Goal: Task Accomplishment & Management: Manage account settings

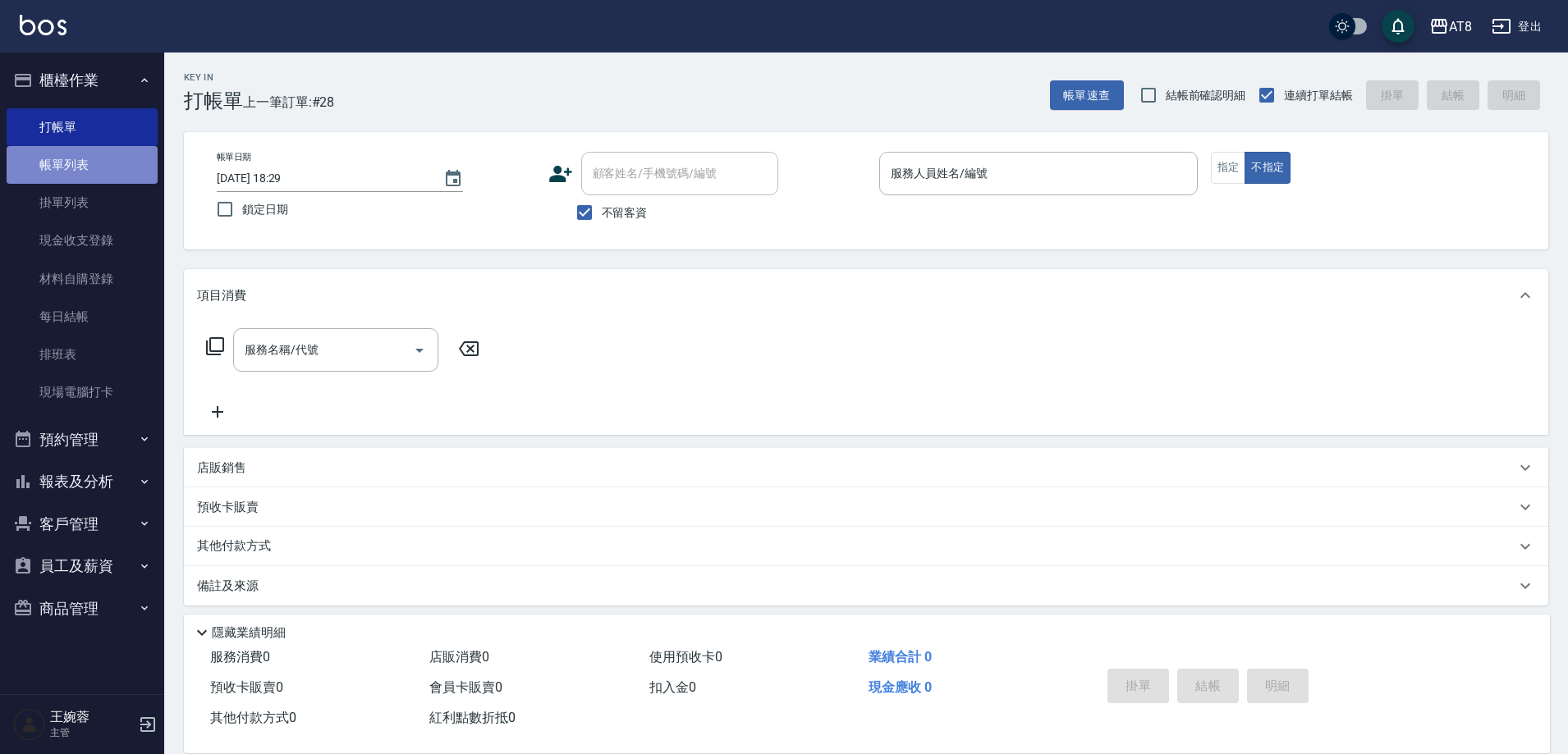
click at [70, 166] on link "帳單列表" at bounding box center [82, 165] width 151 height 37
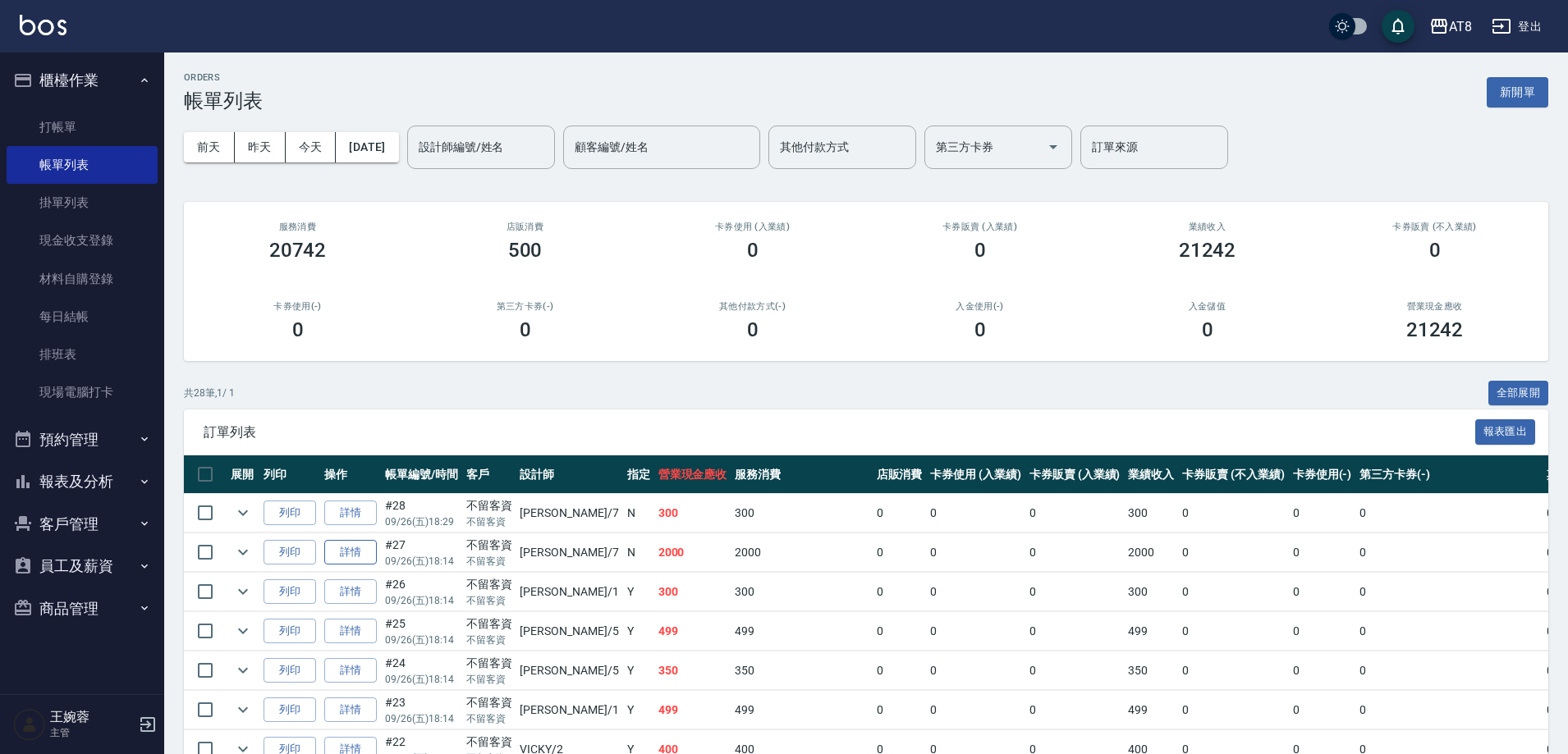
click at [352, 566] on link "詳情" at bounding box center [350, 553] width 52 height 26
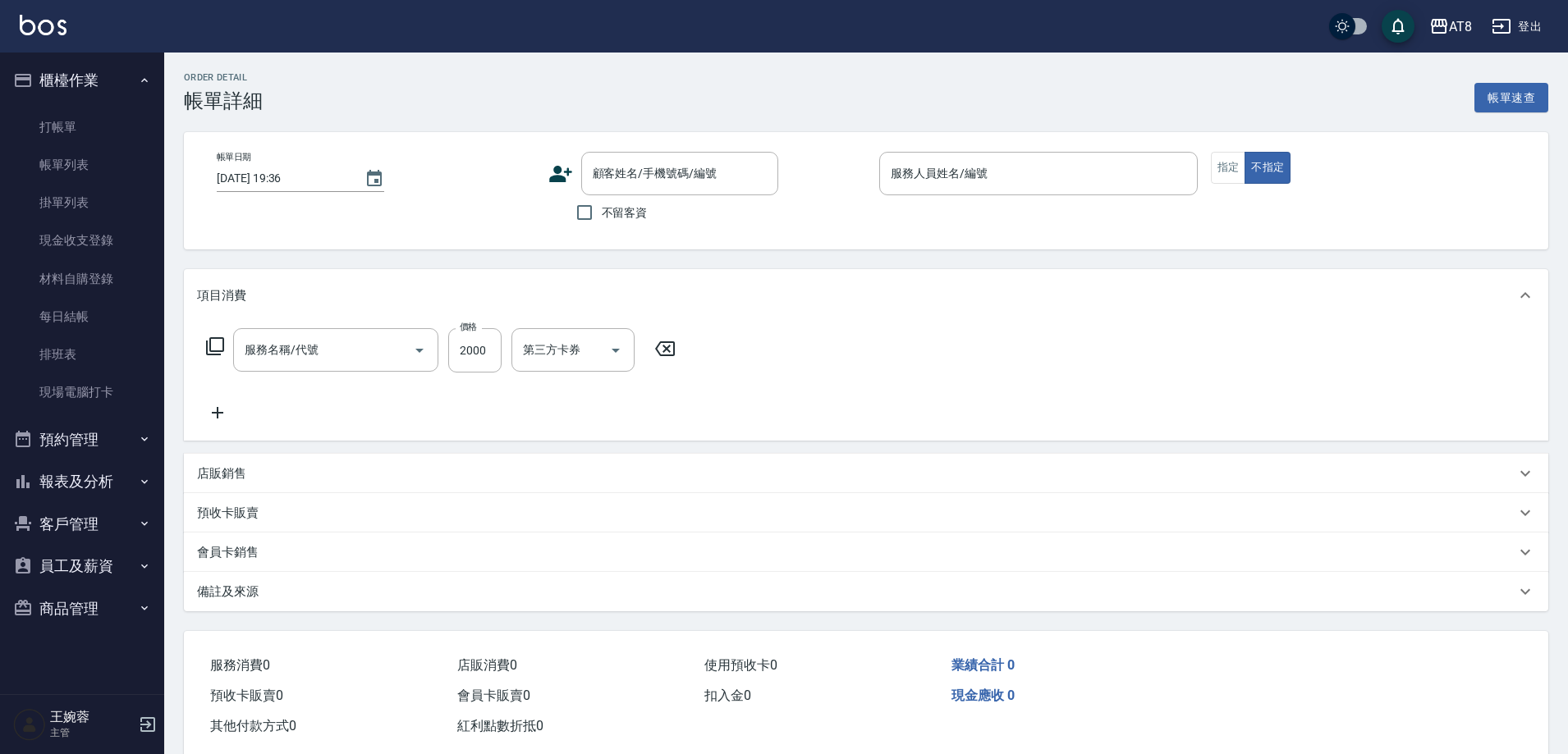
type input "[DATE] 18:14"
checkbox input "true"
type input "[PERSON_NAME]-7"
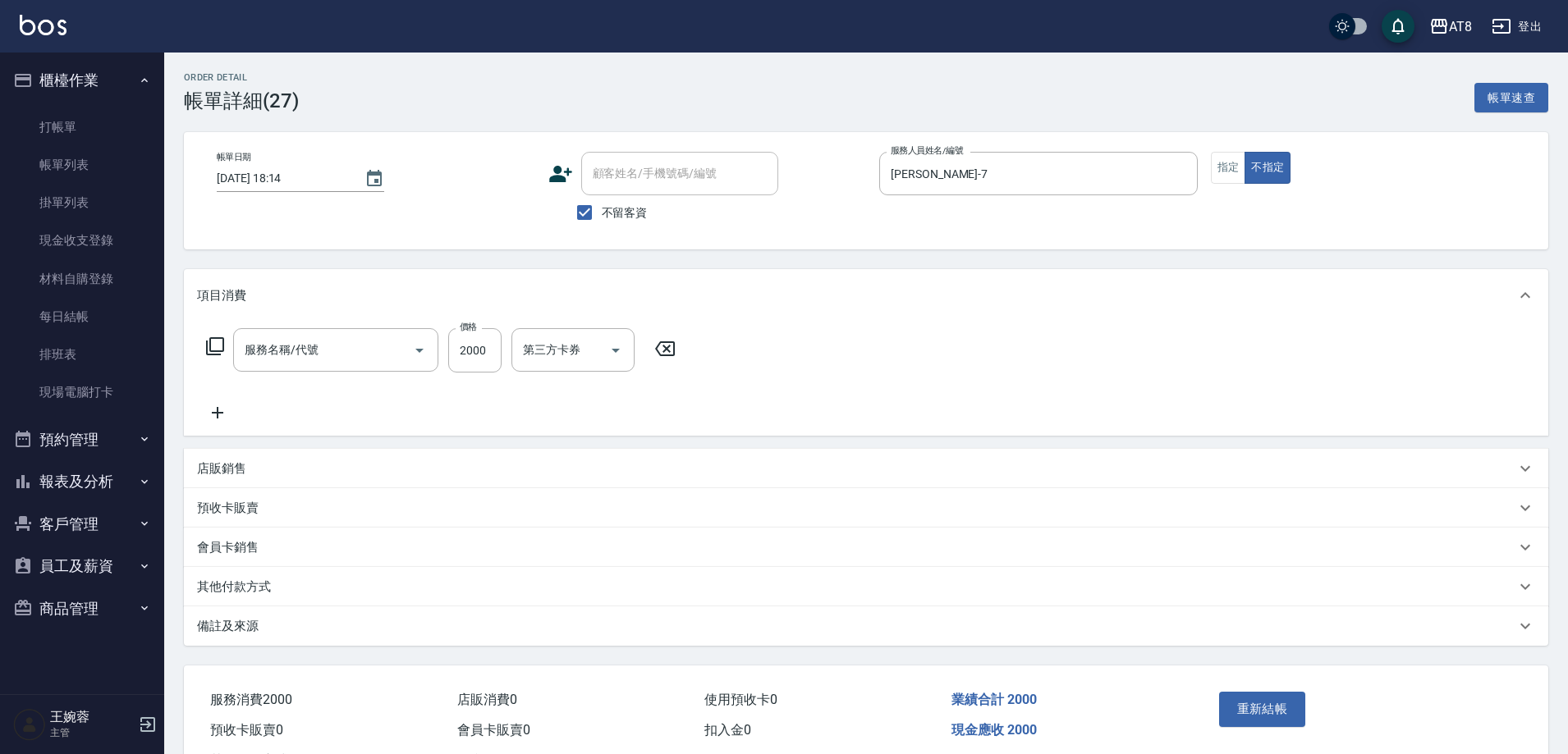
type input "燙髮(32000)"
click at [880, 353] on icon at bounding box center [882, 349] width 41 height 20
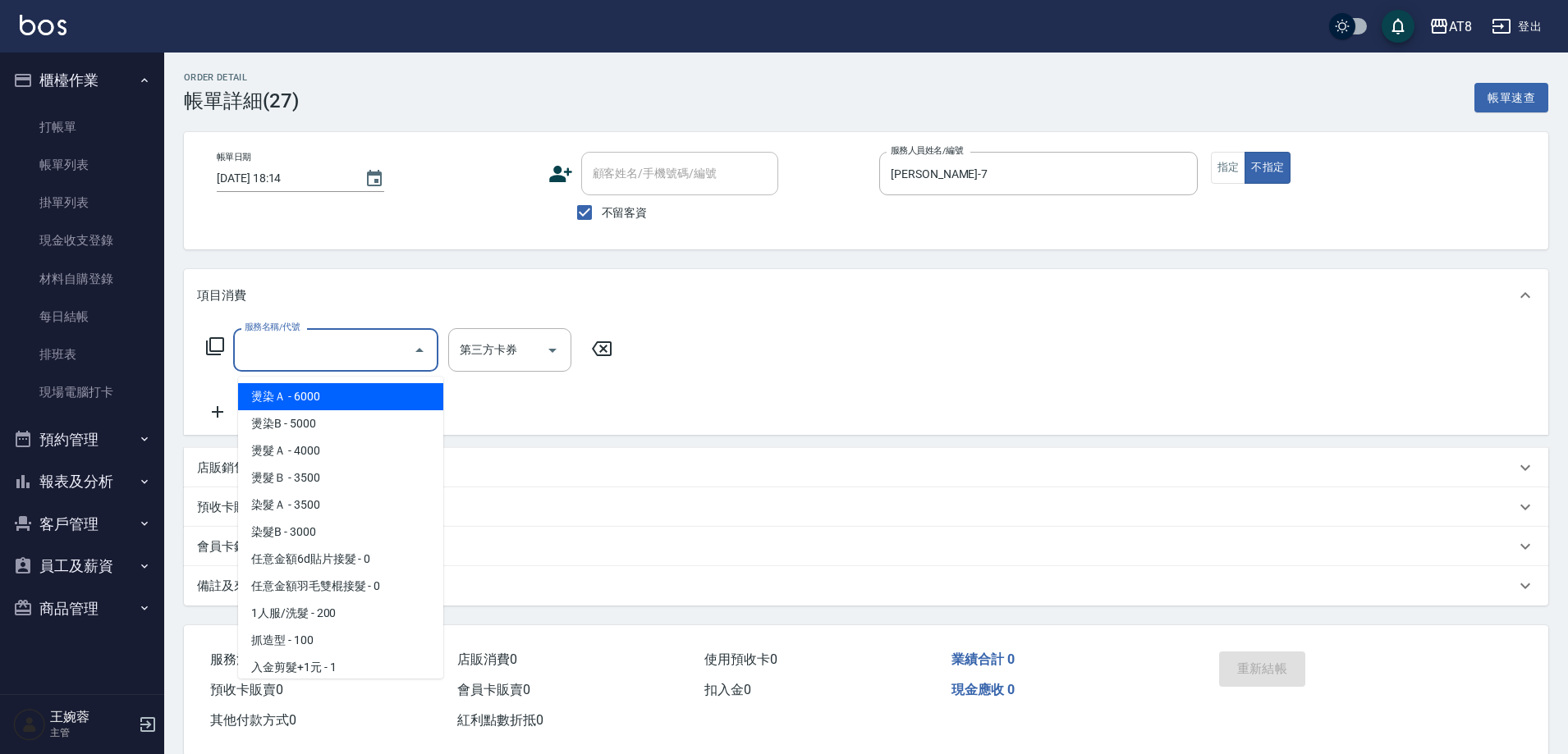
click at [330, 365] on input "服務名稱/代號" at bounding box center [323, 350] width 166 height 29
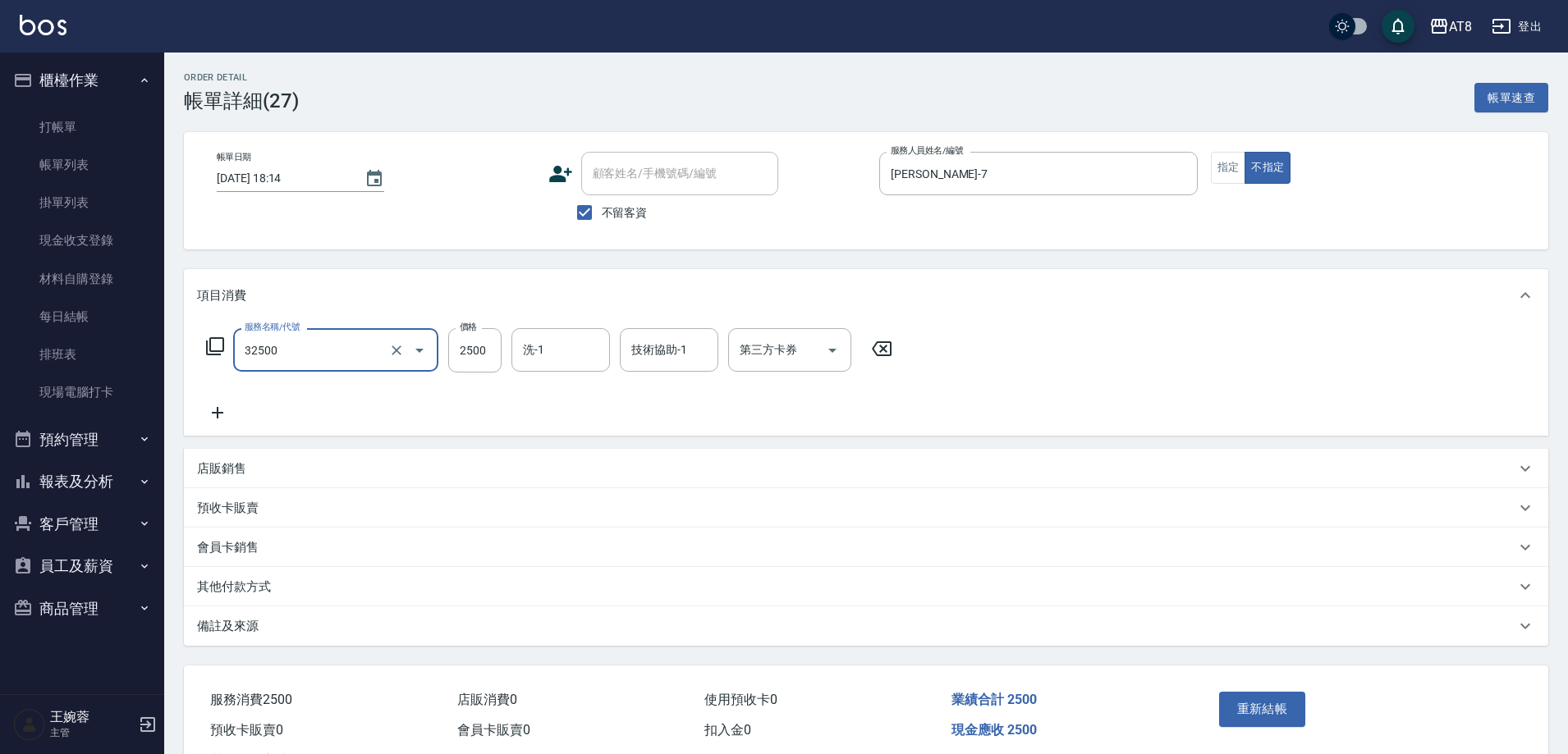
type input "燙髮(32500)"
type input "助理22-22"
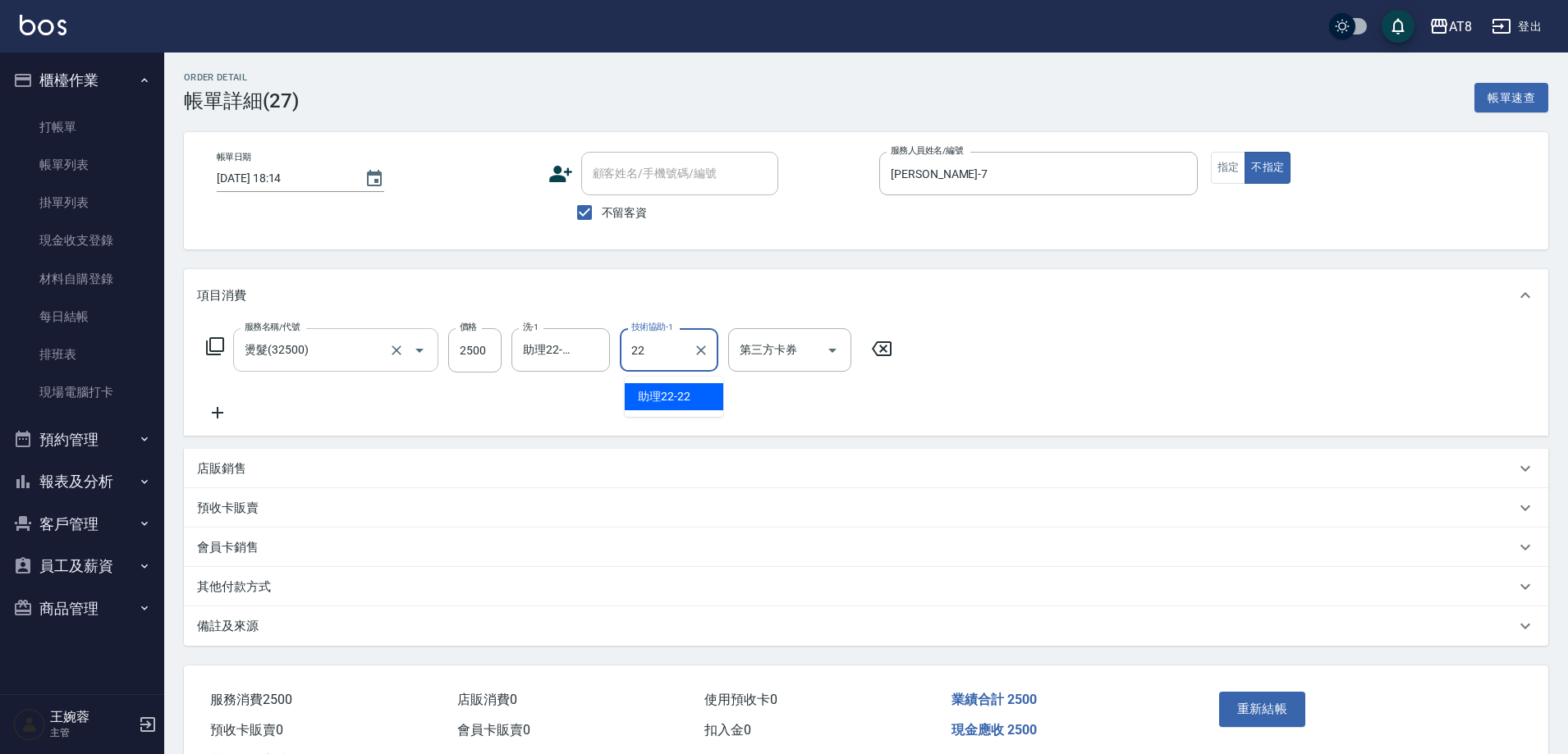
type input "助理22-22"
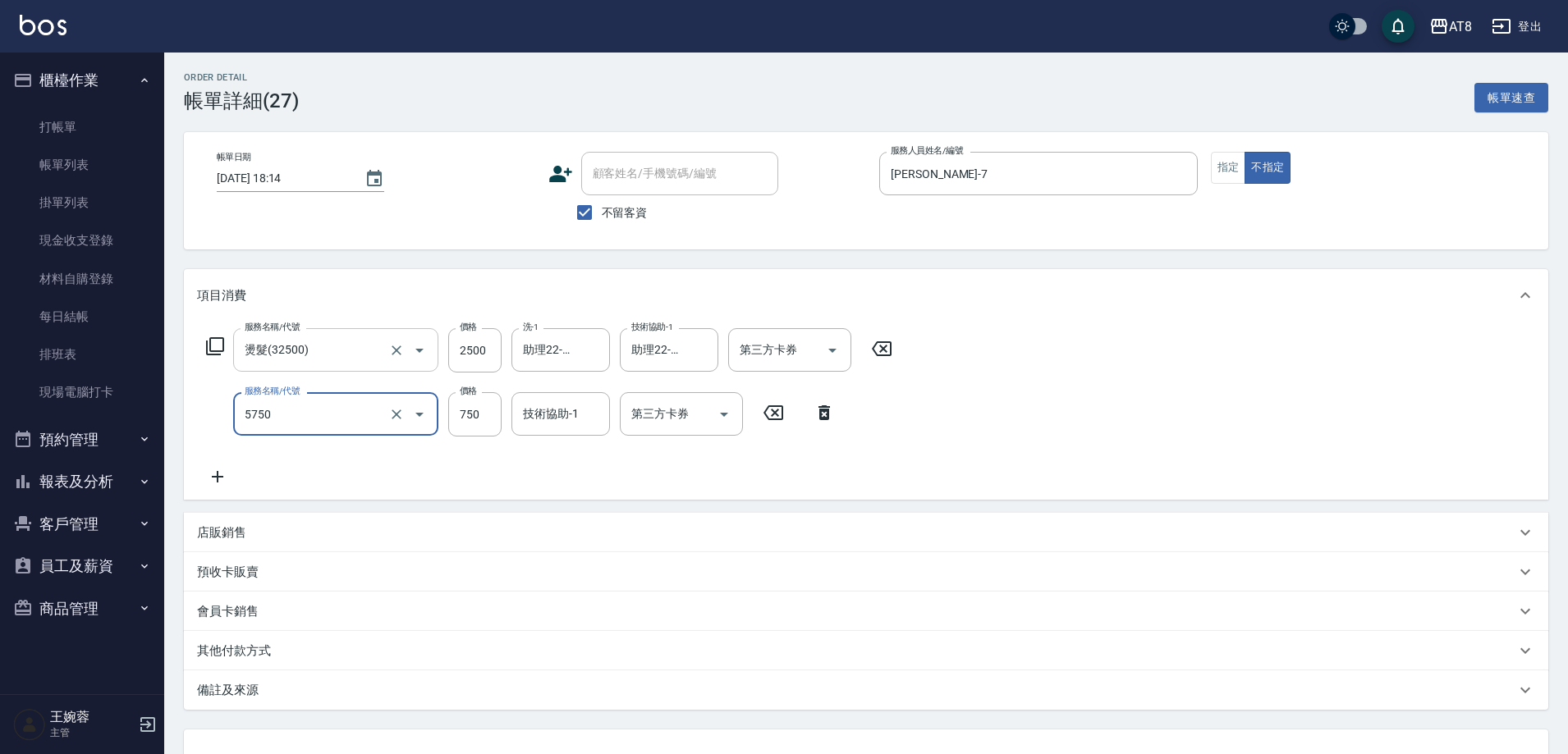
type input "乳清護髮(5750)"
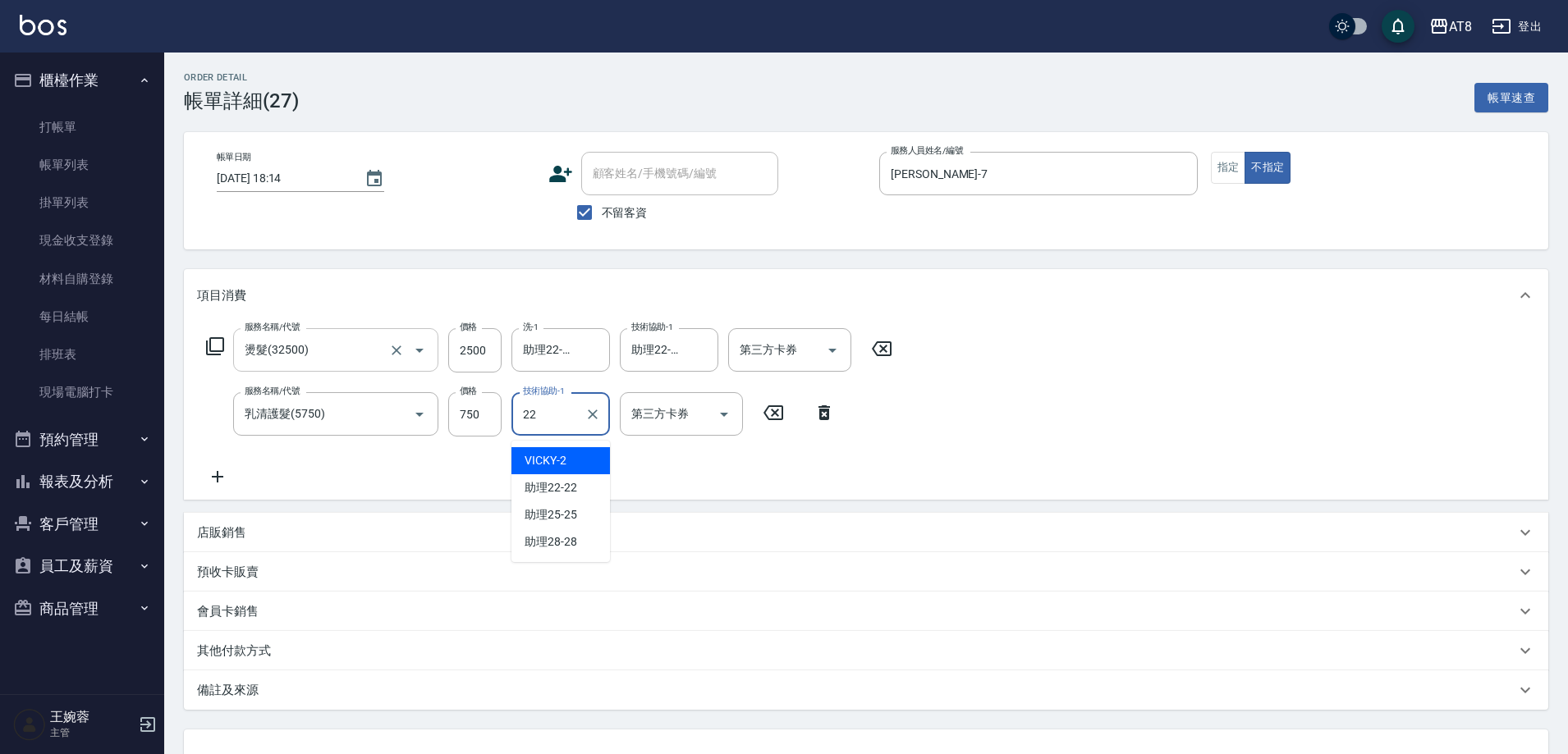
type input "助理22-22"
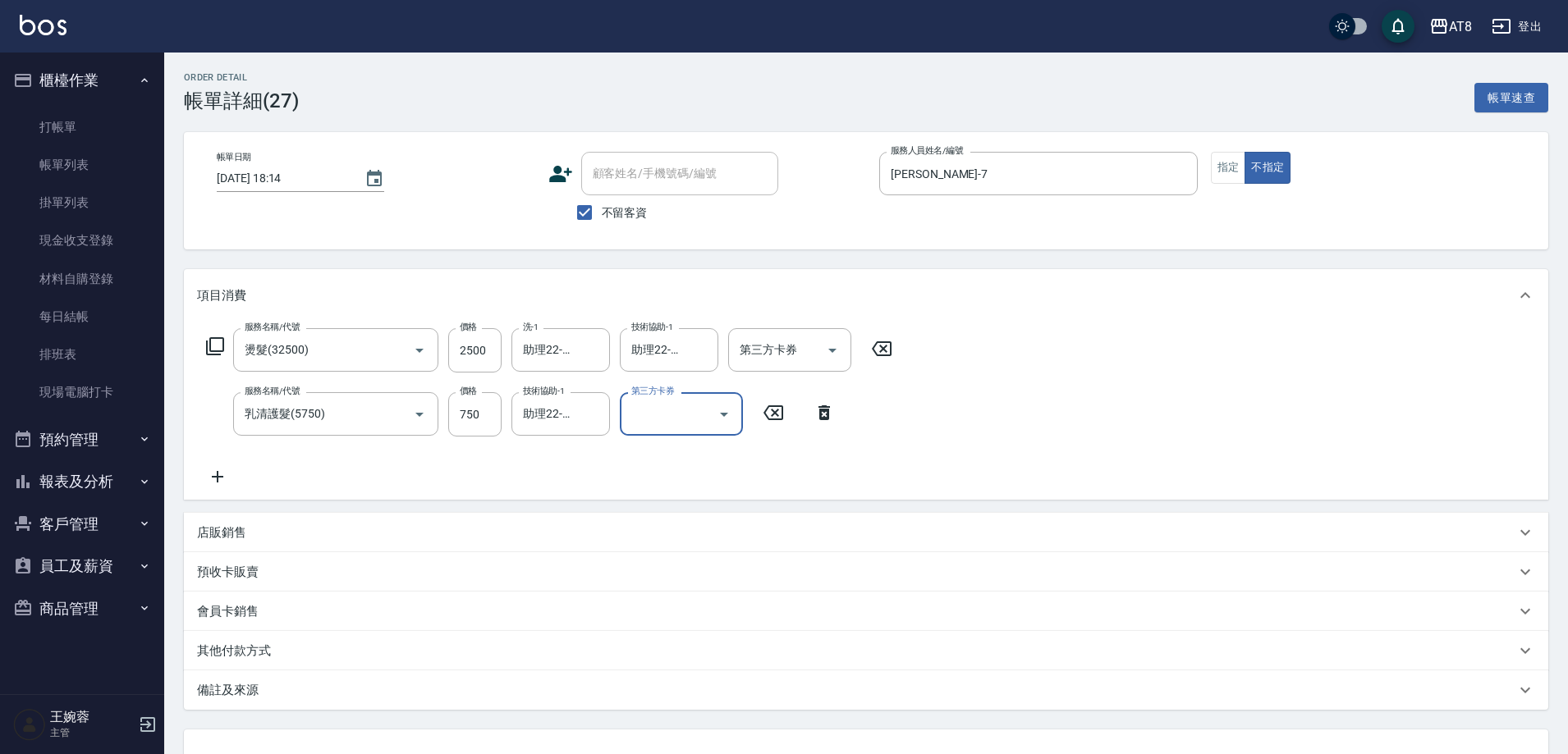
scroll to position [155, 0]
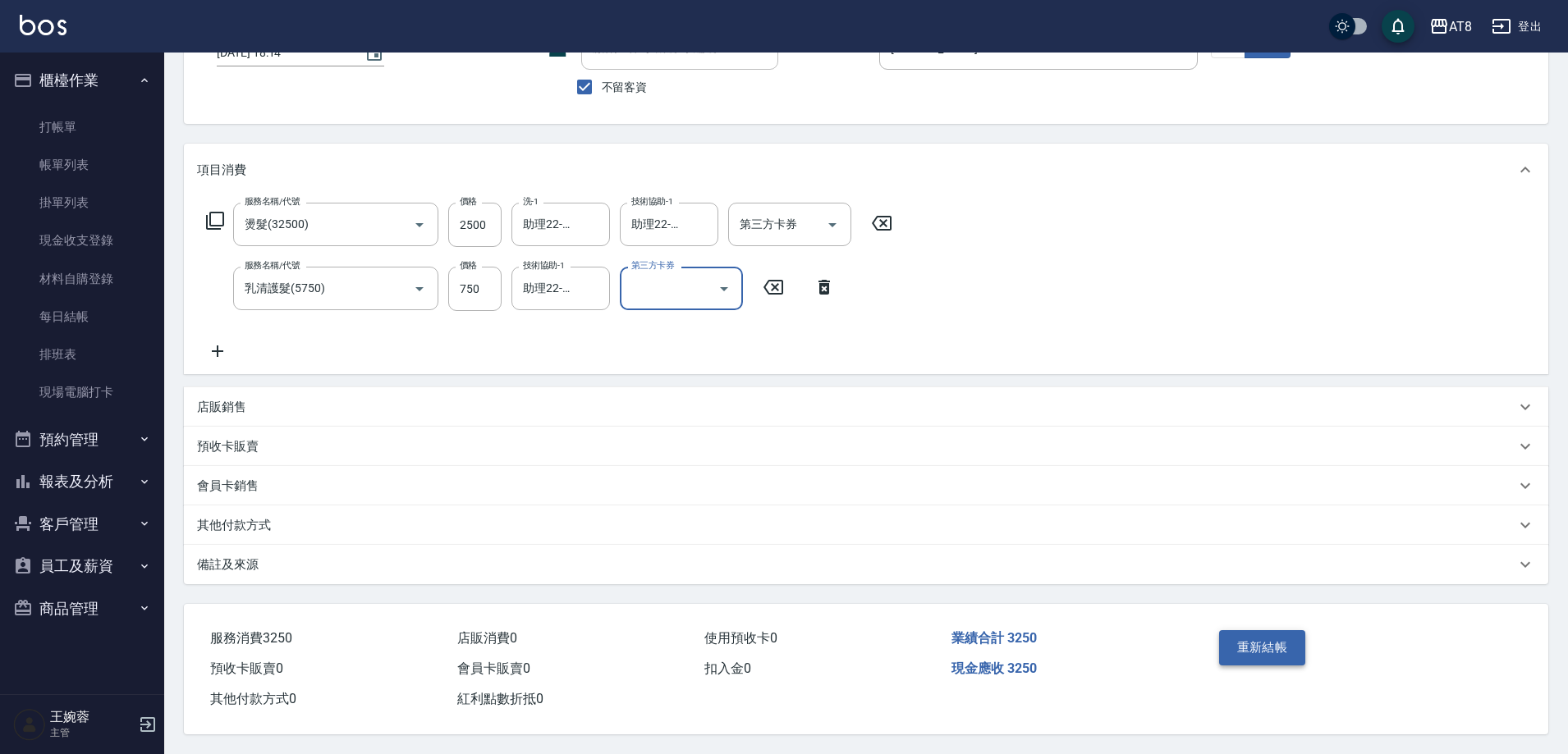
click at [1238, 630] on button "重新結帳" at bounding box center [1263, 647] width 87 height 34
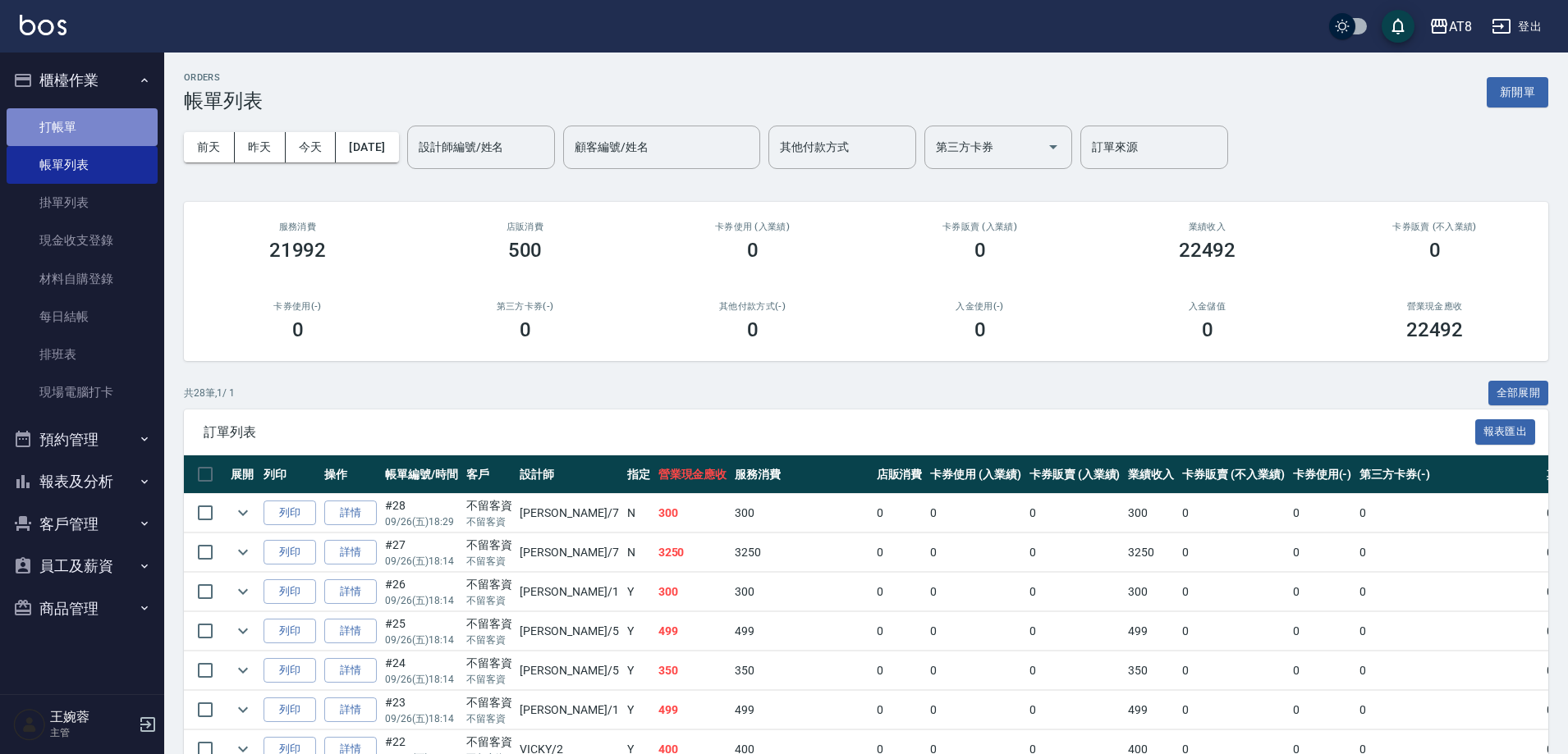
click at [110, 135] on link "打帳單" at bounding box center [82, 127] width 151 height 37
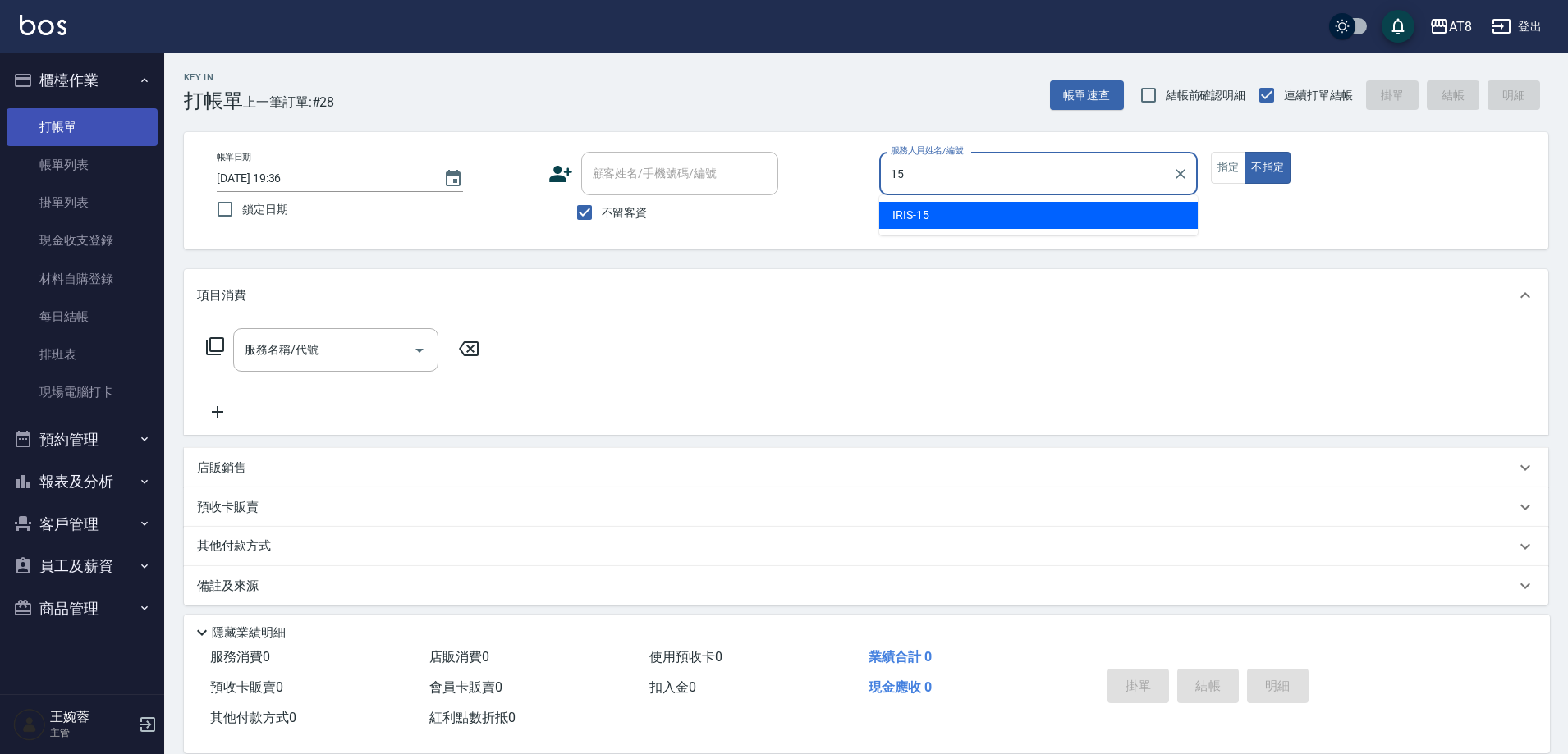
type input "IRIS-15"
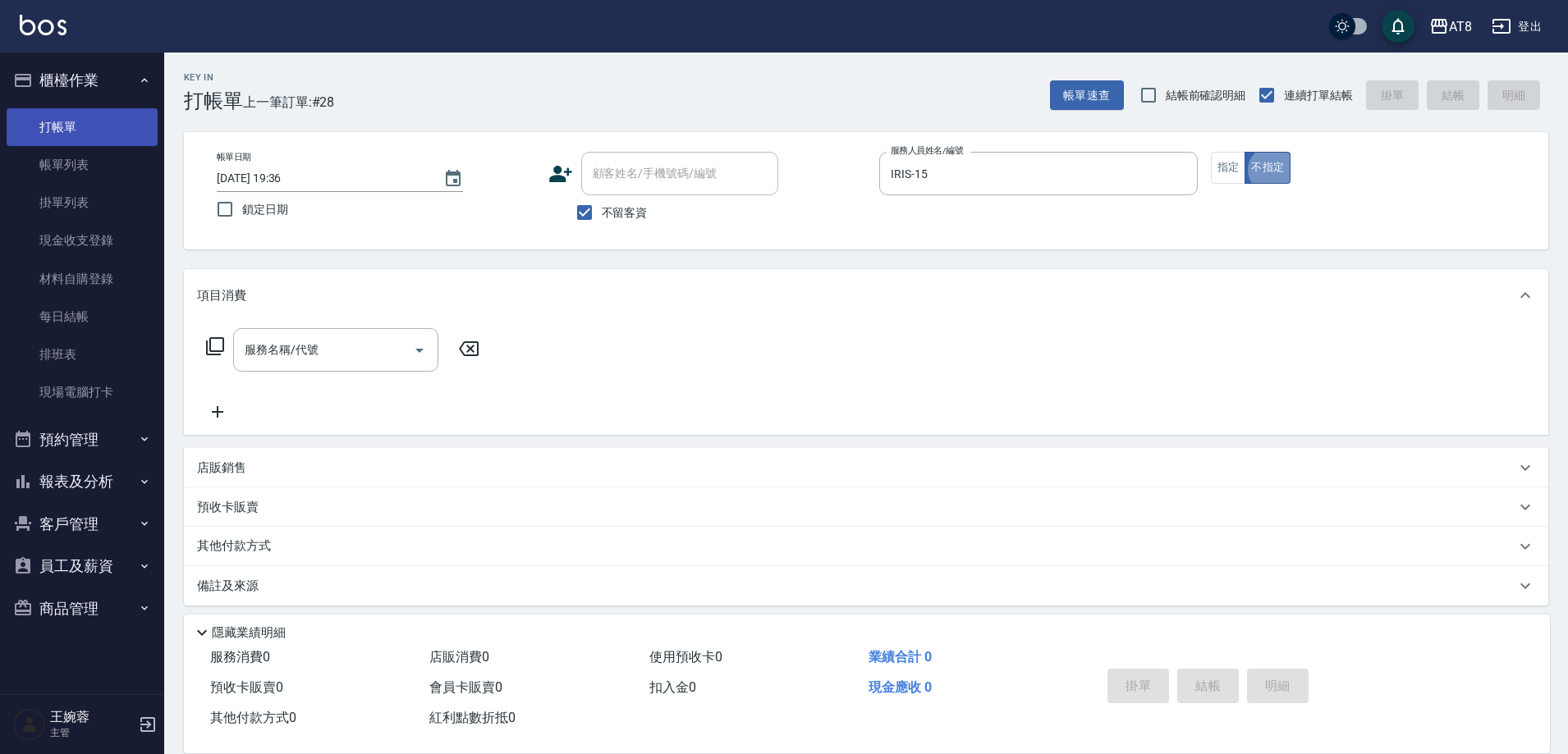
type button "false"
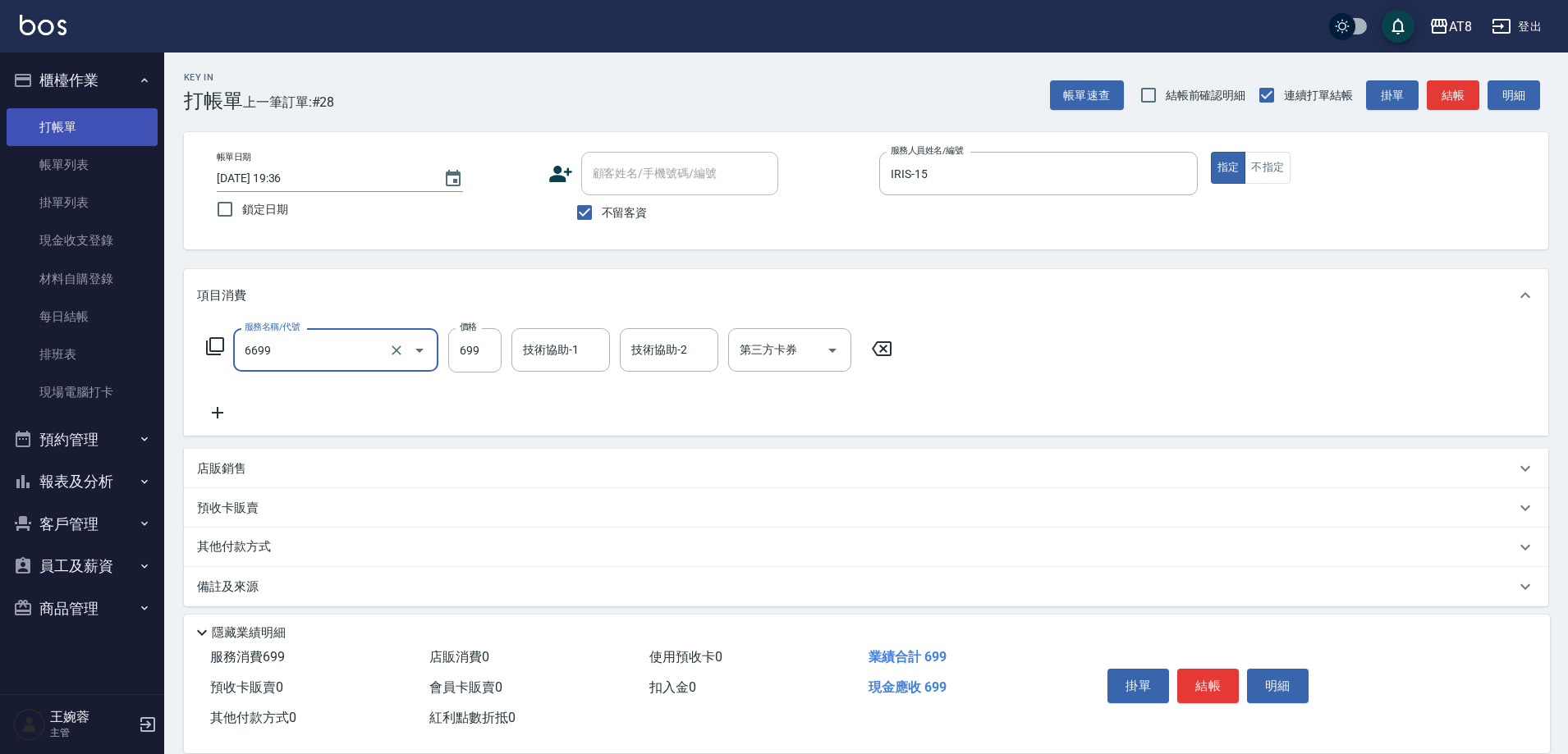
type input "SPA699(6699)"
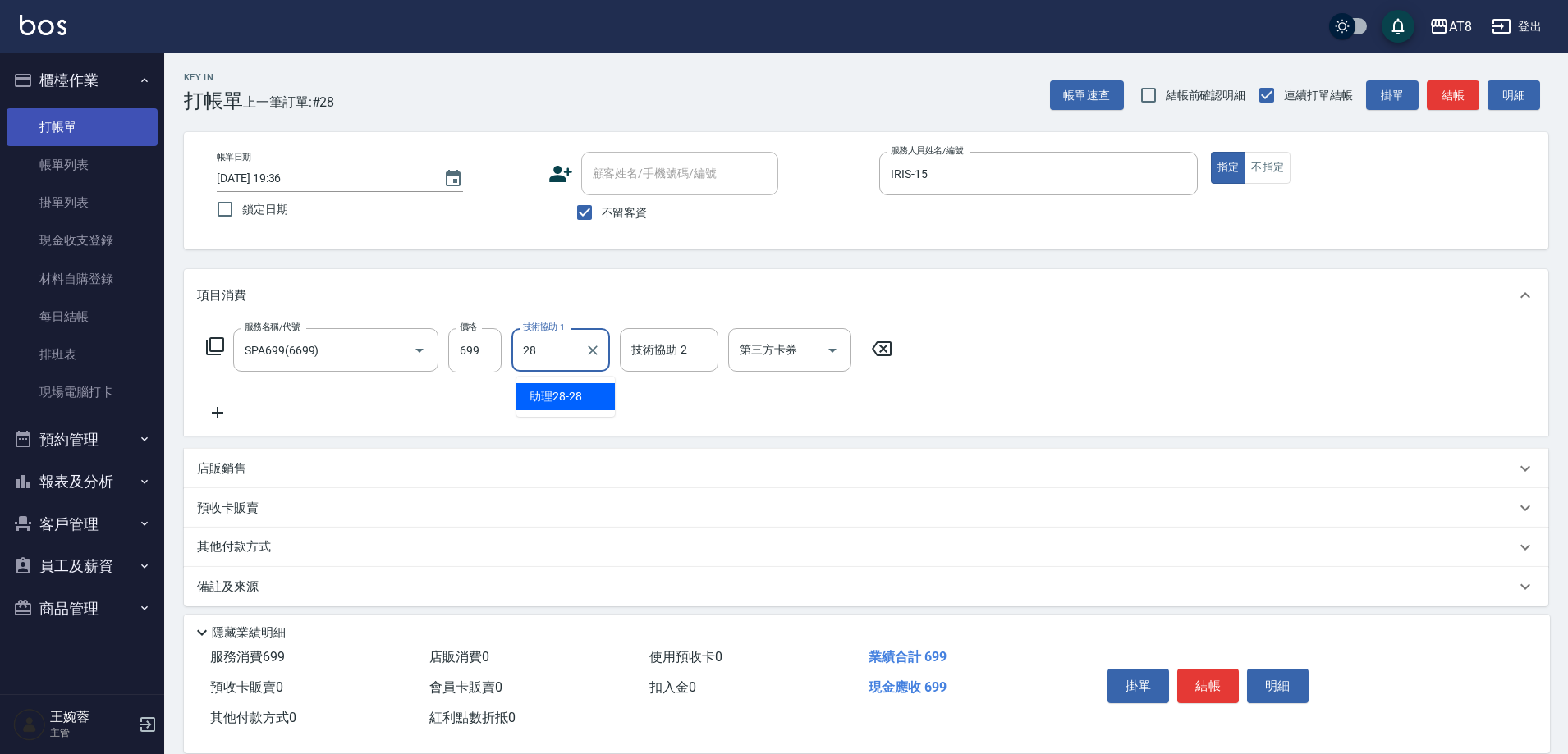
type input "助理28-28"
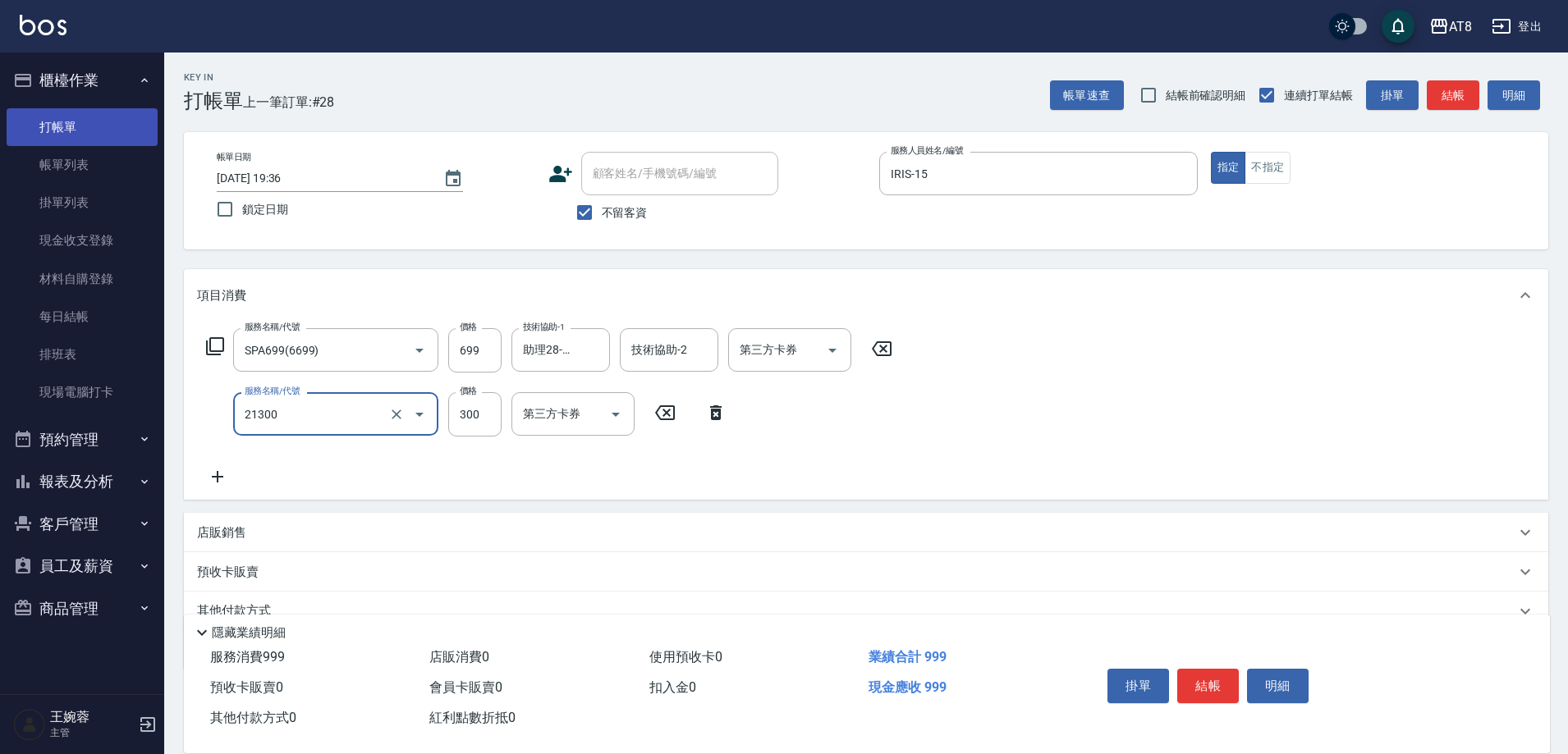
type input "剪髮(21300)"
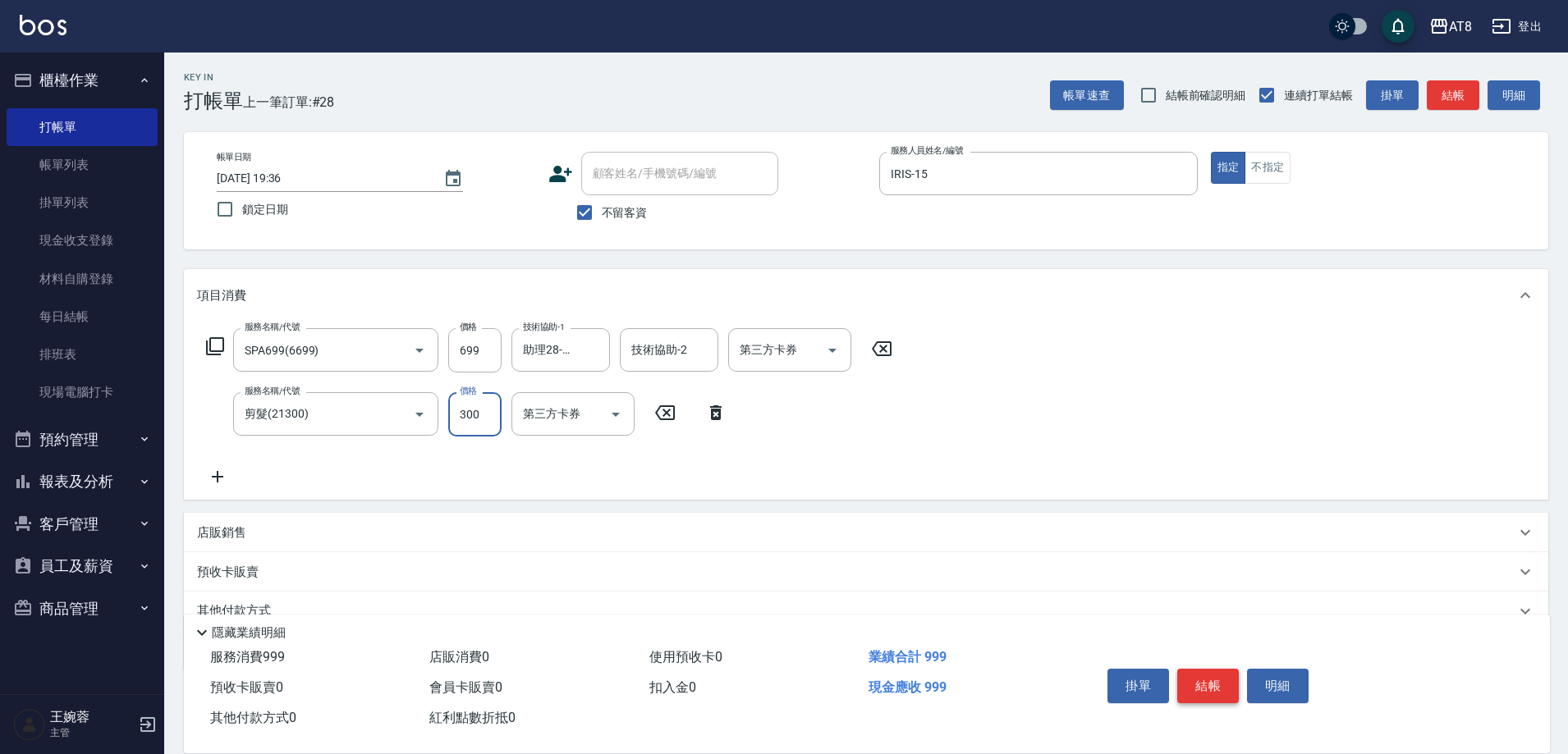
click at [1185, 669] on button "結帳" at bounding box center [1208, 686] width 61 height 34
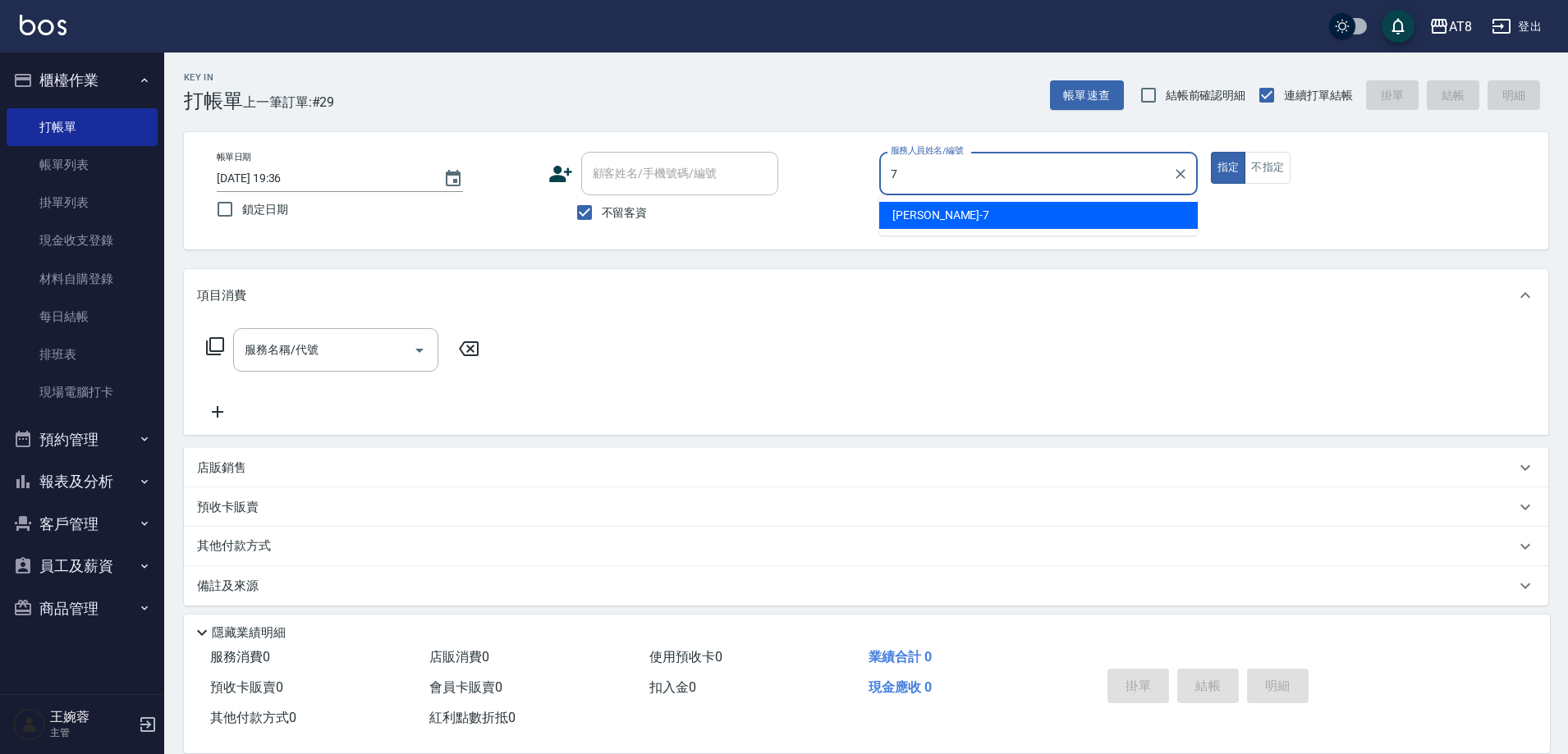
type input "[PERSON_NAME]-7"
type button "true"
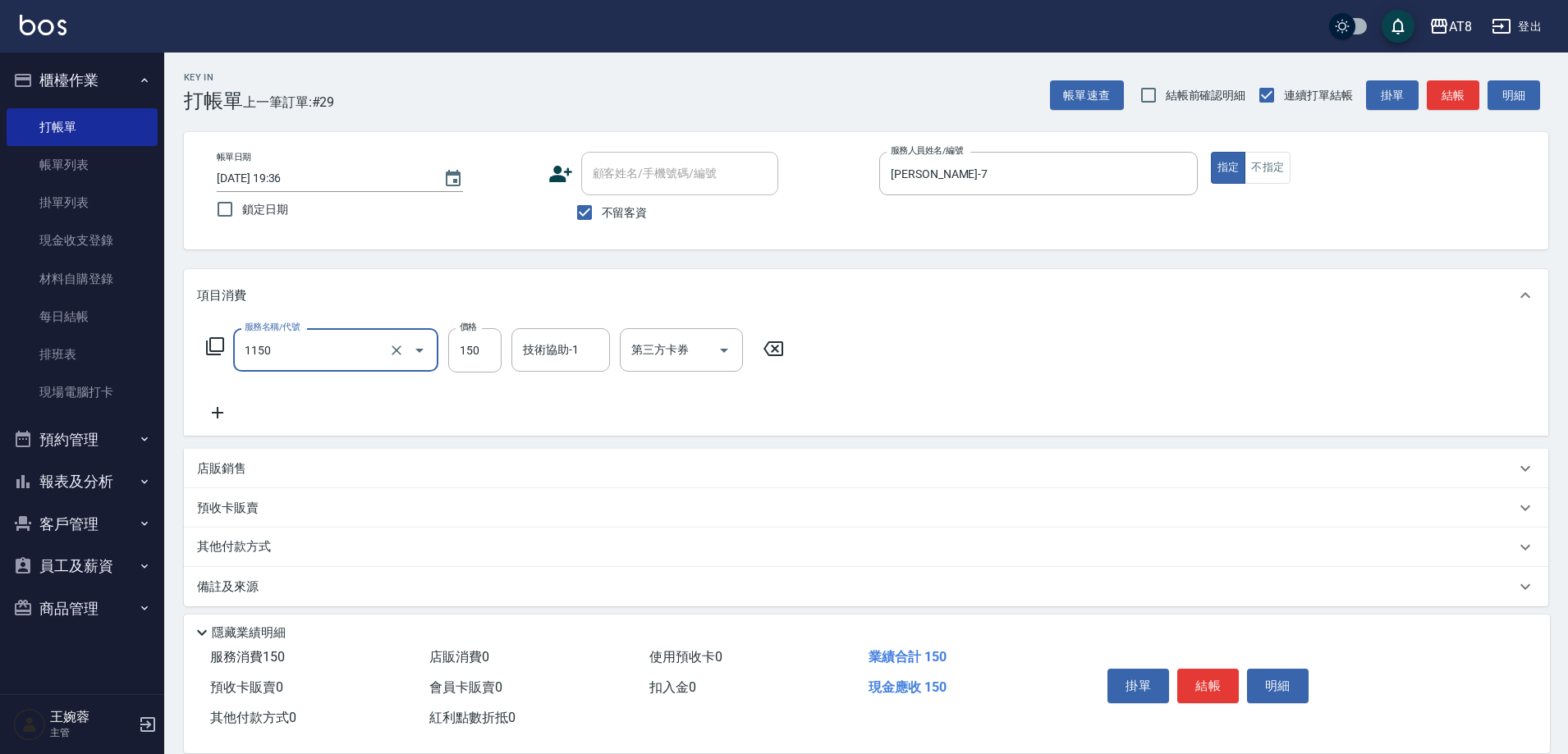
type input "洗髮(1150)"
type input "200"
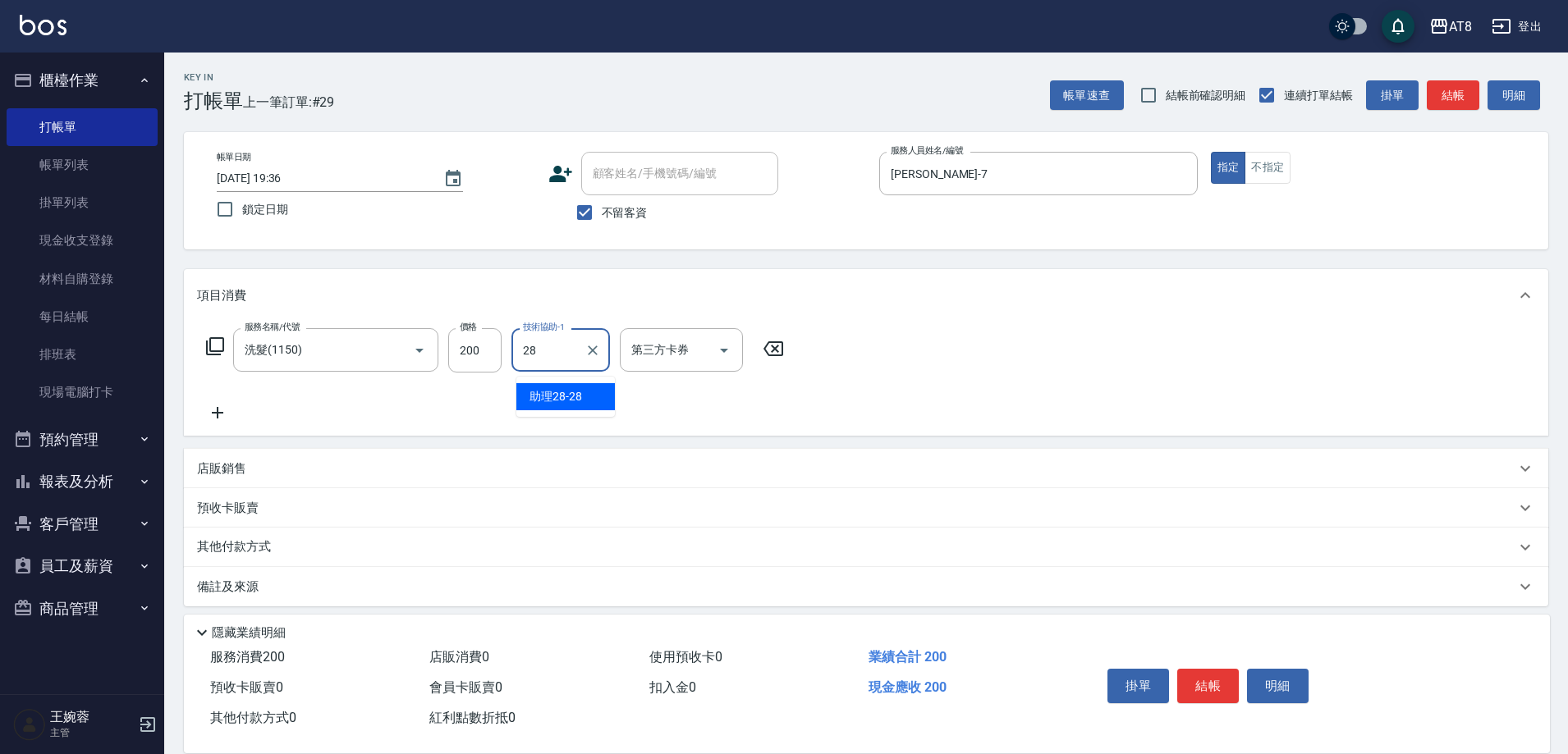
type input "助理28-28"
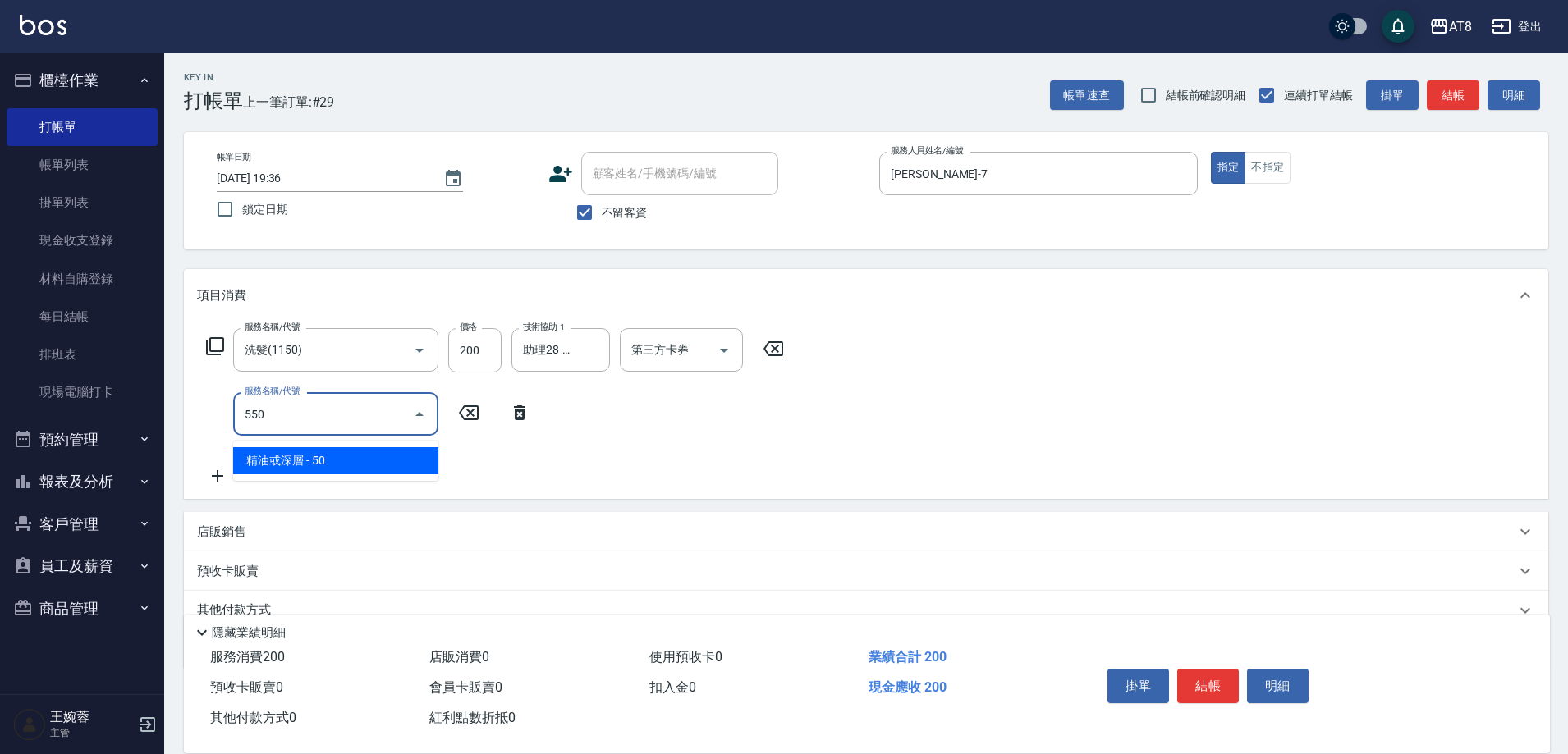
type input "精油或深層(550)"
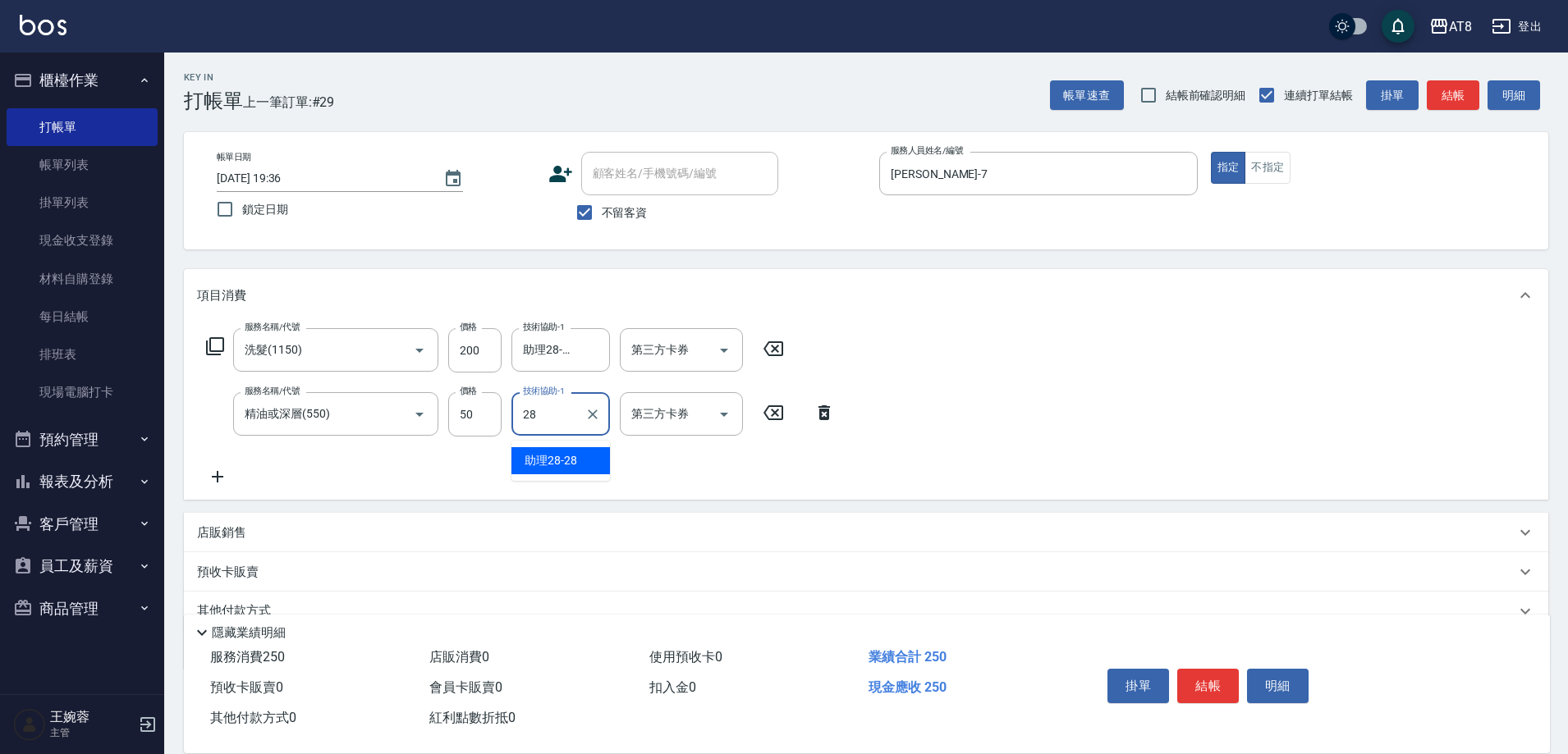
type input "助理28-28"
click at [1207, 677] on button "結帳" at bounding box center [1208, 686] width 61 height 34
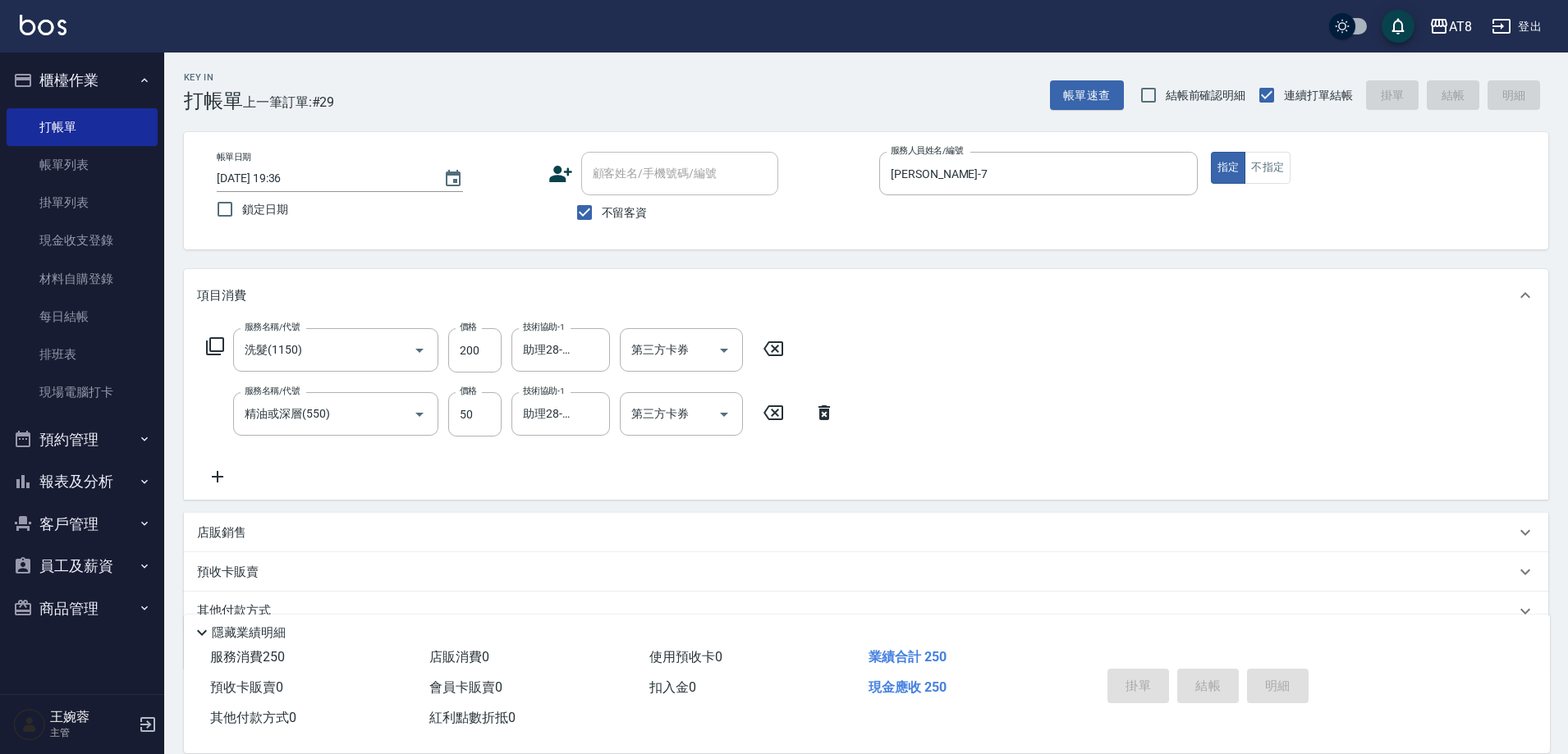
type input "[DATE] 19:37"
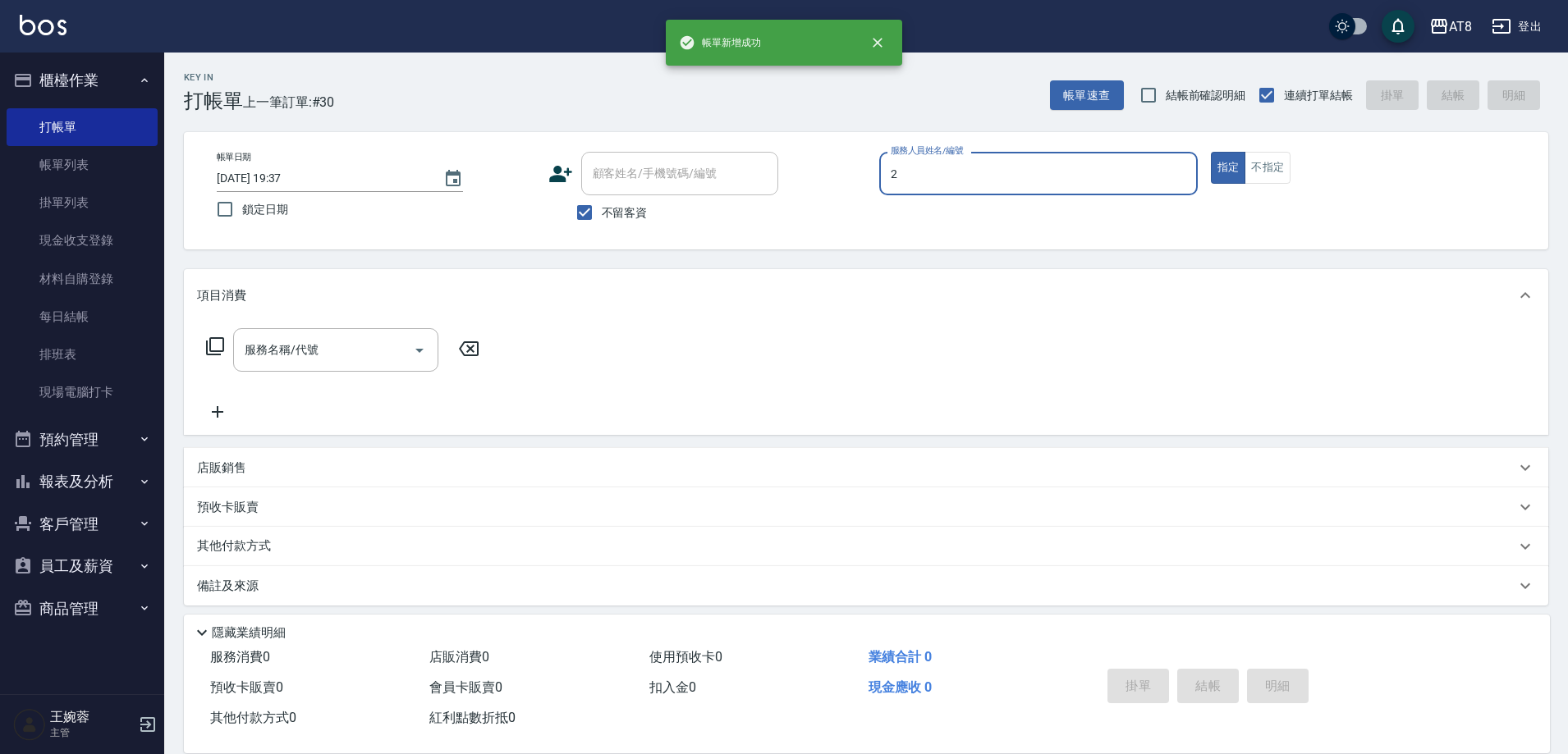
type input "VICKY-2"
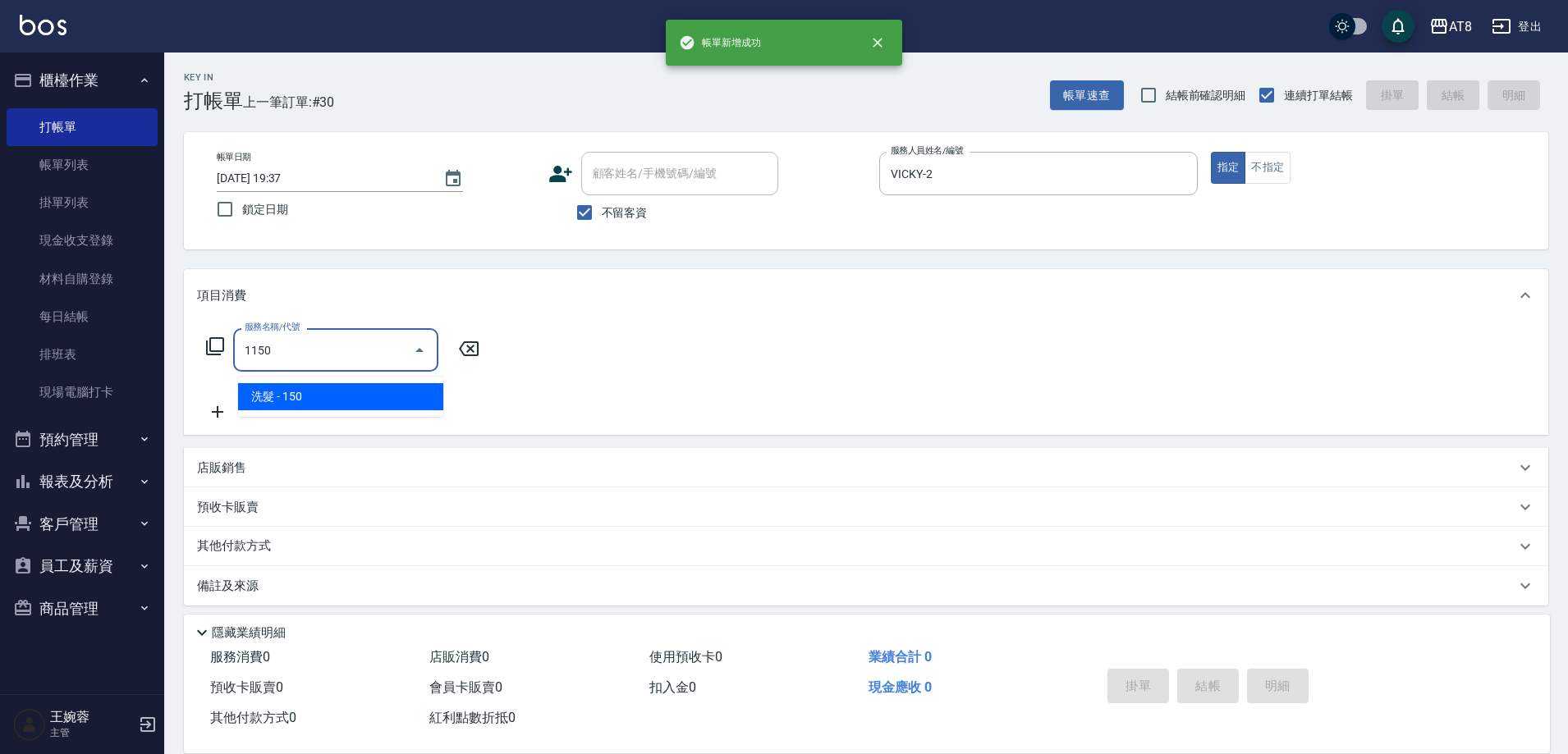
type input "洗髮(1150)"
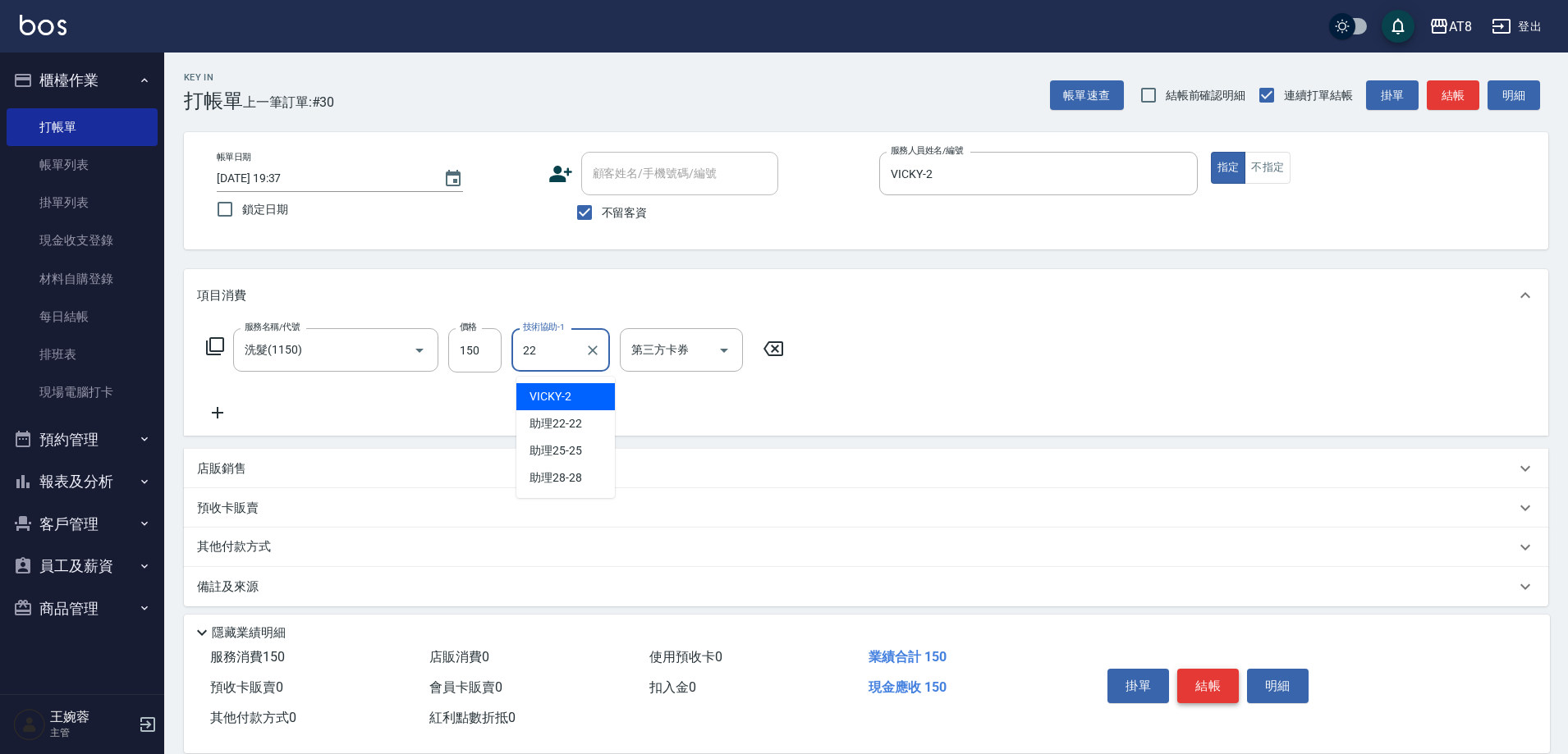
type input "助理22-22"
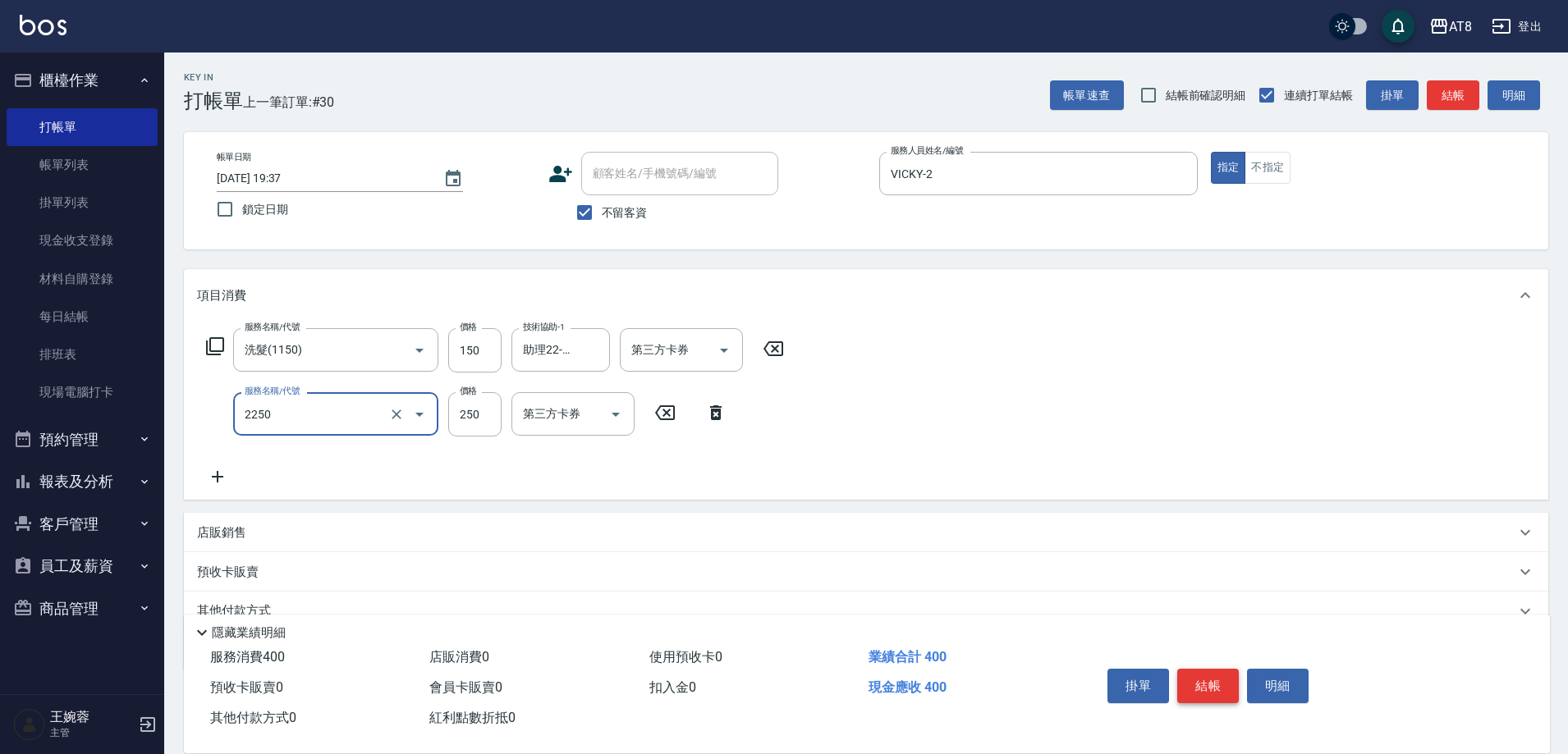
type input "剪髮(2250)"
click at [1207, 677] on button "結帳" at bounding box center [1208, 686] width 61 height 34
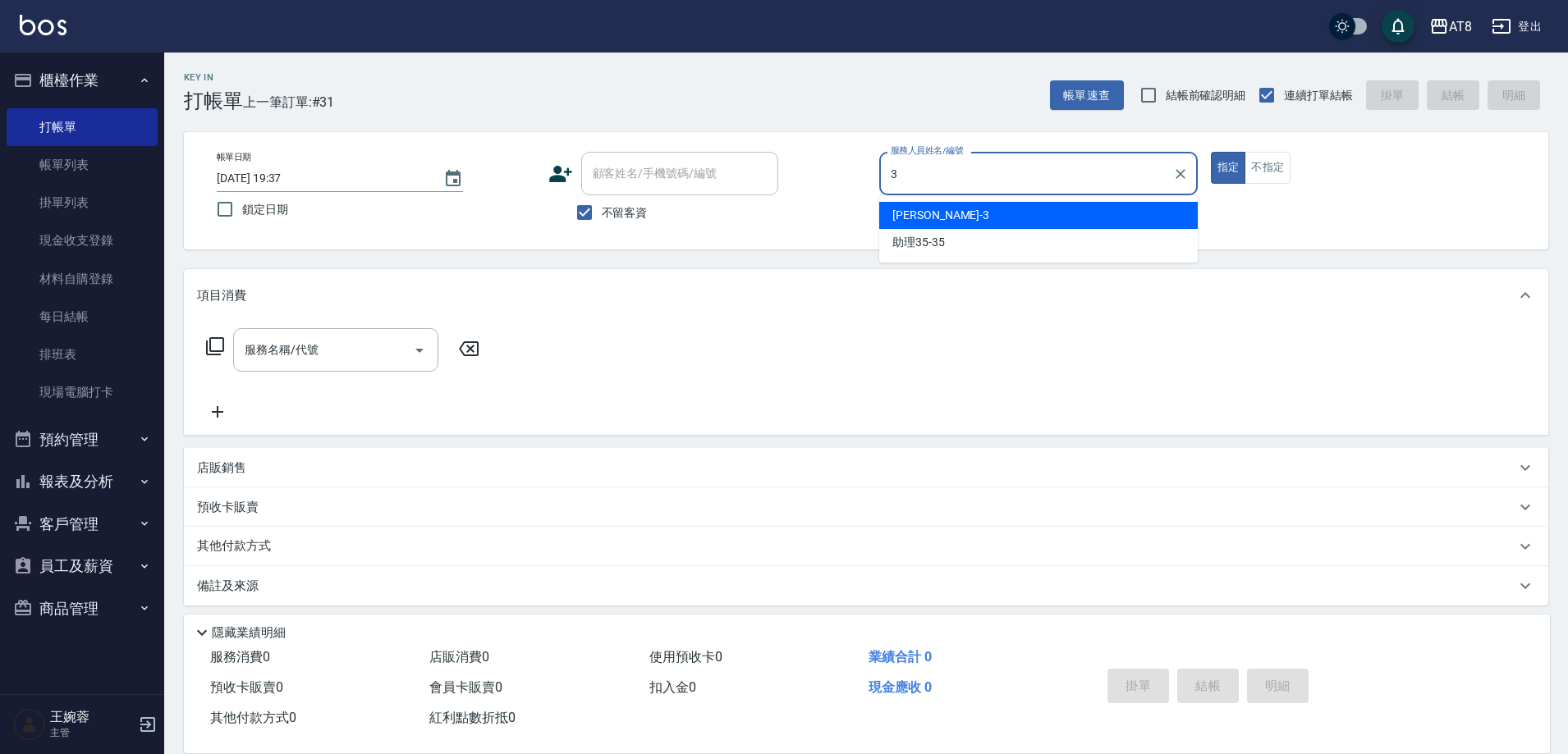
type input "[PERSON_NAME]-3"
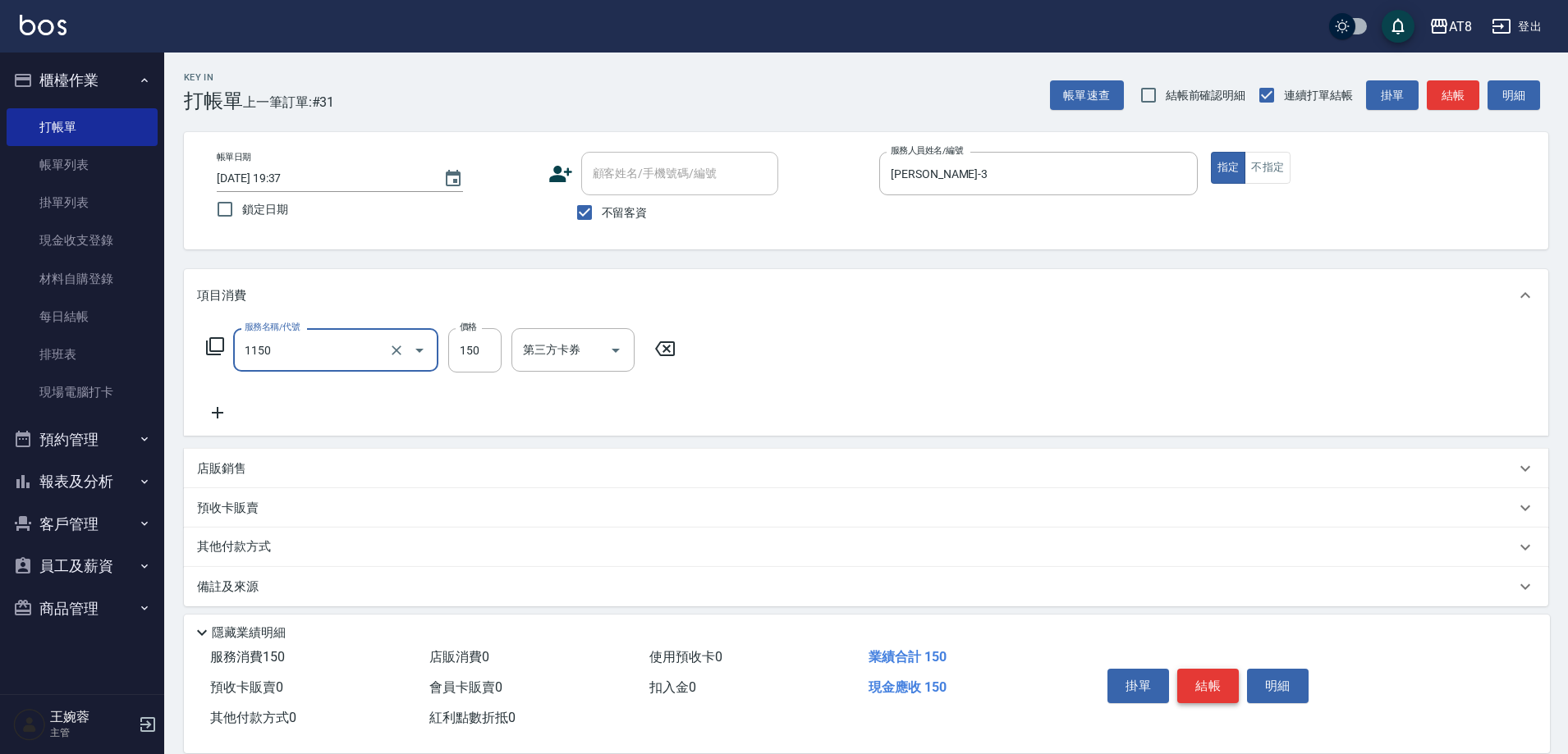
type input "洗髮(1150)"
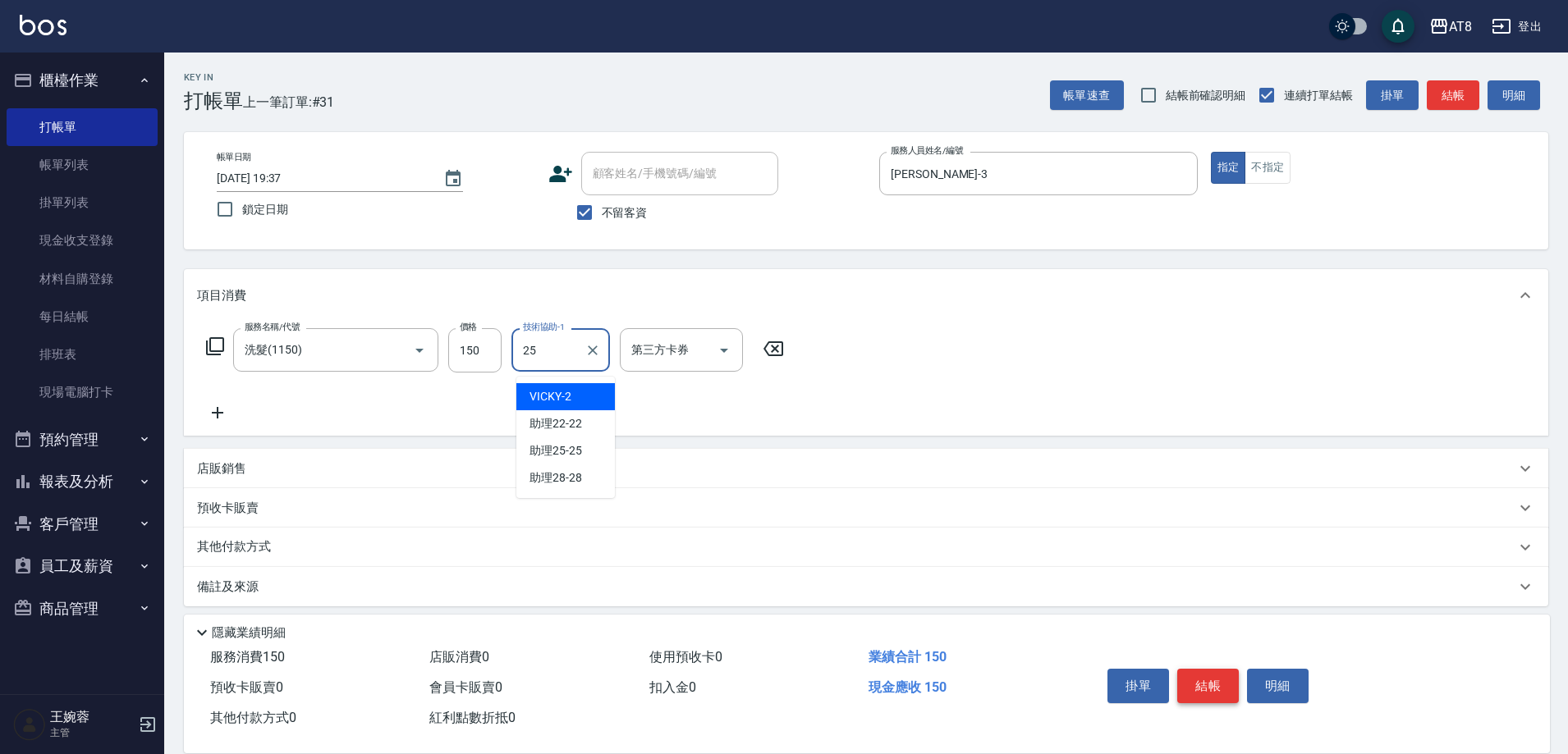
type input "助理25-25"
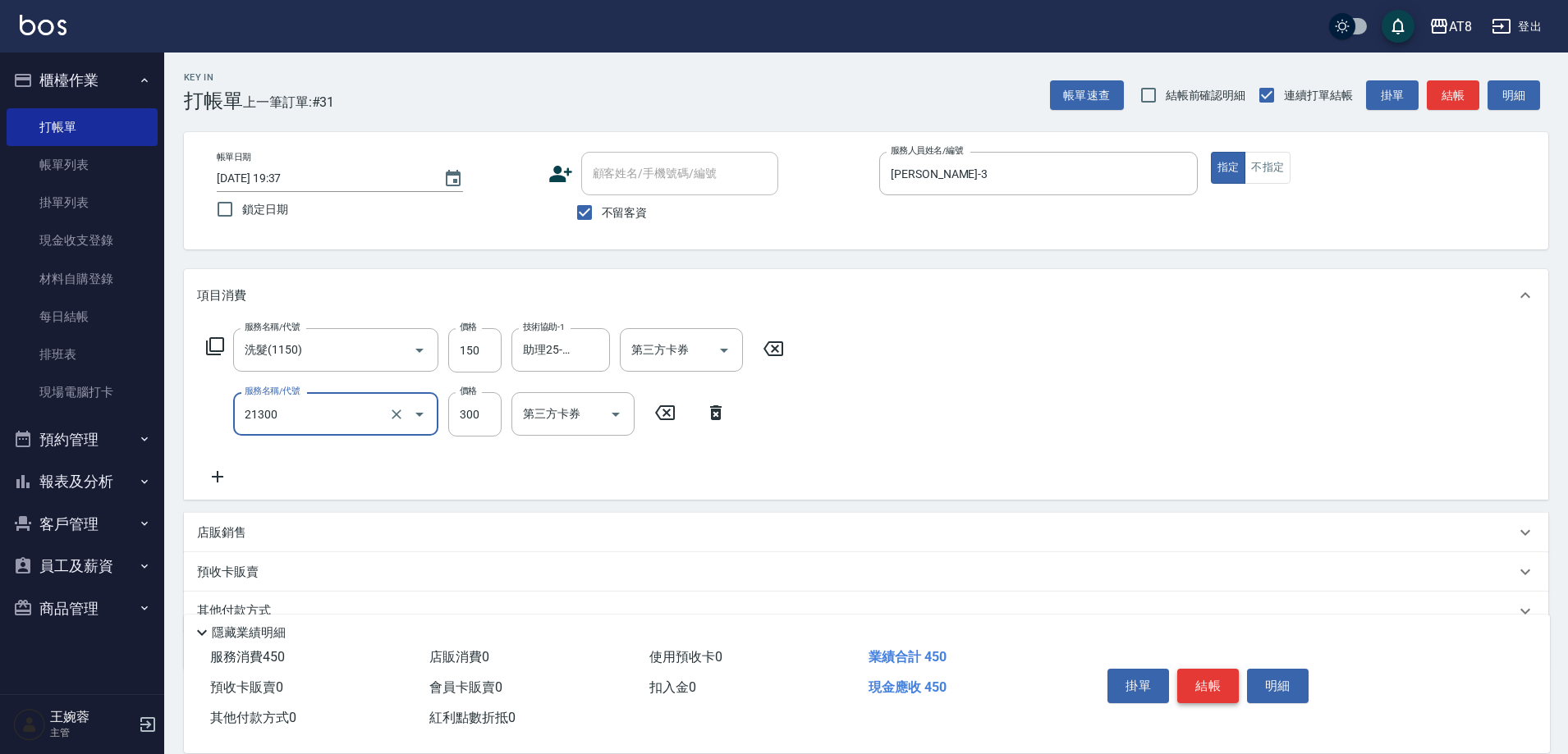
type input "剪髮(21300)"
click at [1207, 677] on button "結帳" at bounding box center [1208, 686] width 61 height 34
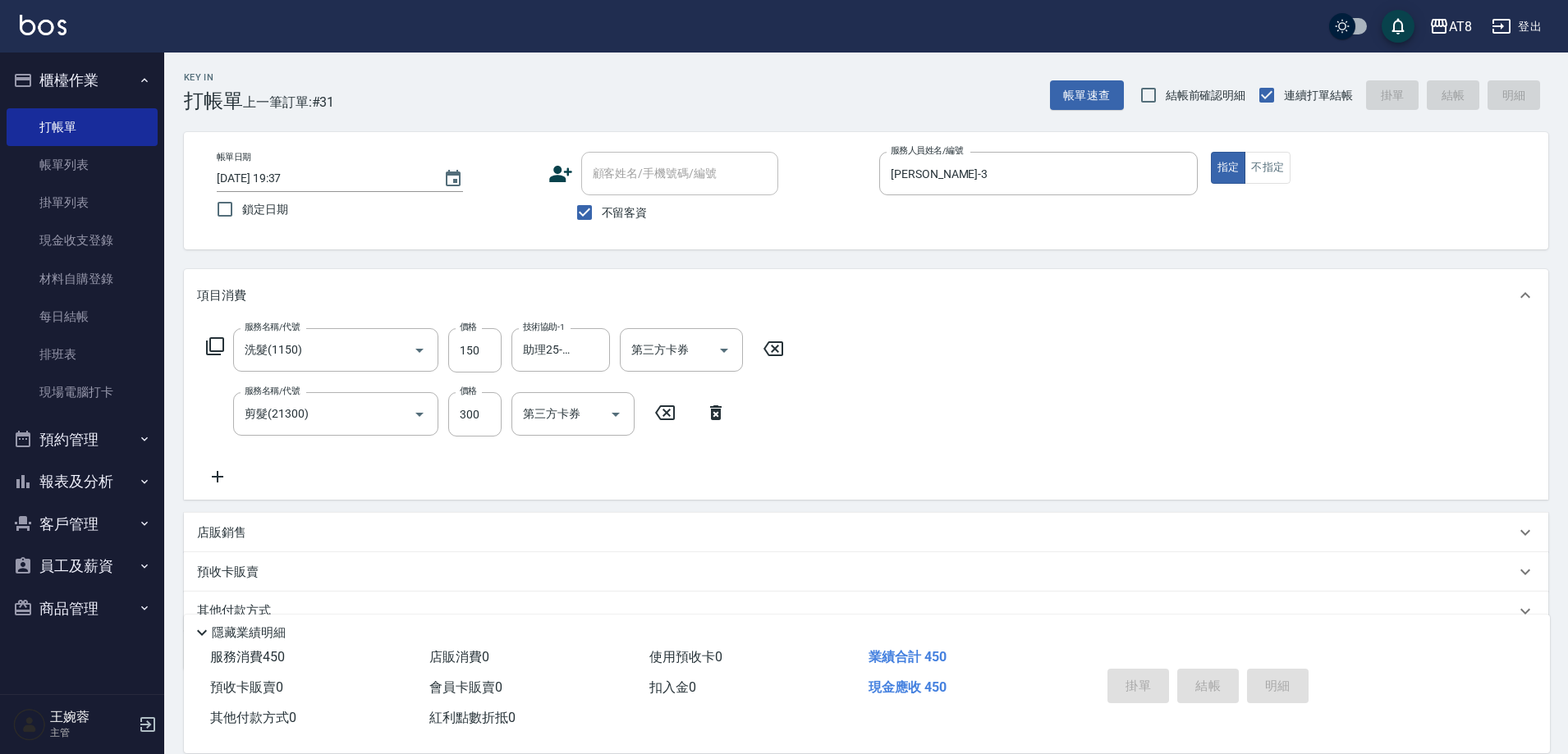
type input "[DATE] 19:38"
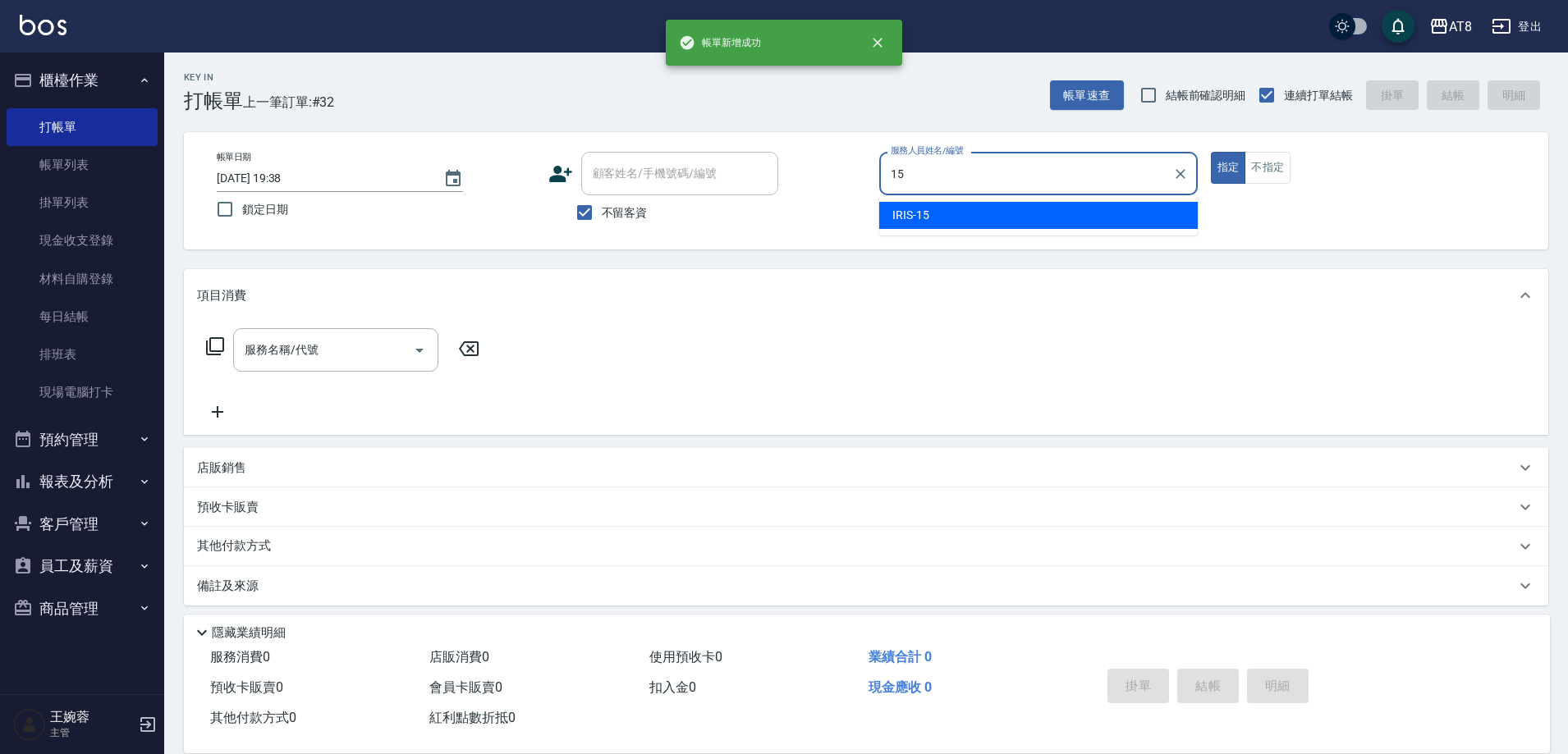
type input "IRIS-15"
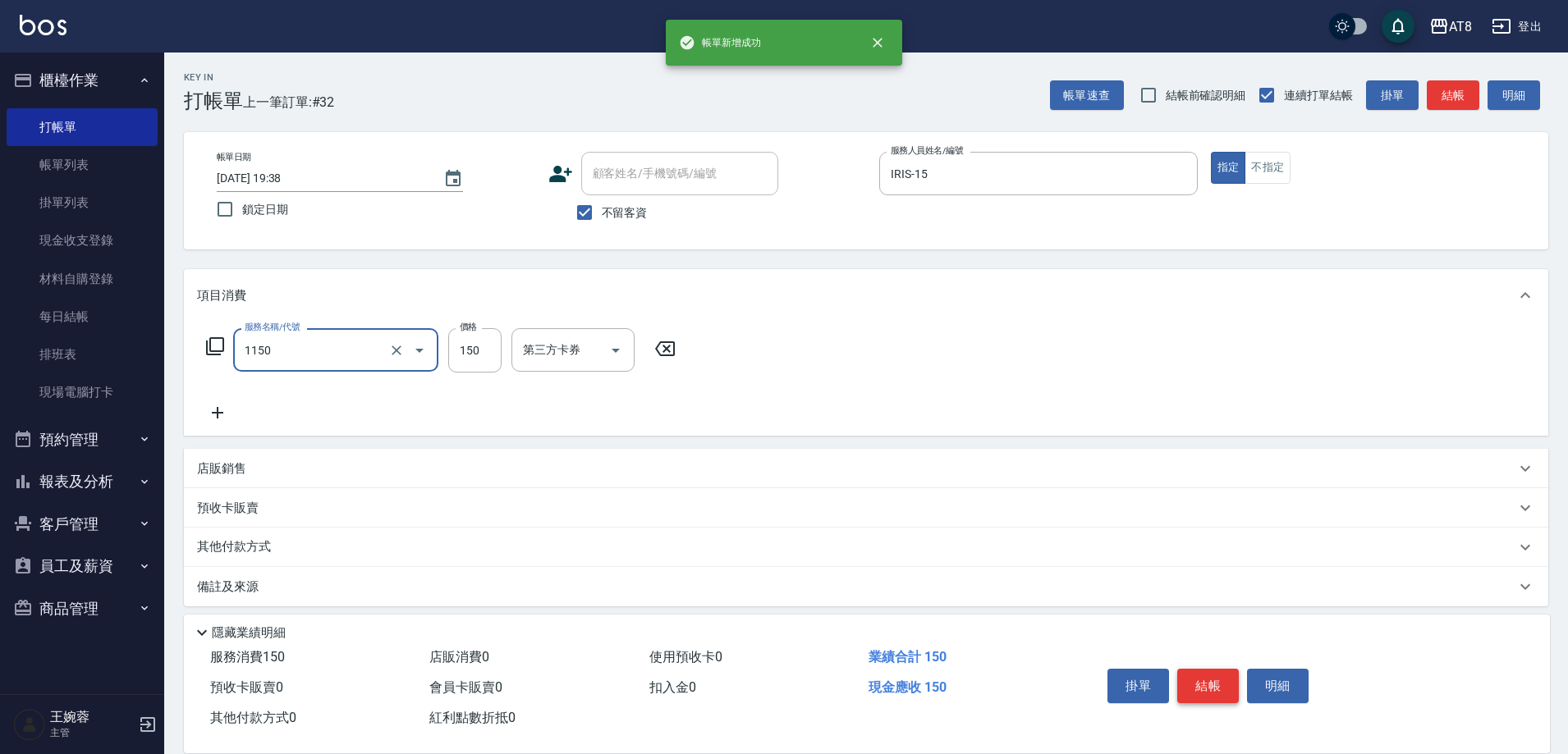
type input "洗髮(1150)"
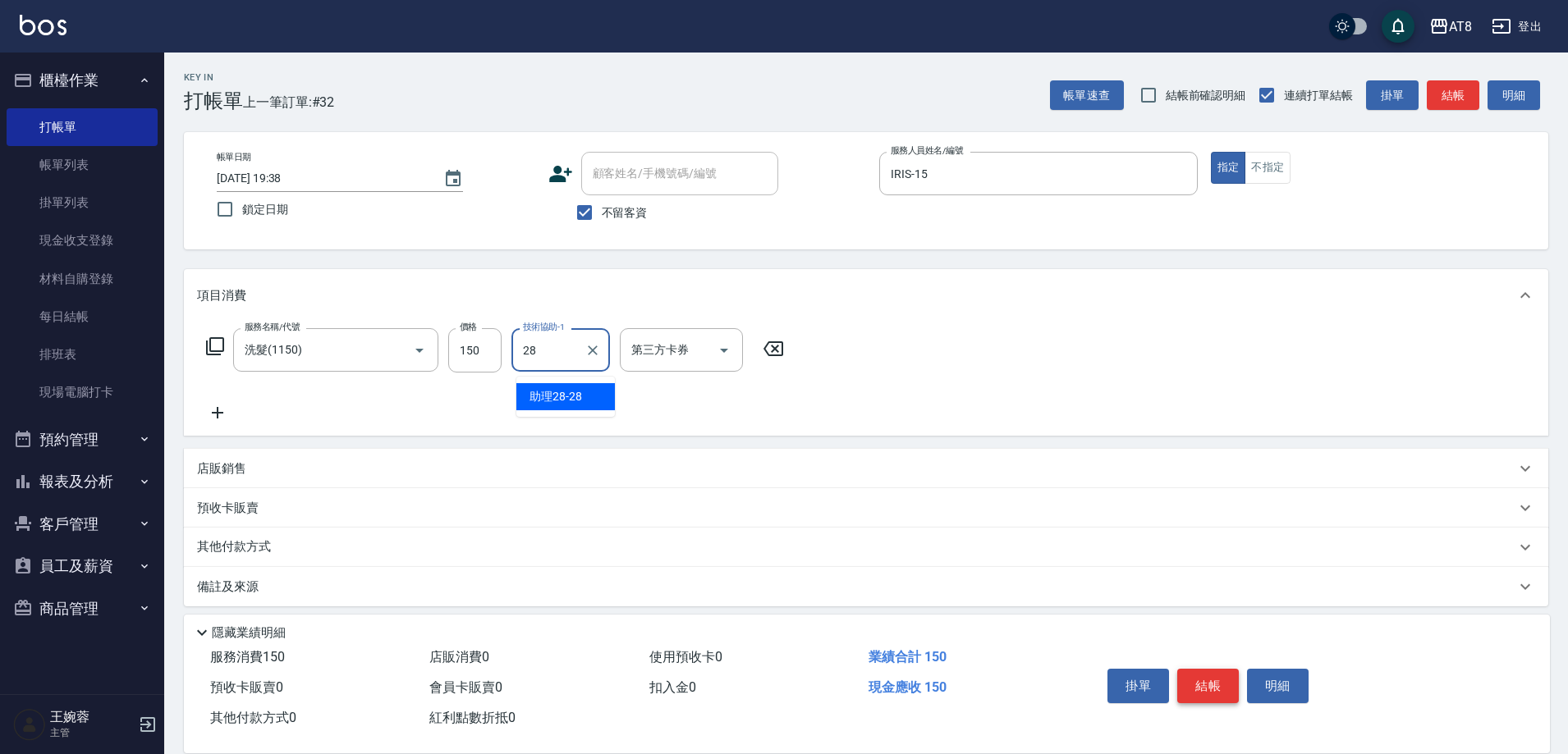
type input "助理28-28"
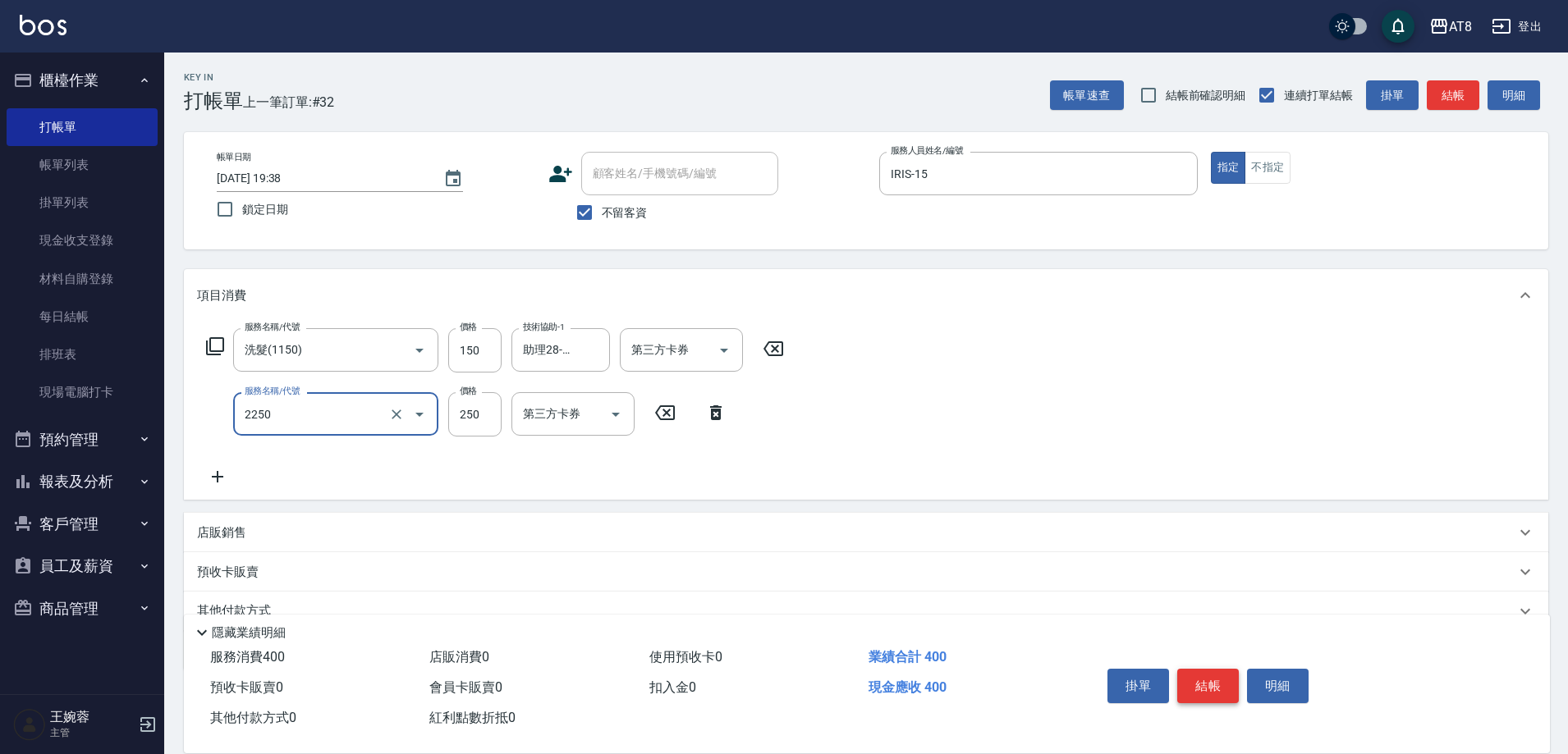
type input "剪髮(2250)"
click at [1207, 677] on button "結帳" at bounding box center [1208, 686] width 61 height 34
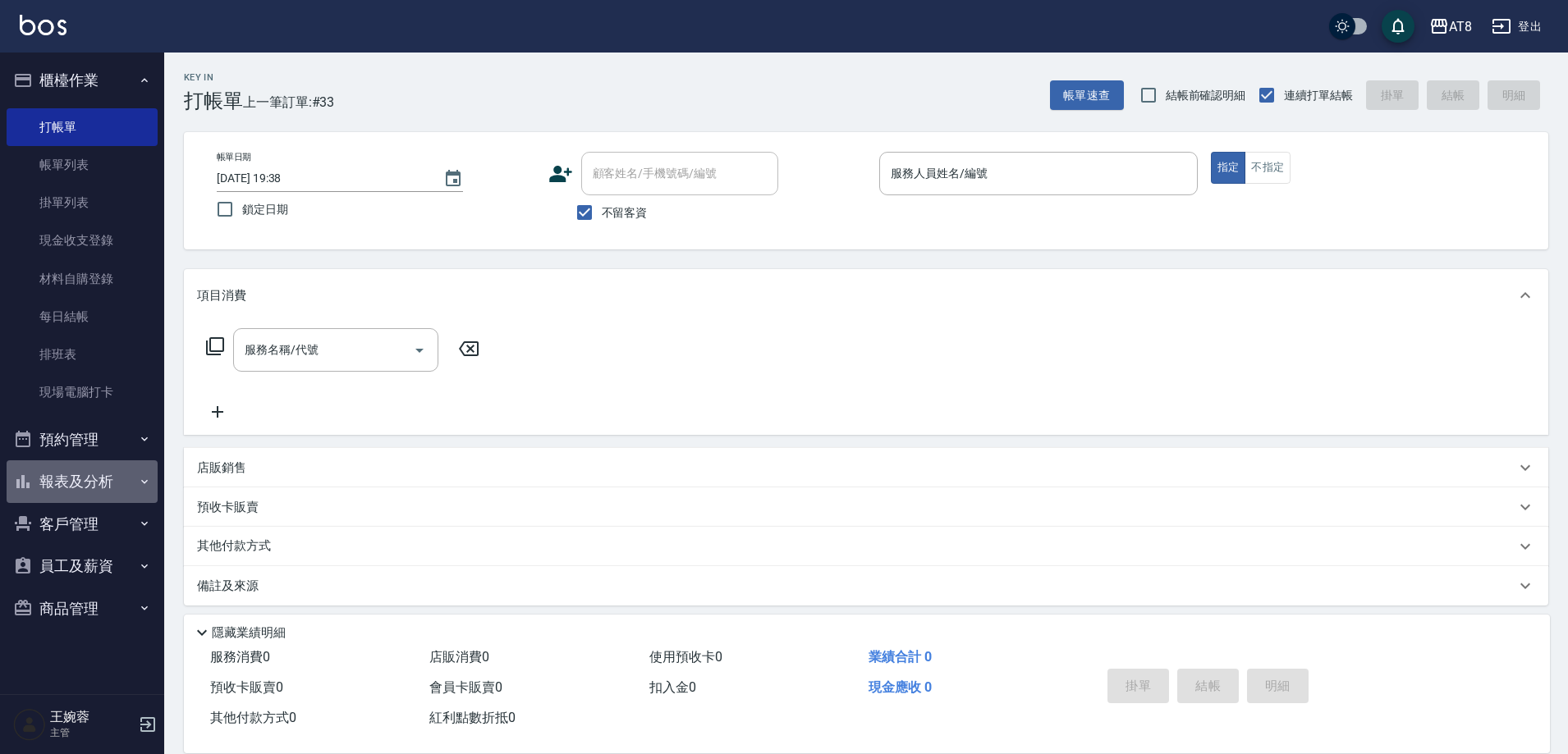
click at [98, 483] on button "報表及分析" at bounding box center [82, 481] width 151 height 42
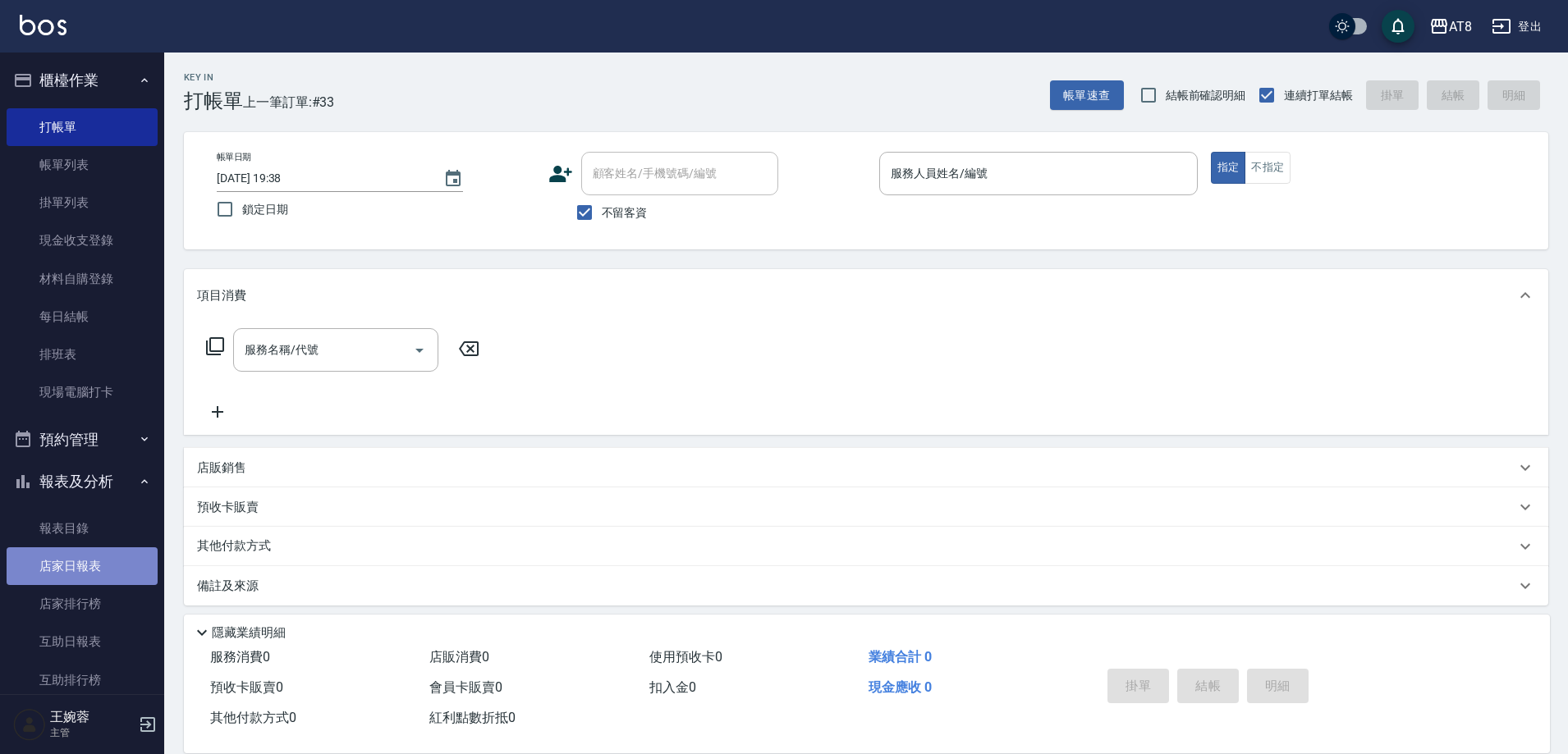
click at [96, 558] on link "店家日報表" at bounding box center [82, 566] width 151 height 37
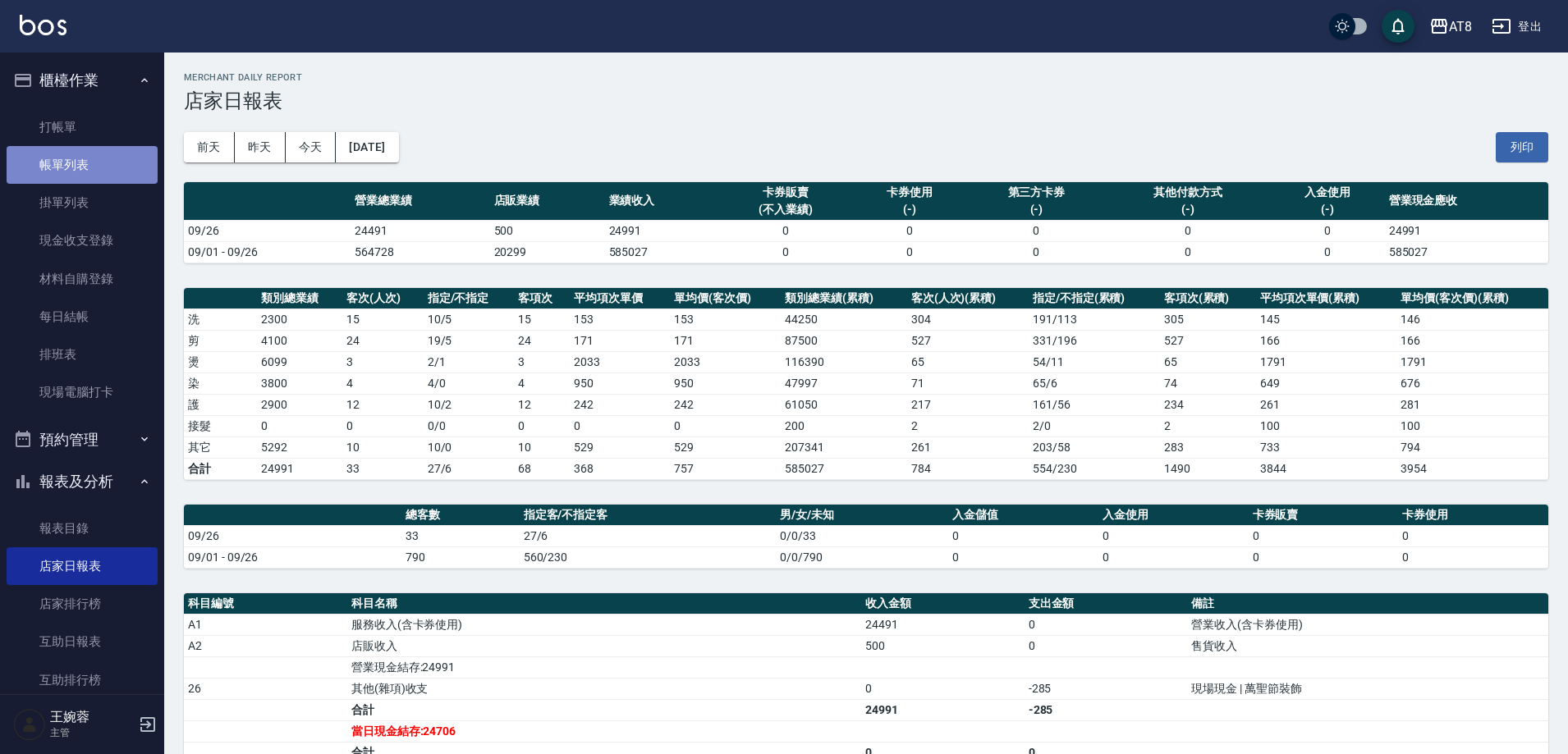
click at [103, 155] on link "帳單列表" at bounding box center [82, 165] width 151 height 37
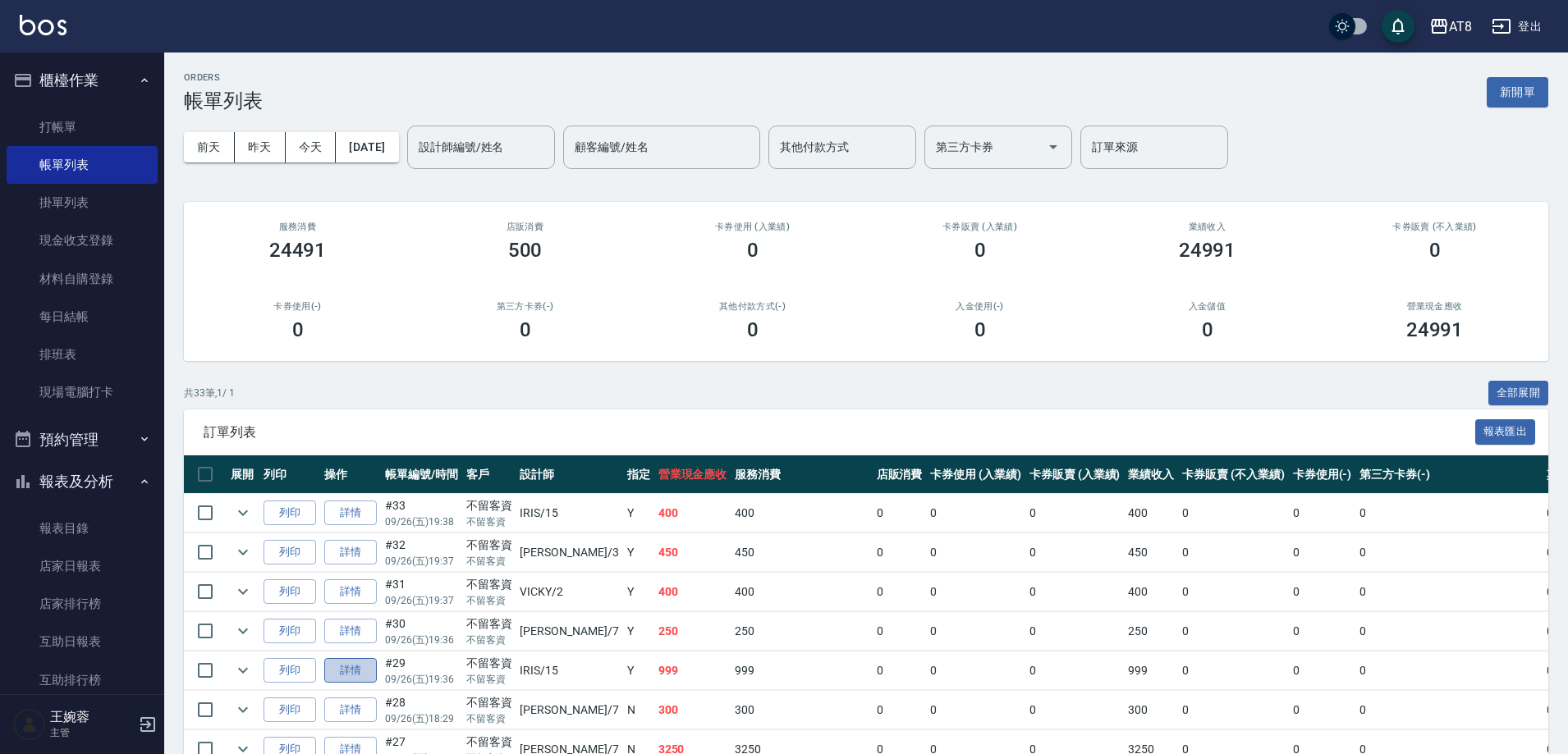
click at [368, 684] on link "詳情" at bounding box center [350, 671] width 52 height 26
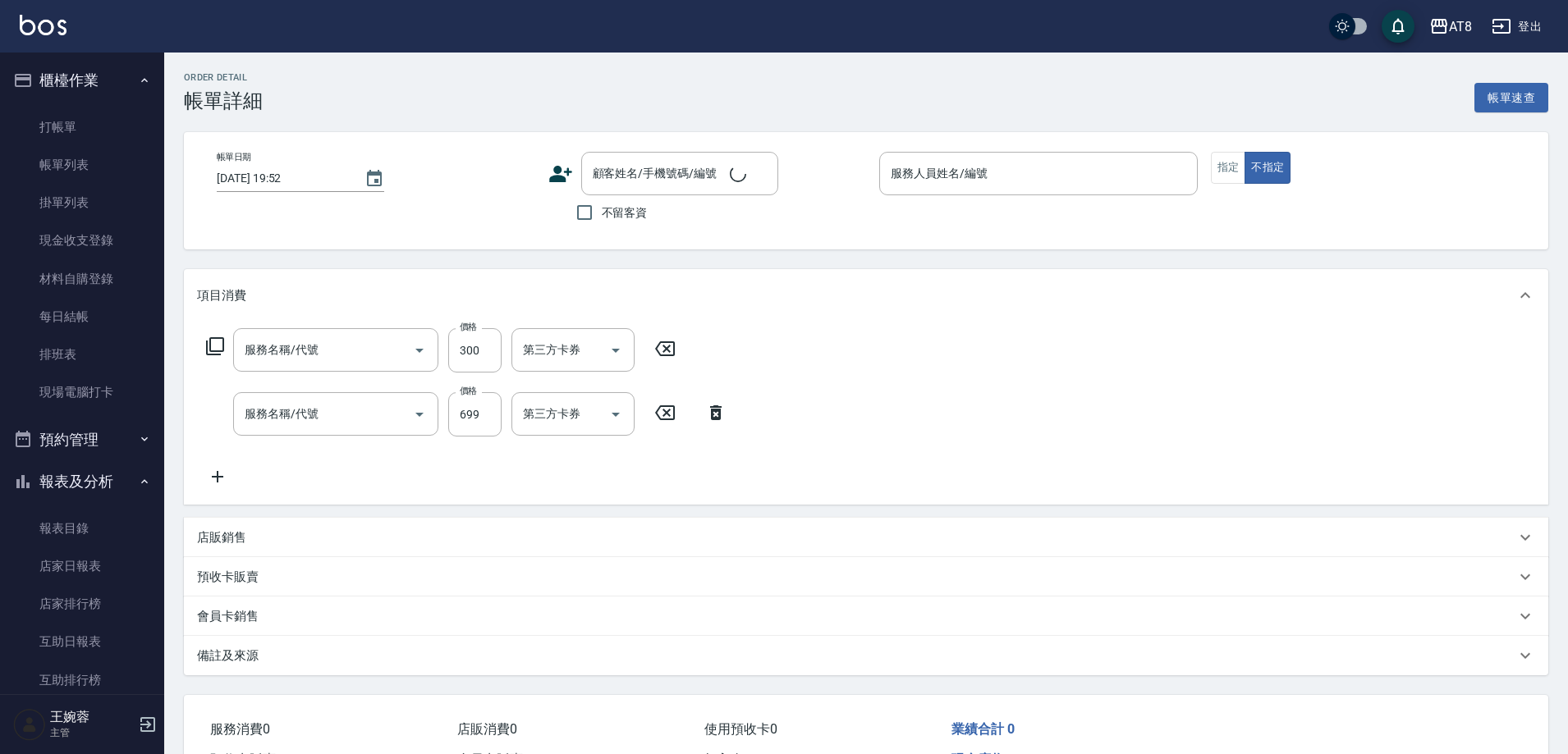
type input "[DATE] 19:36"
checkbox input "true"
type input "IRIS-15"
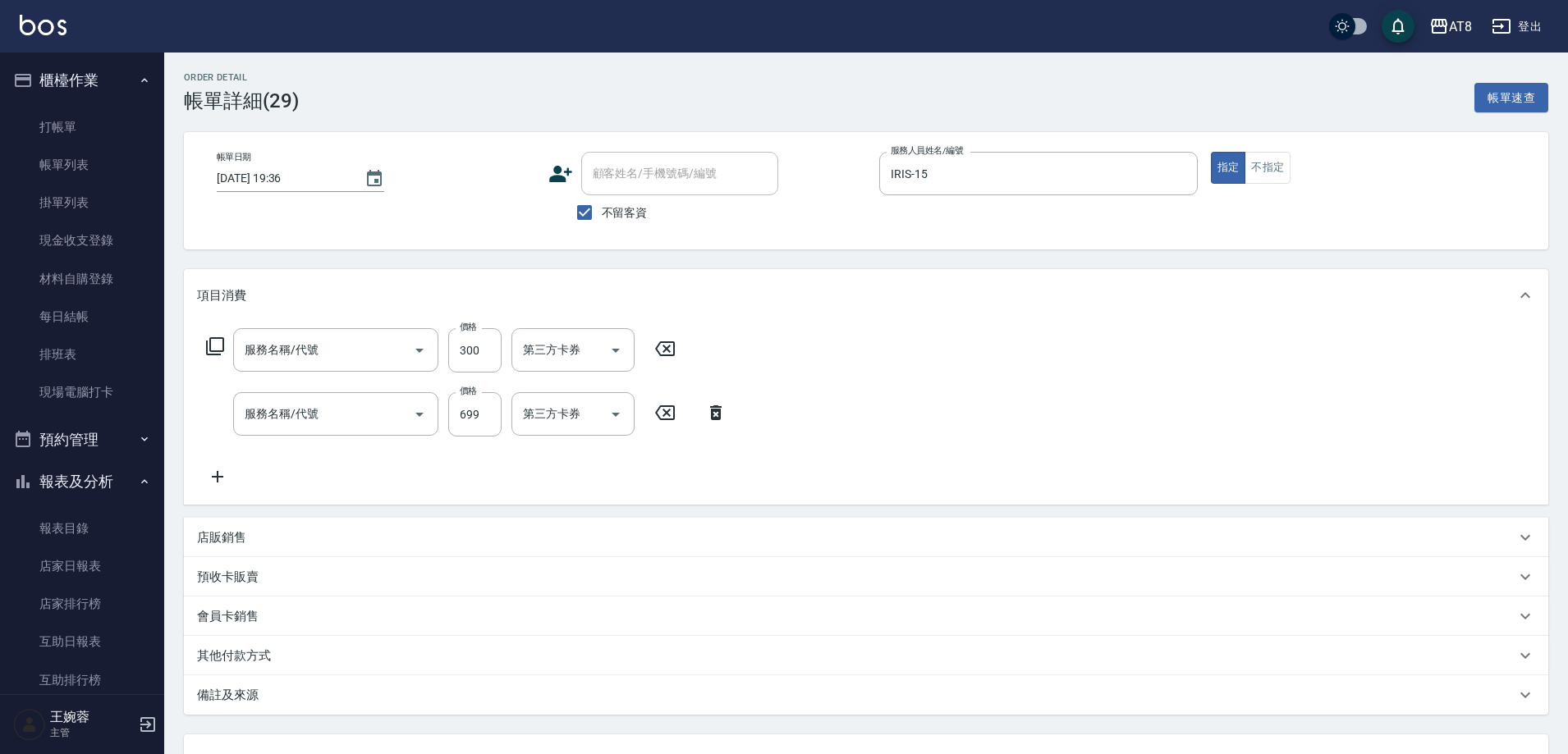
type input "剪髮(21300)"
type input "SPA699(6699)"
click at [219, 539] on p "店販銷售" at bounding box center [222, 532] width 49 height 17
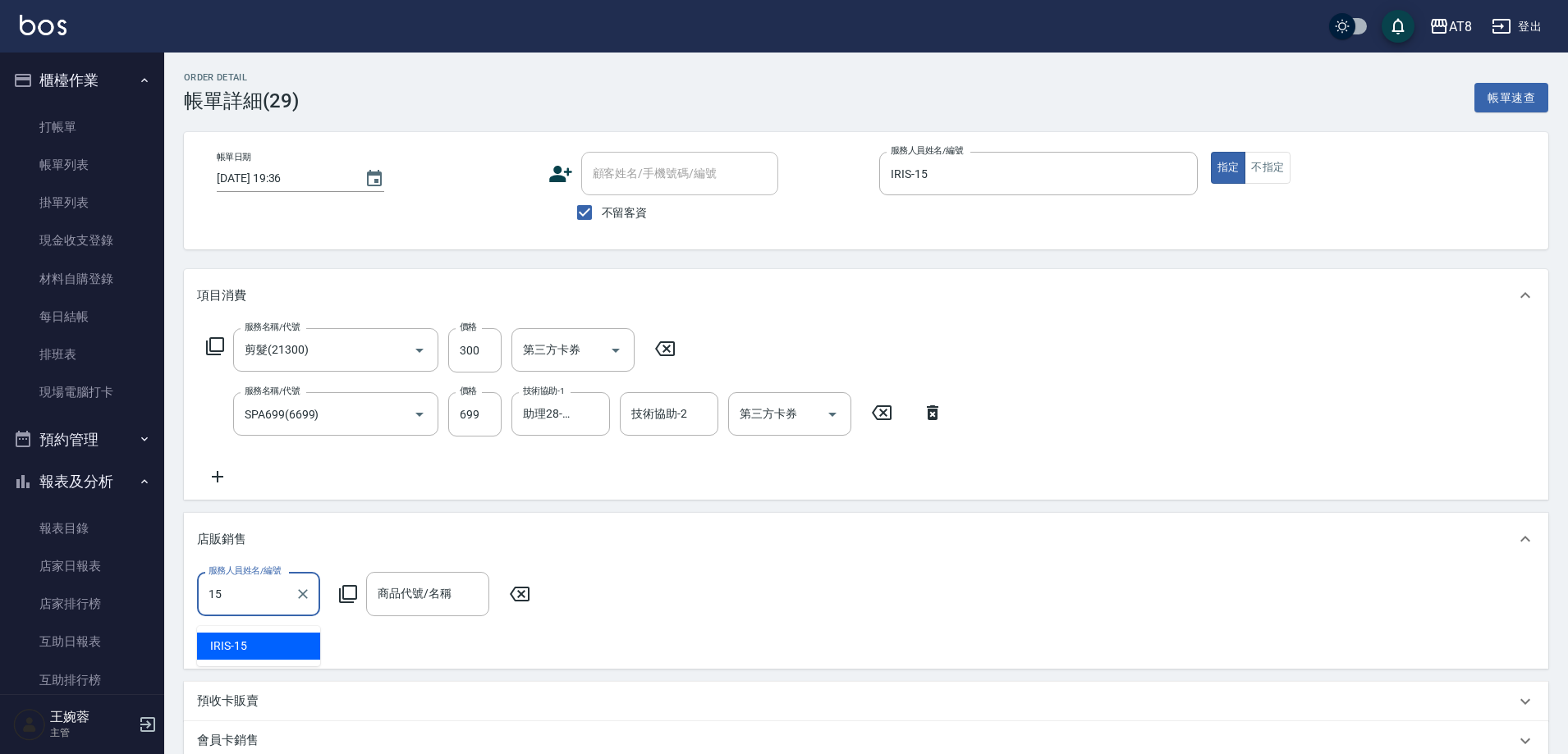
type input "IRIS-15"
click at [343, 604] on icon at bounding box center [348, 594] width 20 height 20
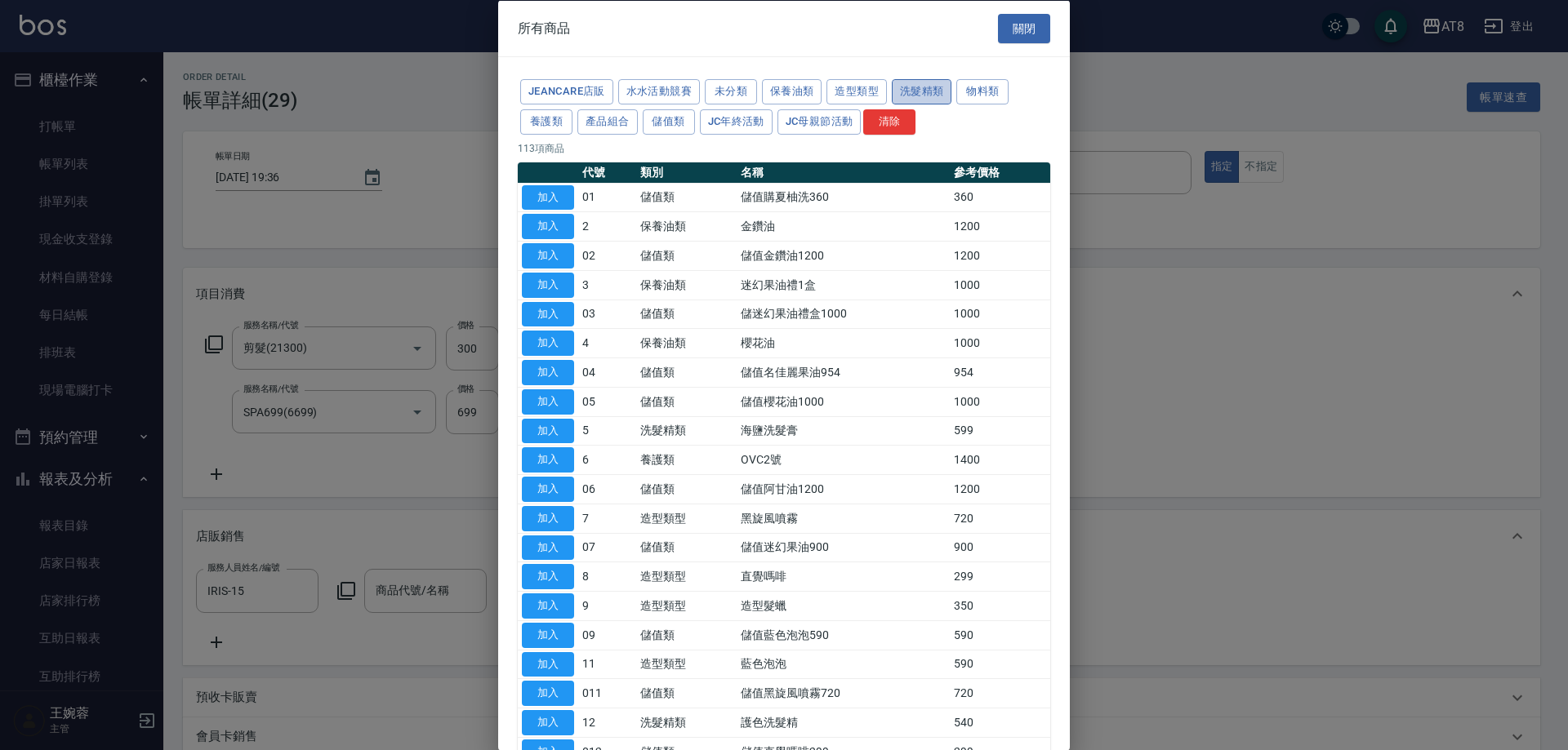
click at [952, 93] on button "洗髮精類" at bounding box center [922, 92] width 61 height 25
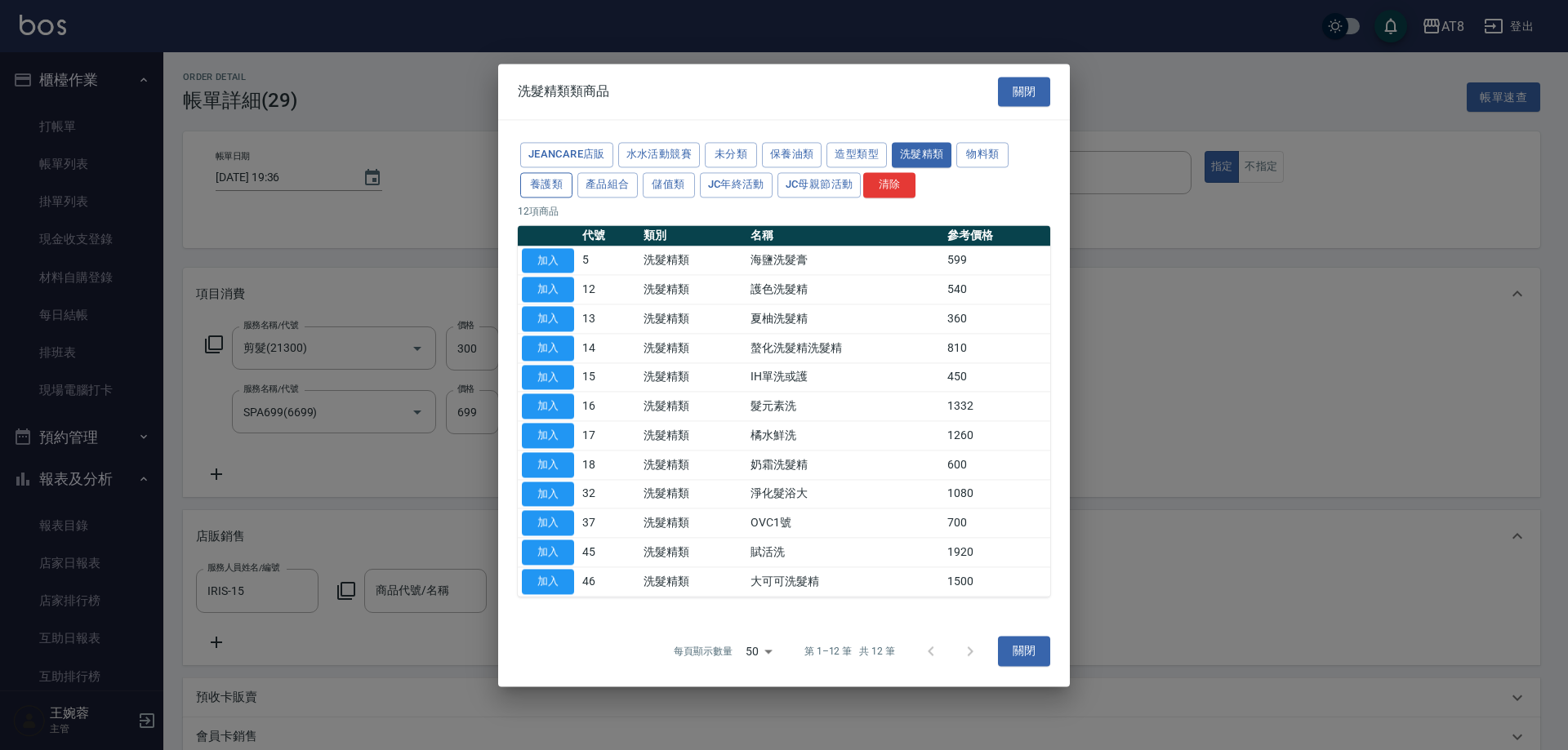
click at [573, 173] on button "養護類" at bounding box center [545, 185] width 52 height 25
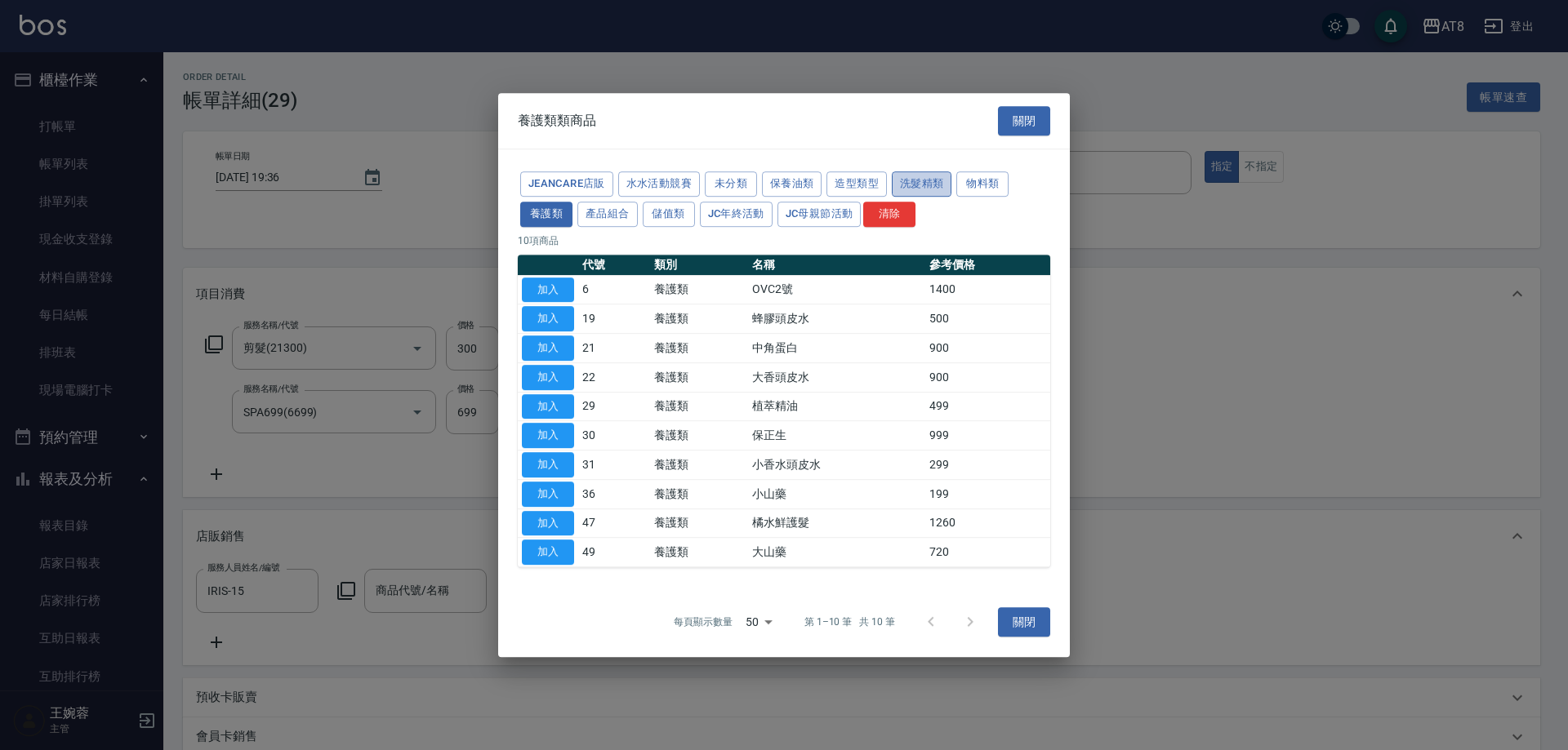
click at [952, 172] on button "洗髮精類" at bounding box center [922, 184] width 61 height 25
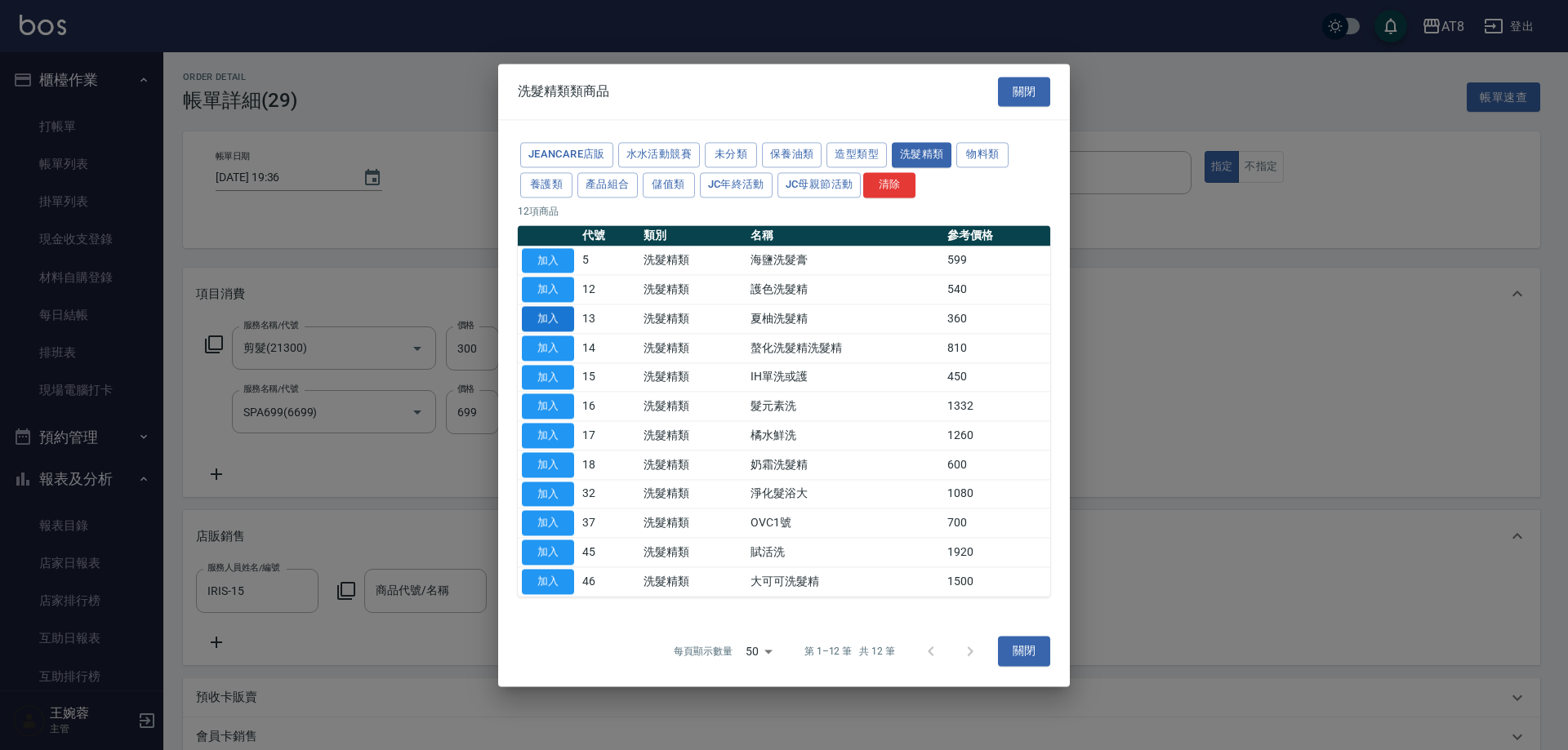
click at [555, 306] on button "加入" at bounding box center [547, 319] width 52 height 25
type input "夏柚洗髮精"
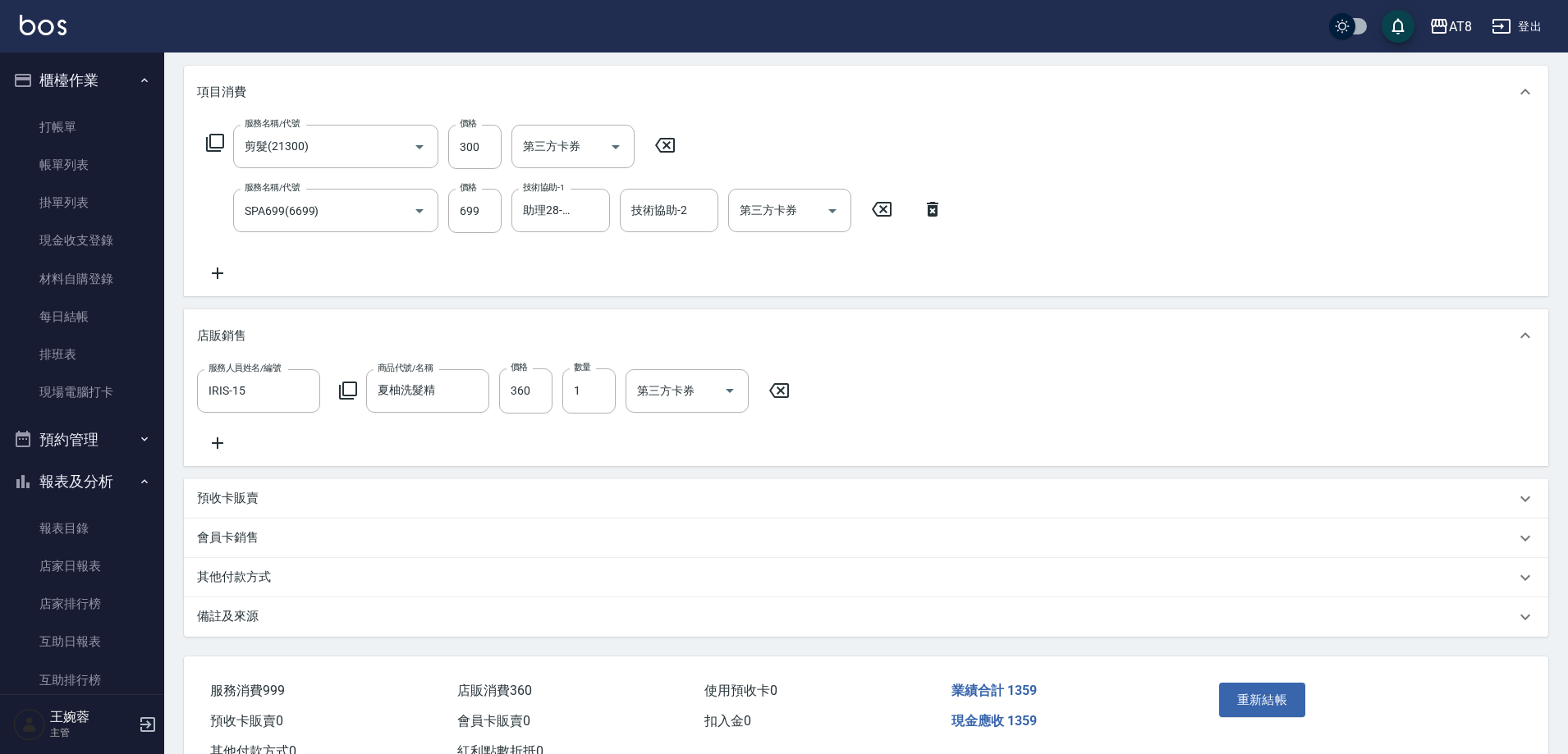
scroll to position [240, 0]
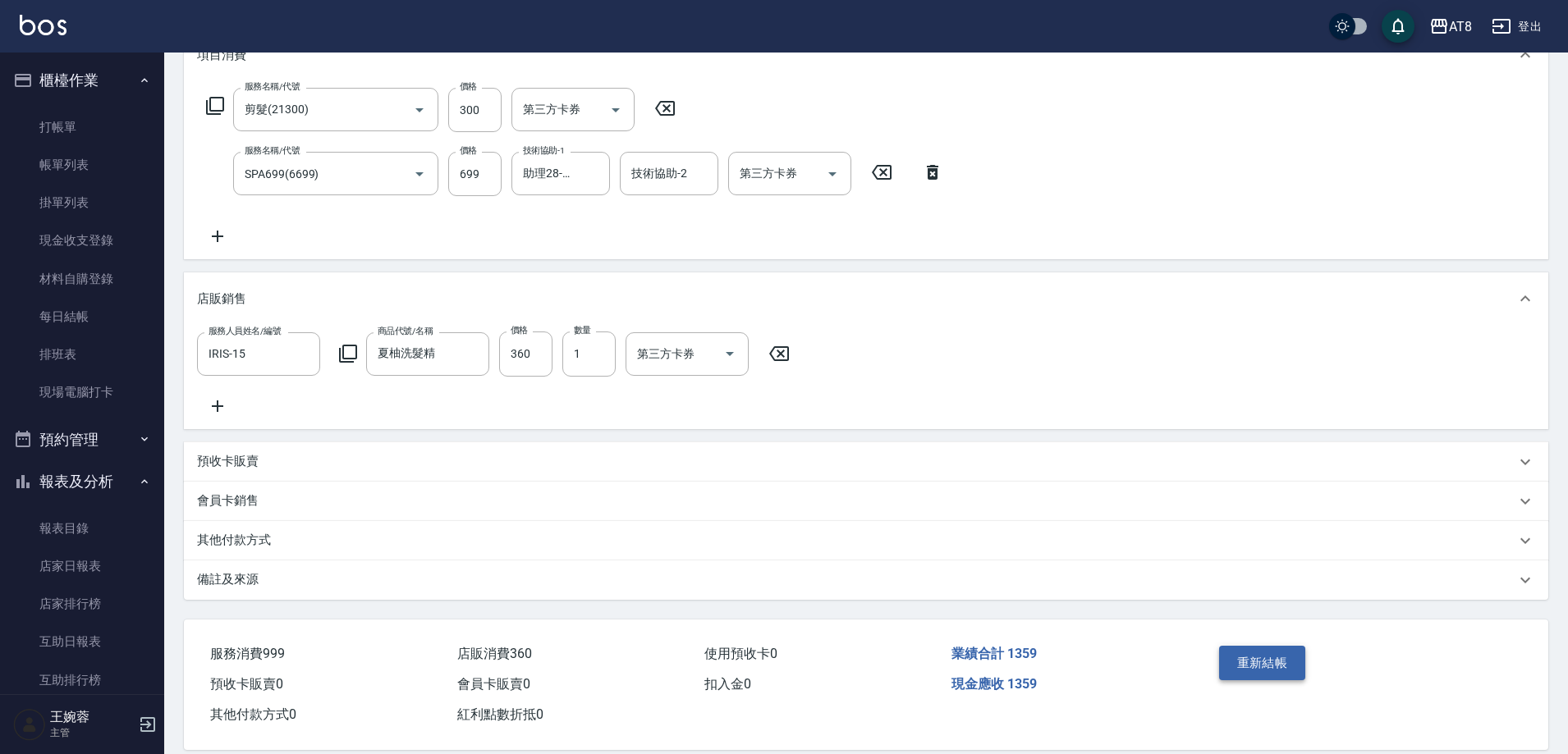
click at [1239, 680] on button "重新結帳" at bounding box center [1263, 662] width 87 height 34
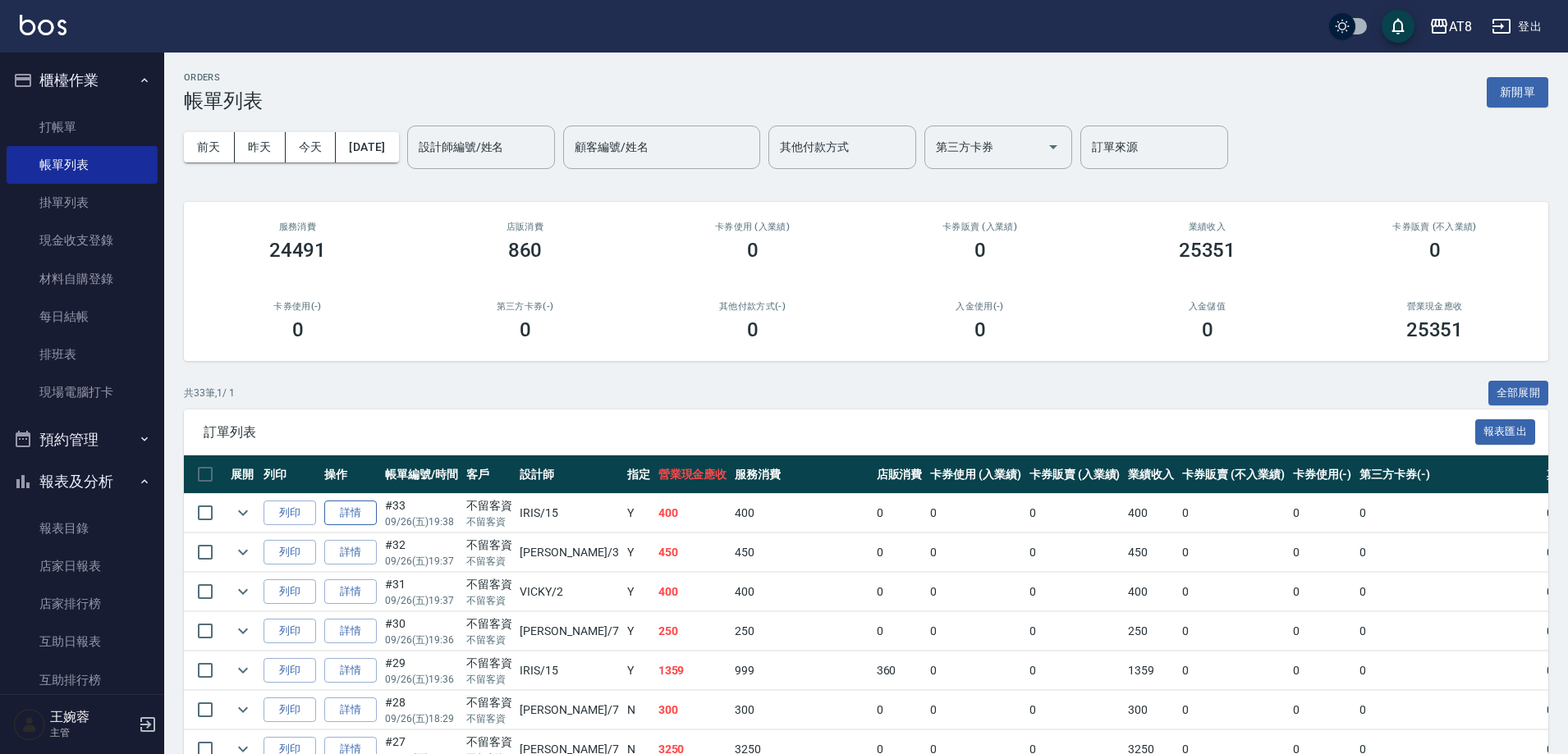
click at [341, 526] on link "詳情" at bounding box center [350, 514] width 52 height 26
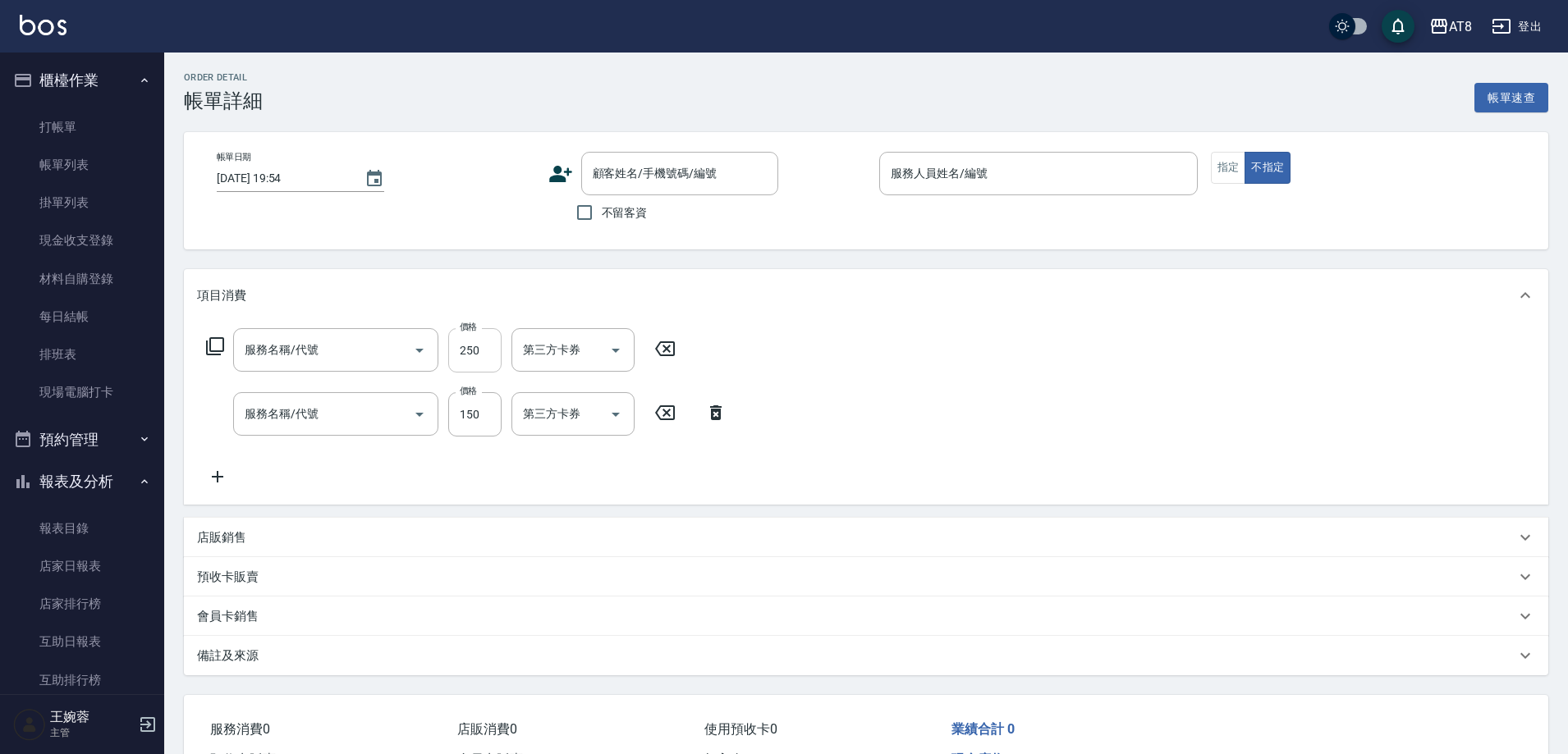
type input "[DATE] 19:38"
checkbox input "true"
type input "IRIS-15"
type input "剪髮(2250)"
type input "洗髮(1150)"
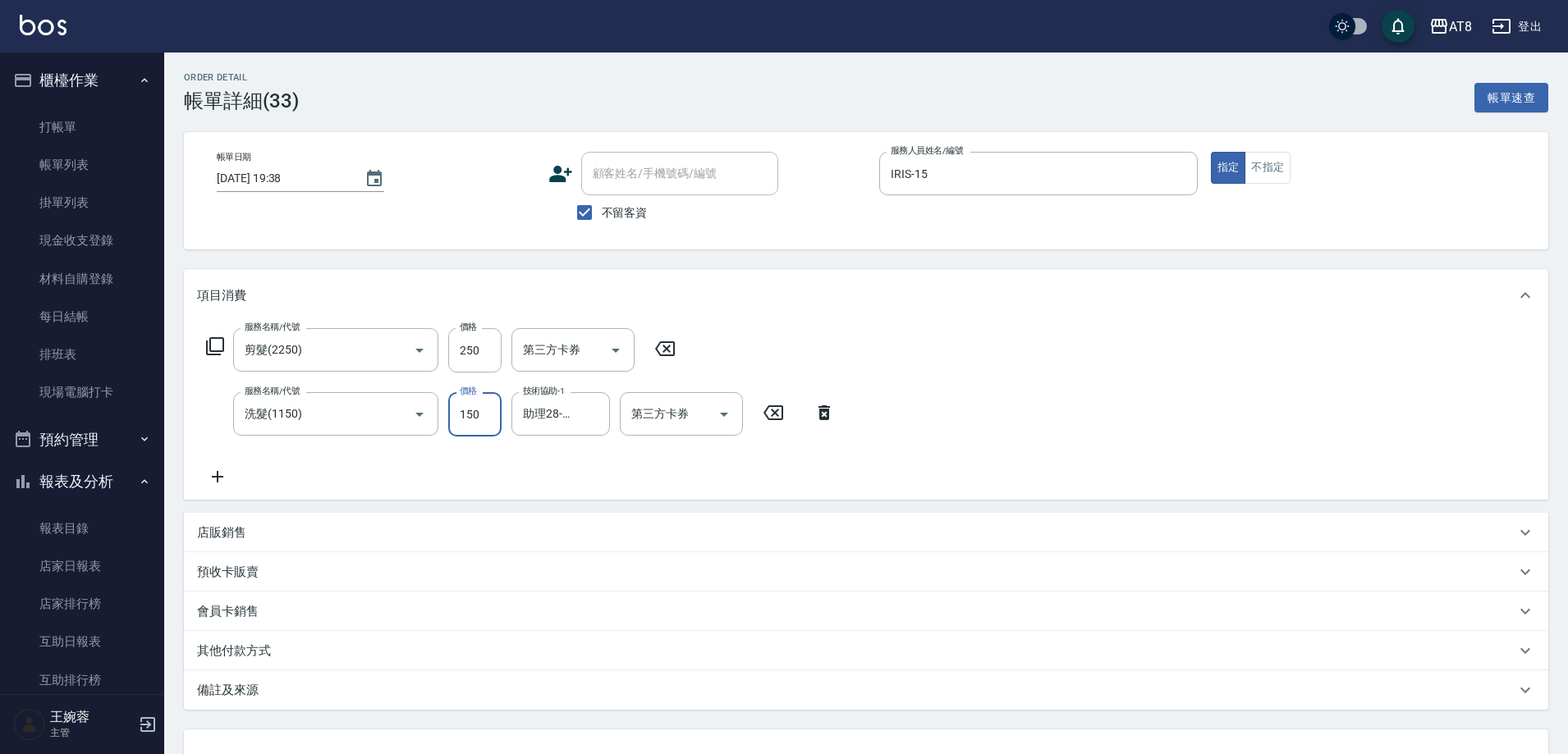
click at [490, 427] on input "150" at bounding box center [475, 414] width 53 height 44
type input "200"
click at [679, 358] on icon at bounding box center [666, 349] width 41 height 20
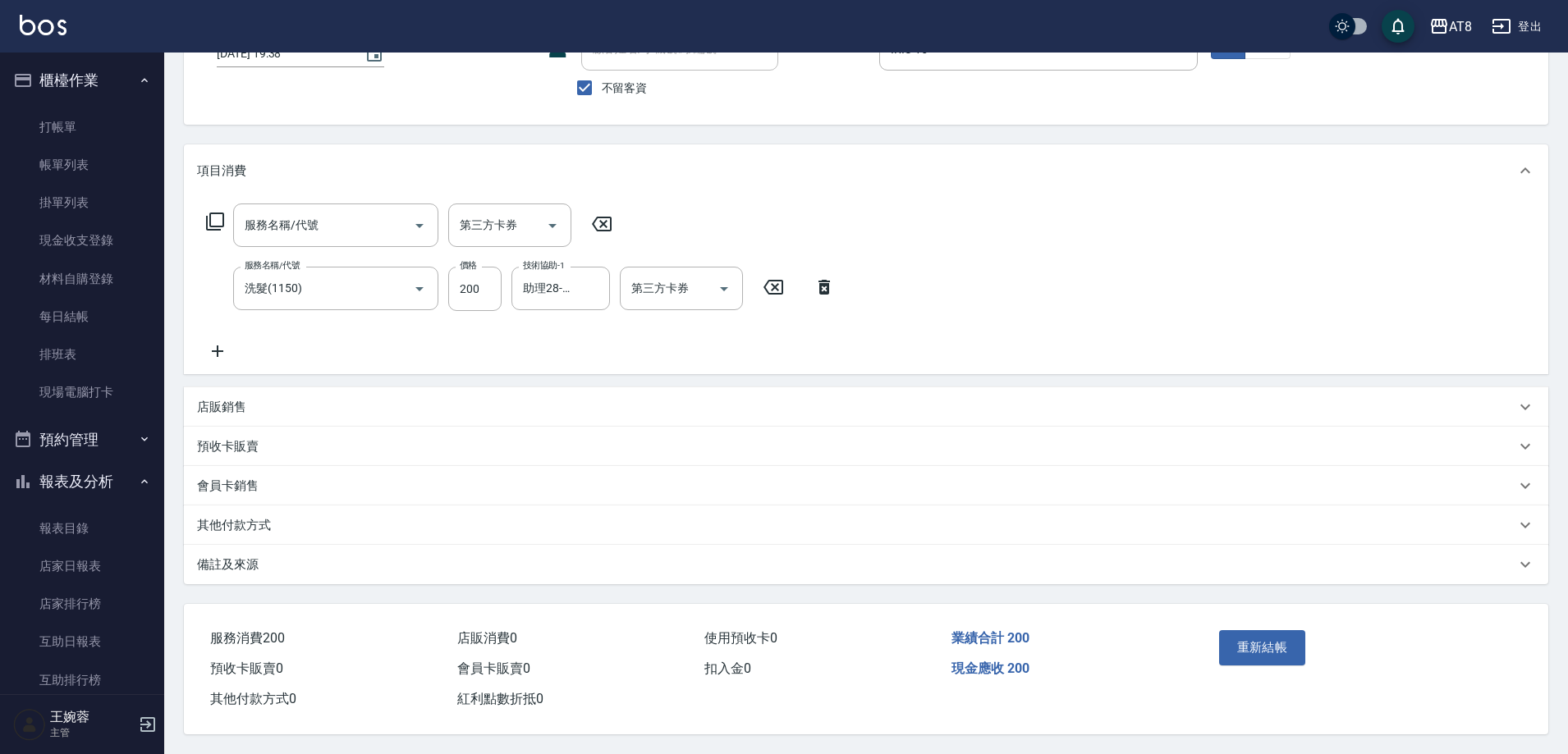
scroll to position [155, 0]
click at [1263, 630] on button "重新結帳" at bounding box center [1263, 647] width 87 height 34
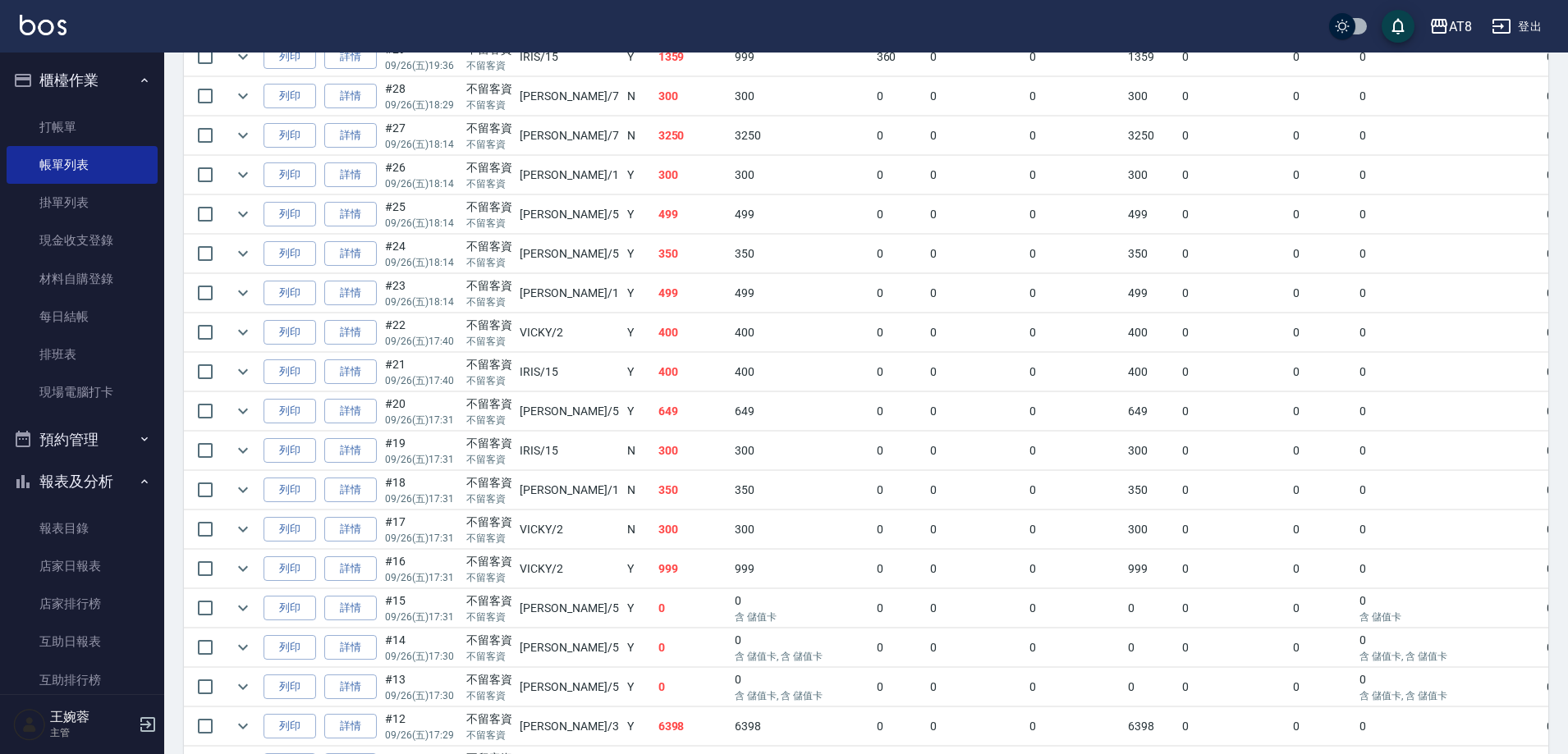
scroll to position [755, 0]
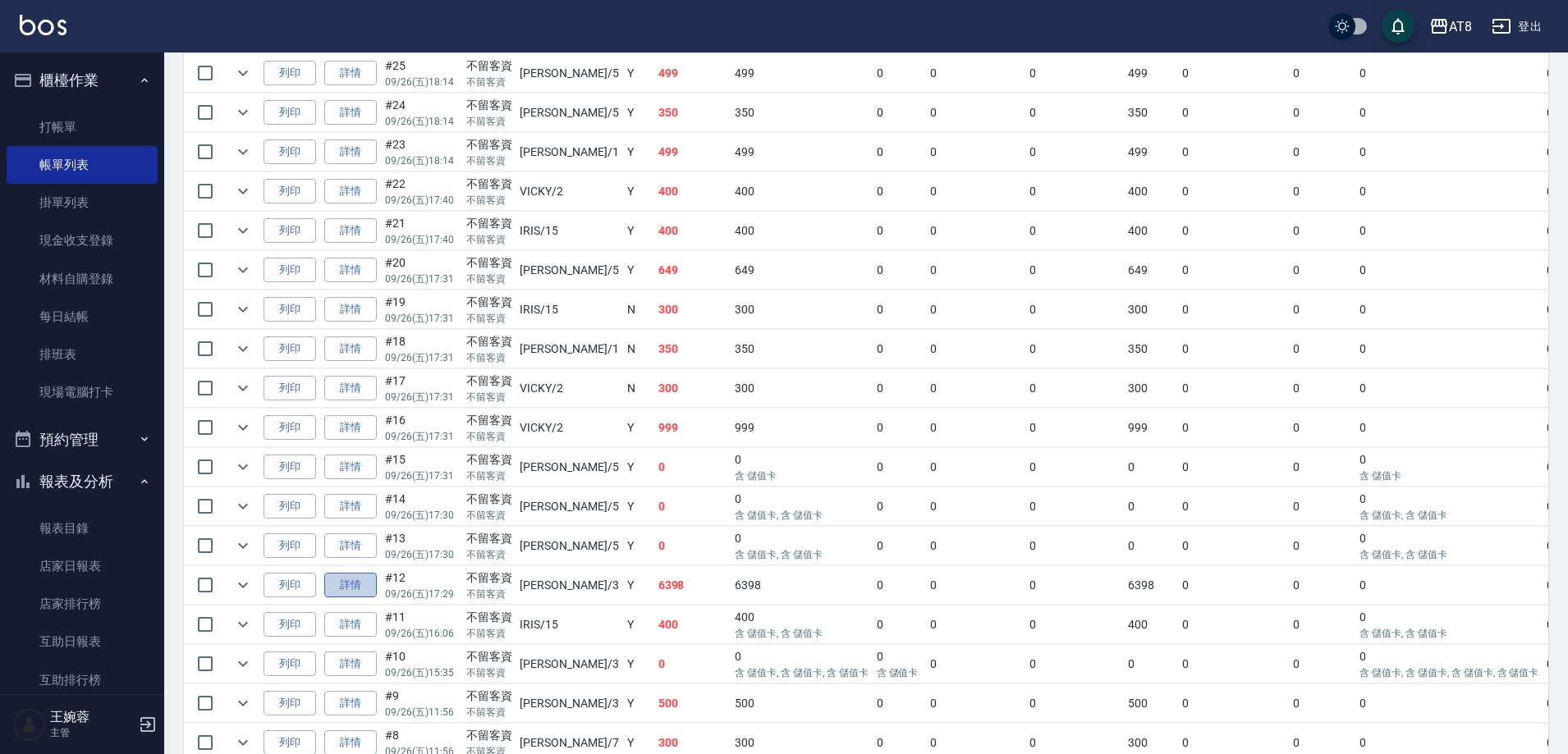
click at [355, 598] on link "詳情" at bounding box center [350, 585] width 52 height 26
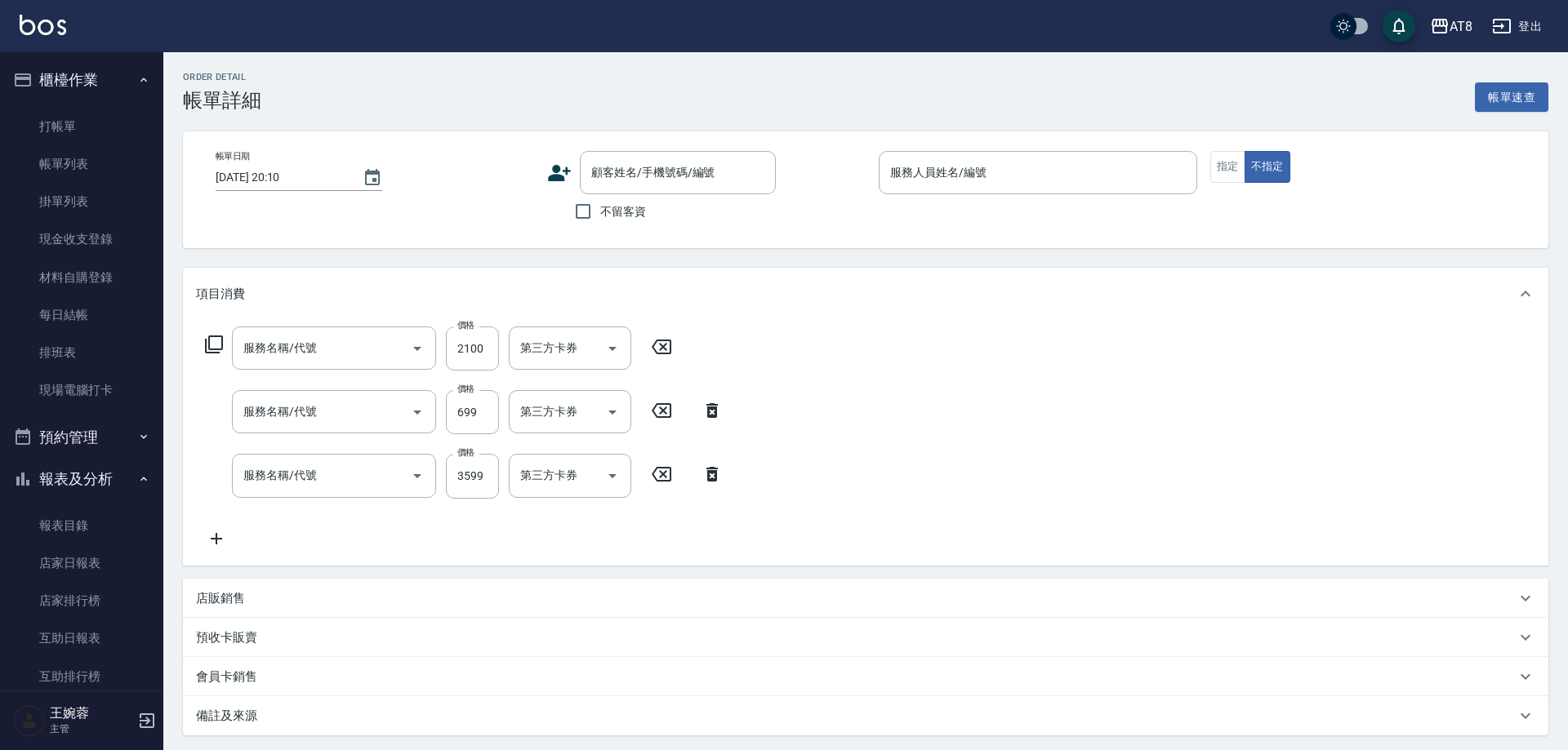
type input "[DATE] 17:29"
checkbox input "true"
type input "[PERSON_NAME]-3"
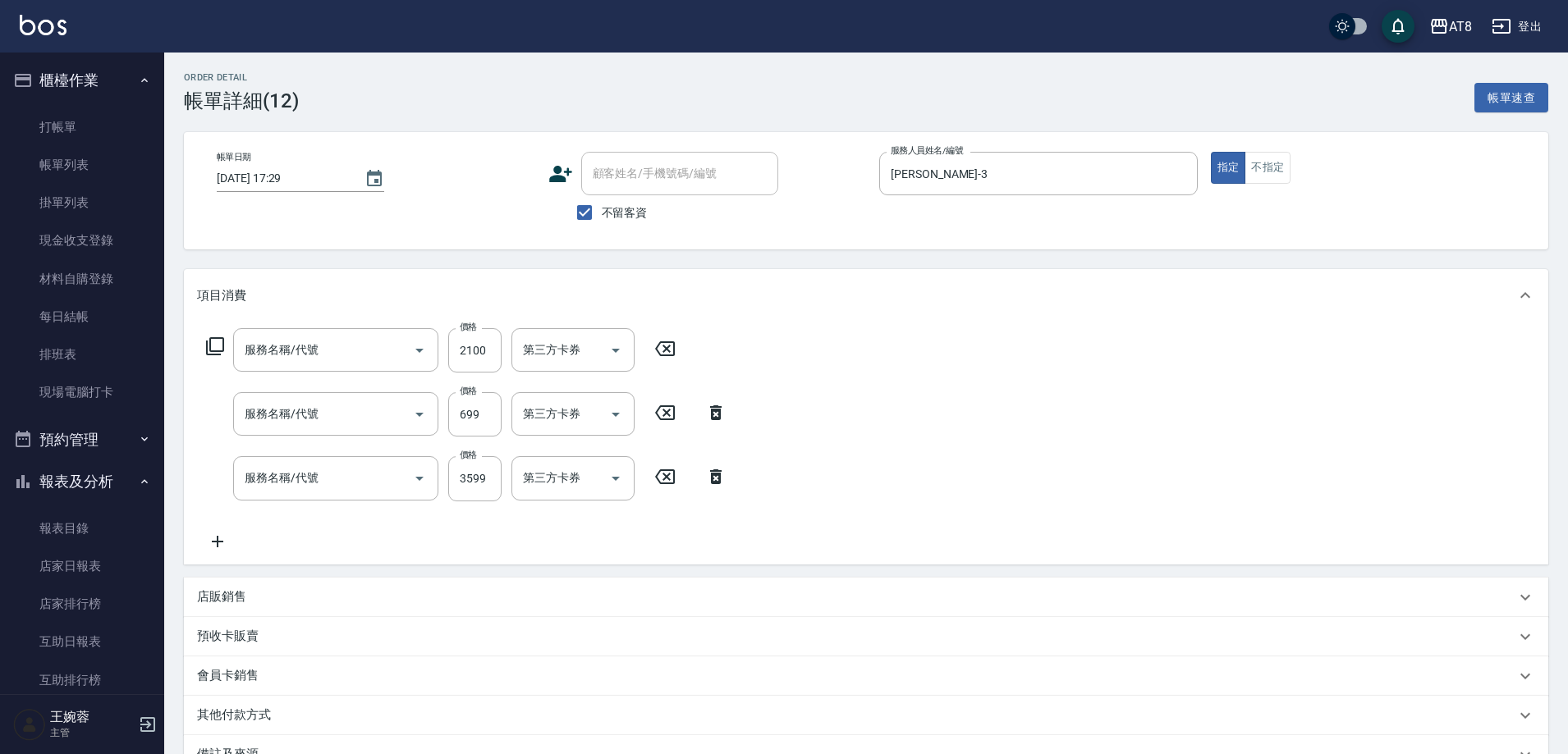
type input "入金染髮2000(402000)"
type input "入金SPA699(60699)"
type input "入金ovc調配燙3599(303599)"
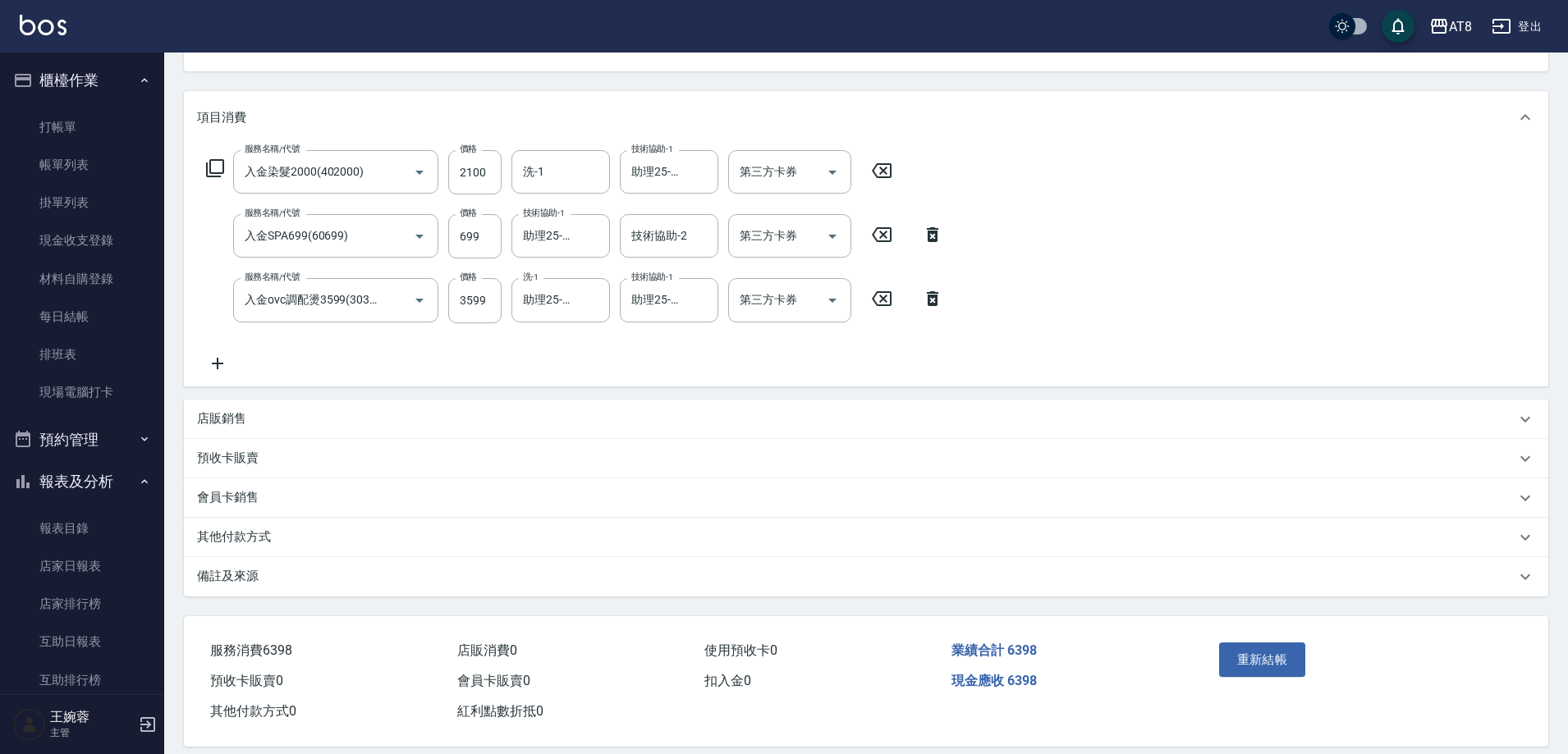
scroll to position [181, 0]
click at [222, 371] on icon at bounding box center [218, 361] width 41 height 20
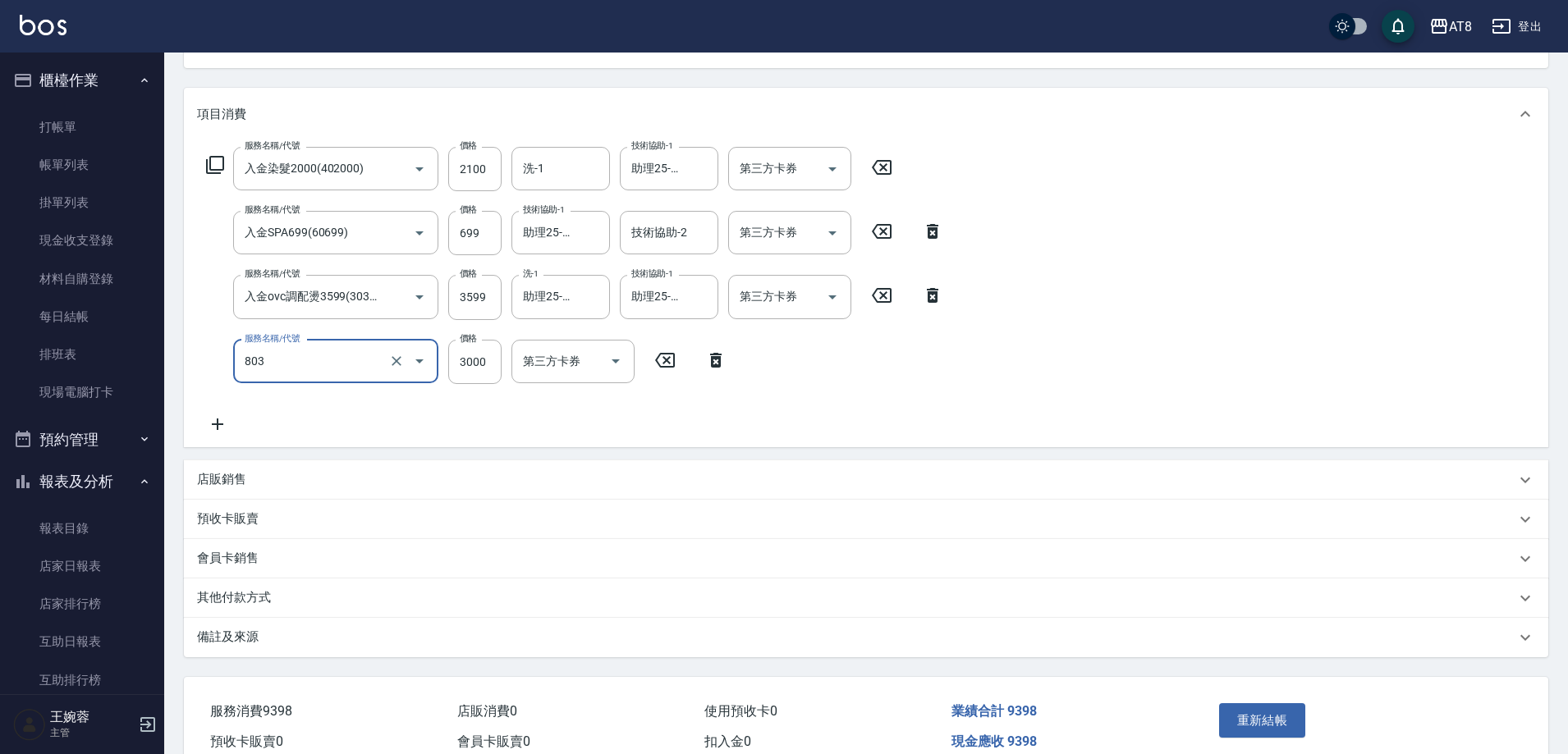
type input "頂級豪華3(803)"
click at [832, 179] on icon "Open" at bounding box center [832, 170] width 20 height 20
type input "4447"
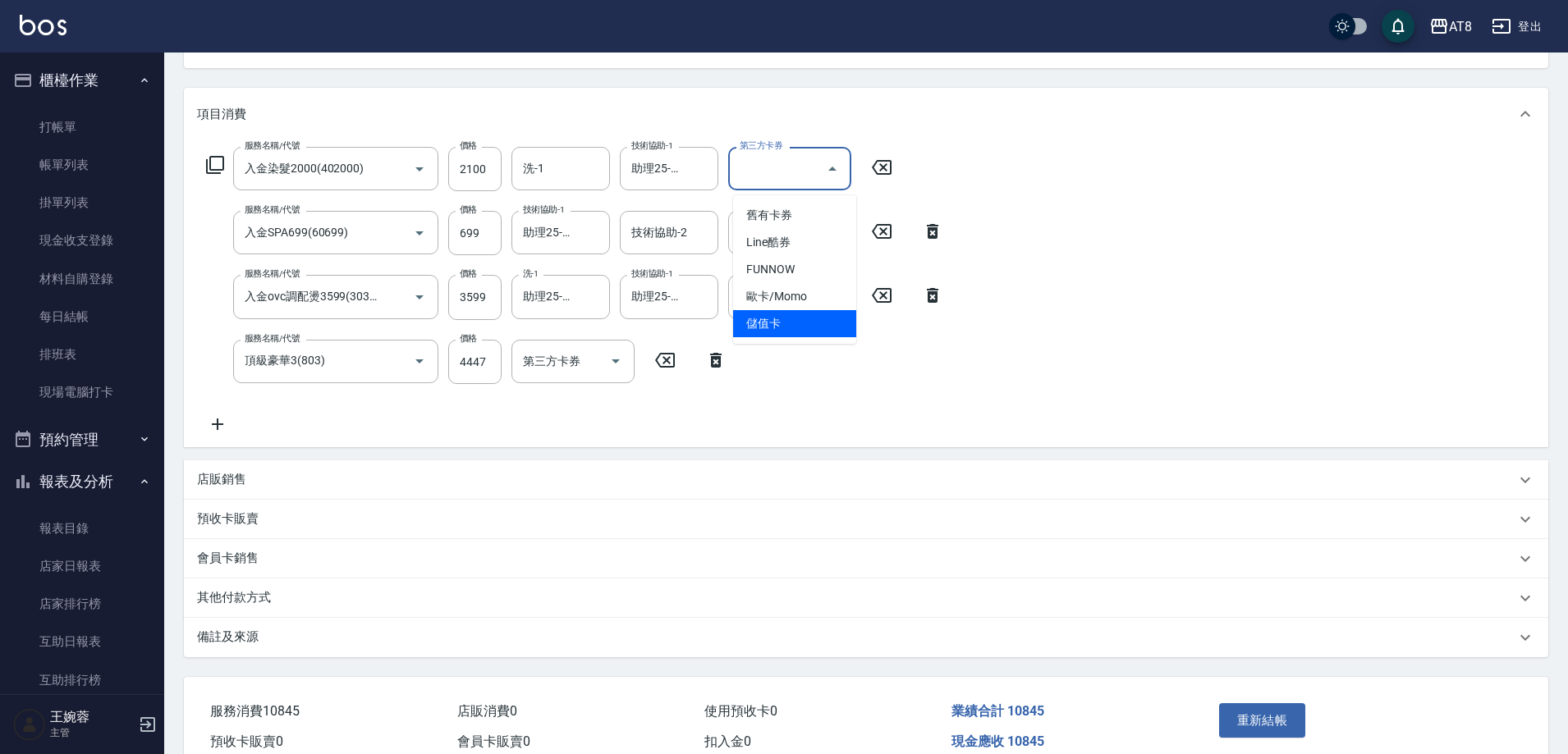
click at [824, 319] on span "儲值卡" at bounding box center [795, 323] width 123 height 27
type input "儲值卡"
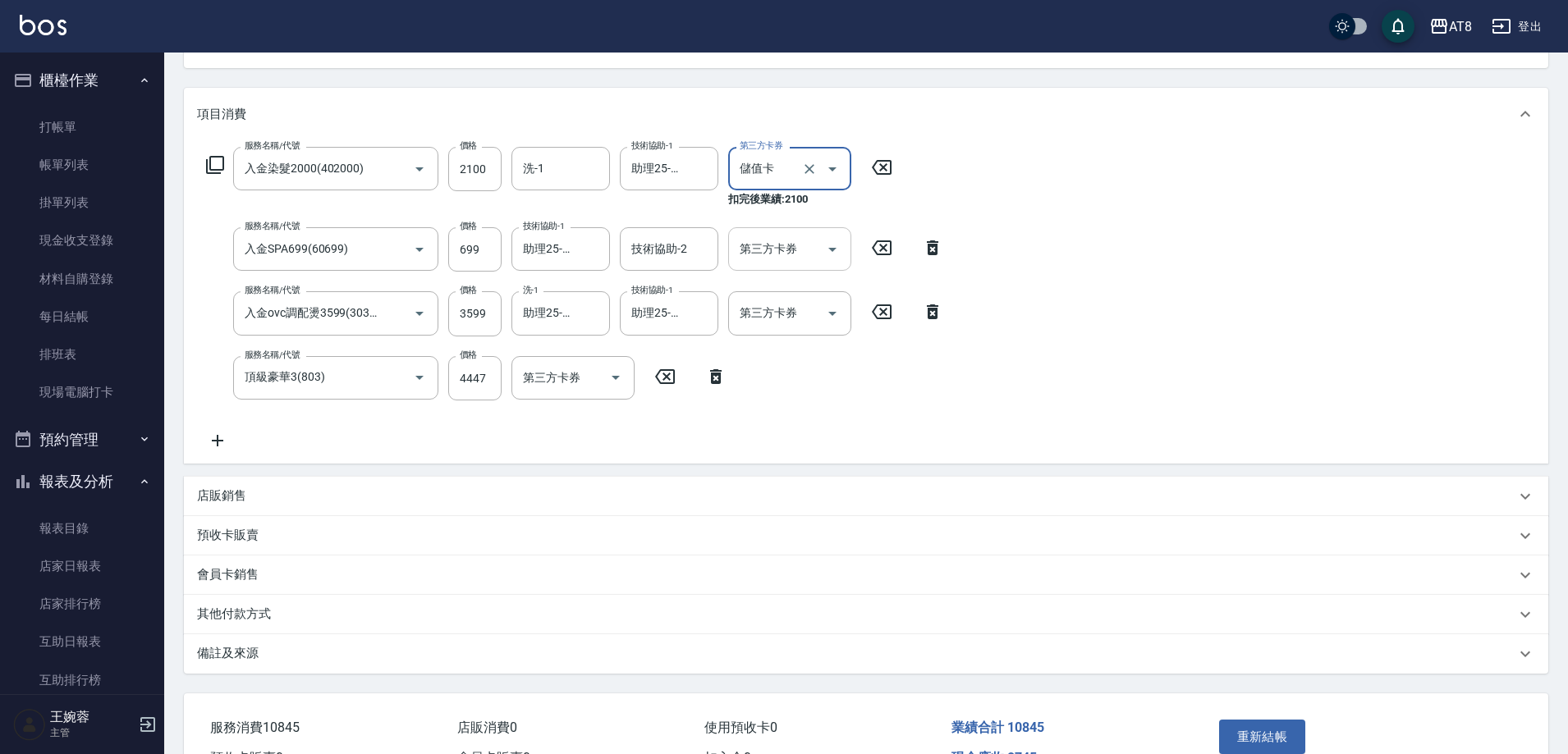
click at [828, 259] on icon "Open" at bounding box center [832, 249] width 20 height 20
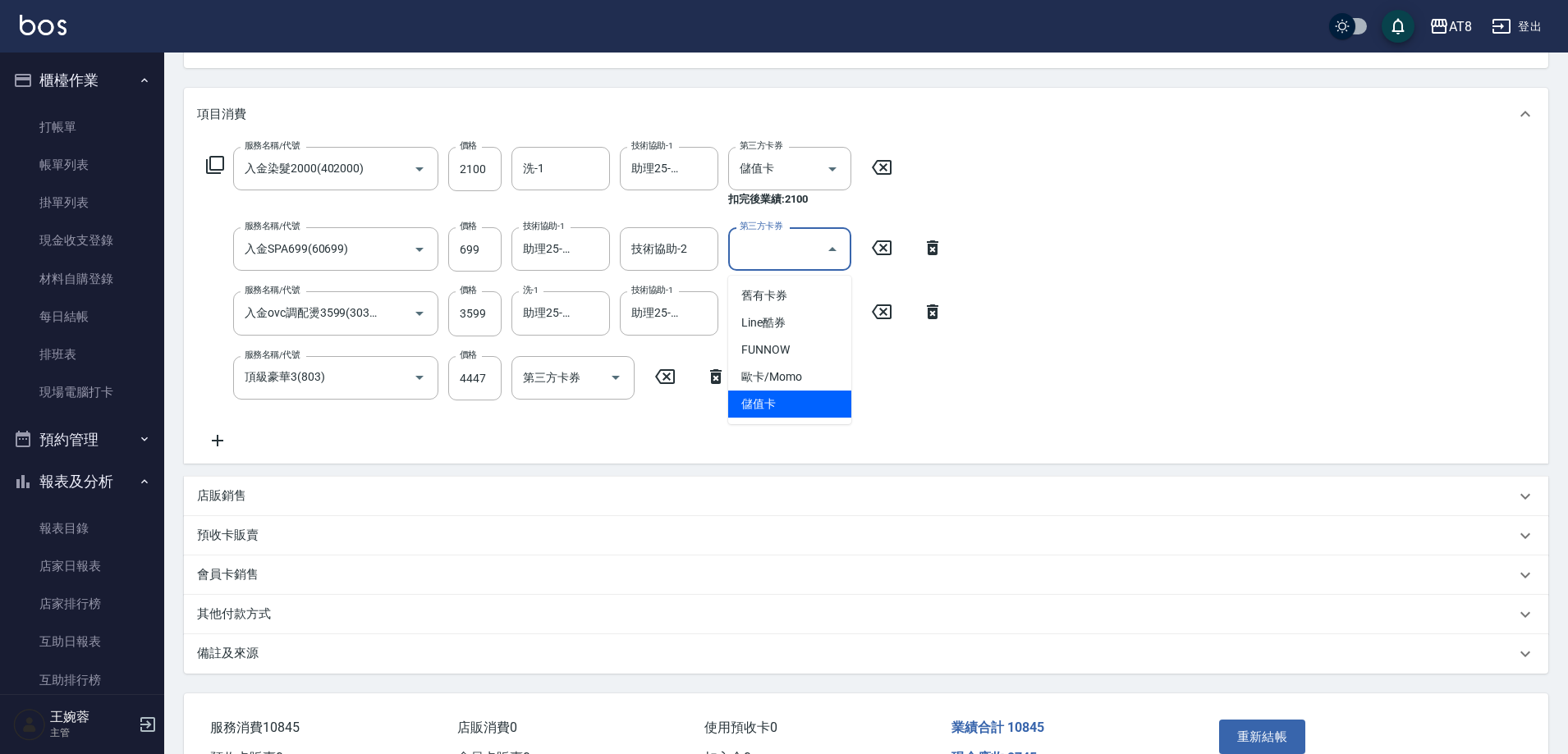
click at [821, 402] on span "儲值卡" at bounding box center [790, 403] width 123 height 27
type input "儲值卡"
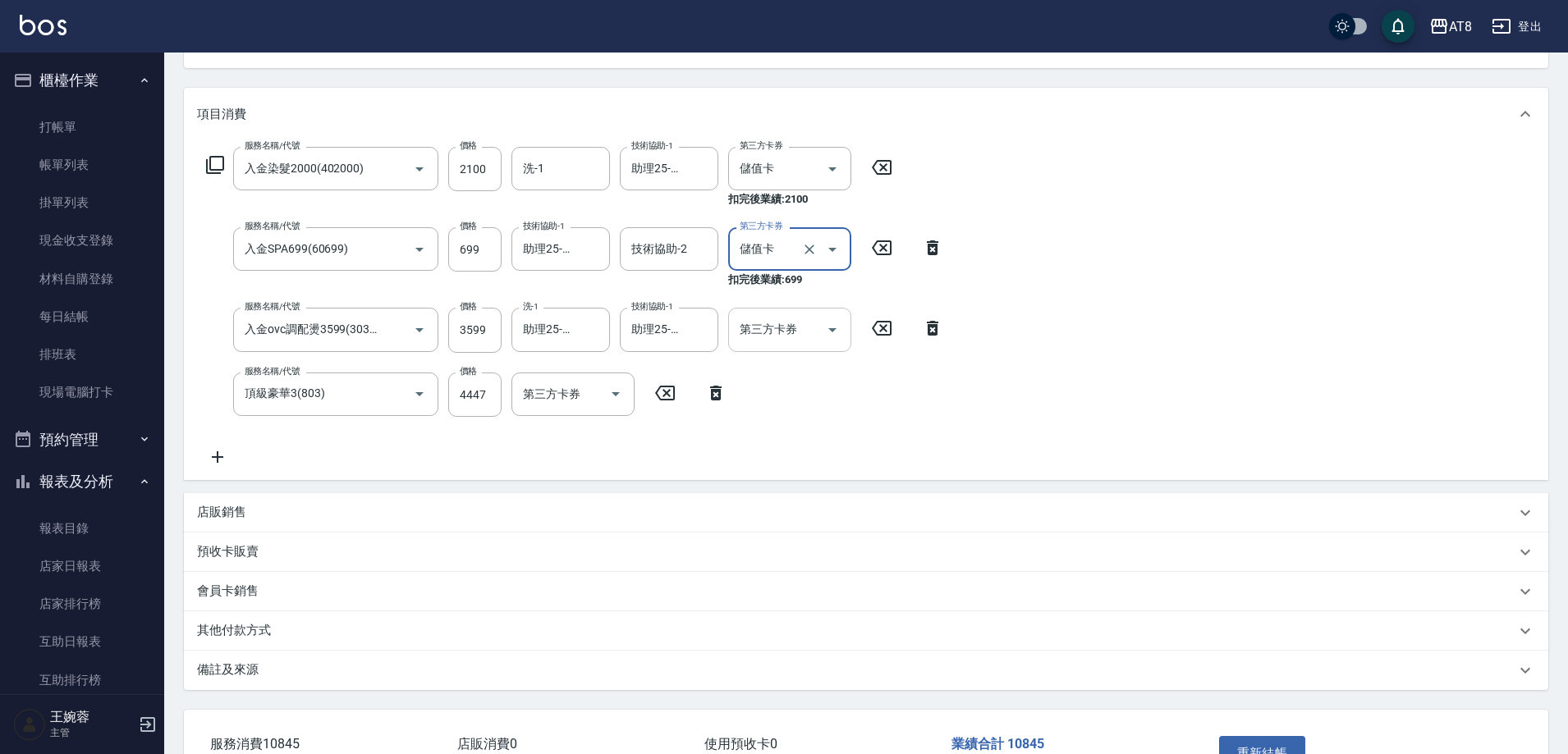
click at [831, 330] on icon "Open" at bounding box center [832, 330] width 20 height 20
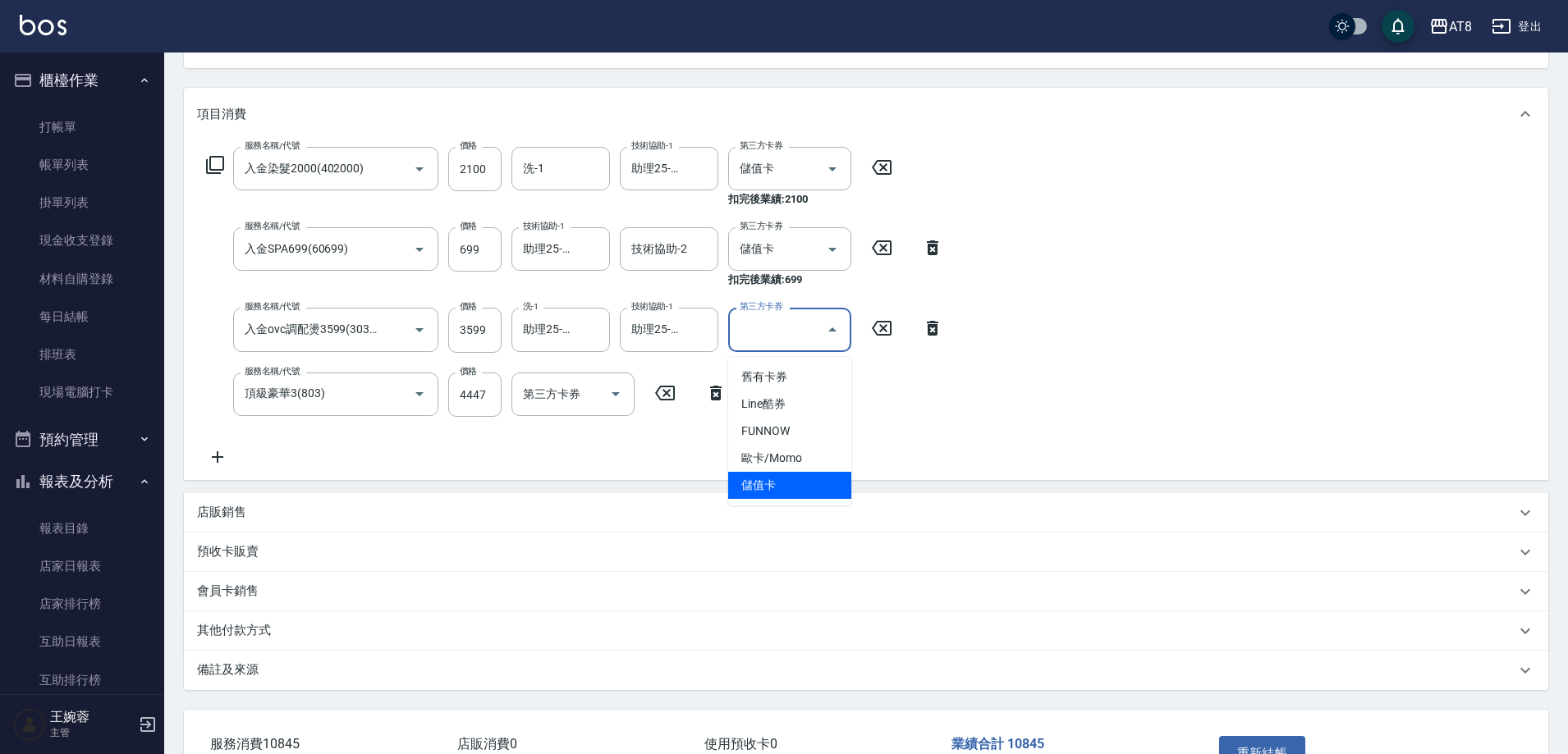
click at [813, 492] on span "儲值卡" at bounding box center [790, 485] width 123 height 27
type input "儲值卡"
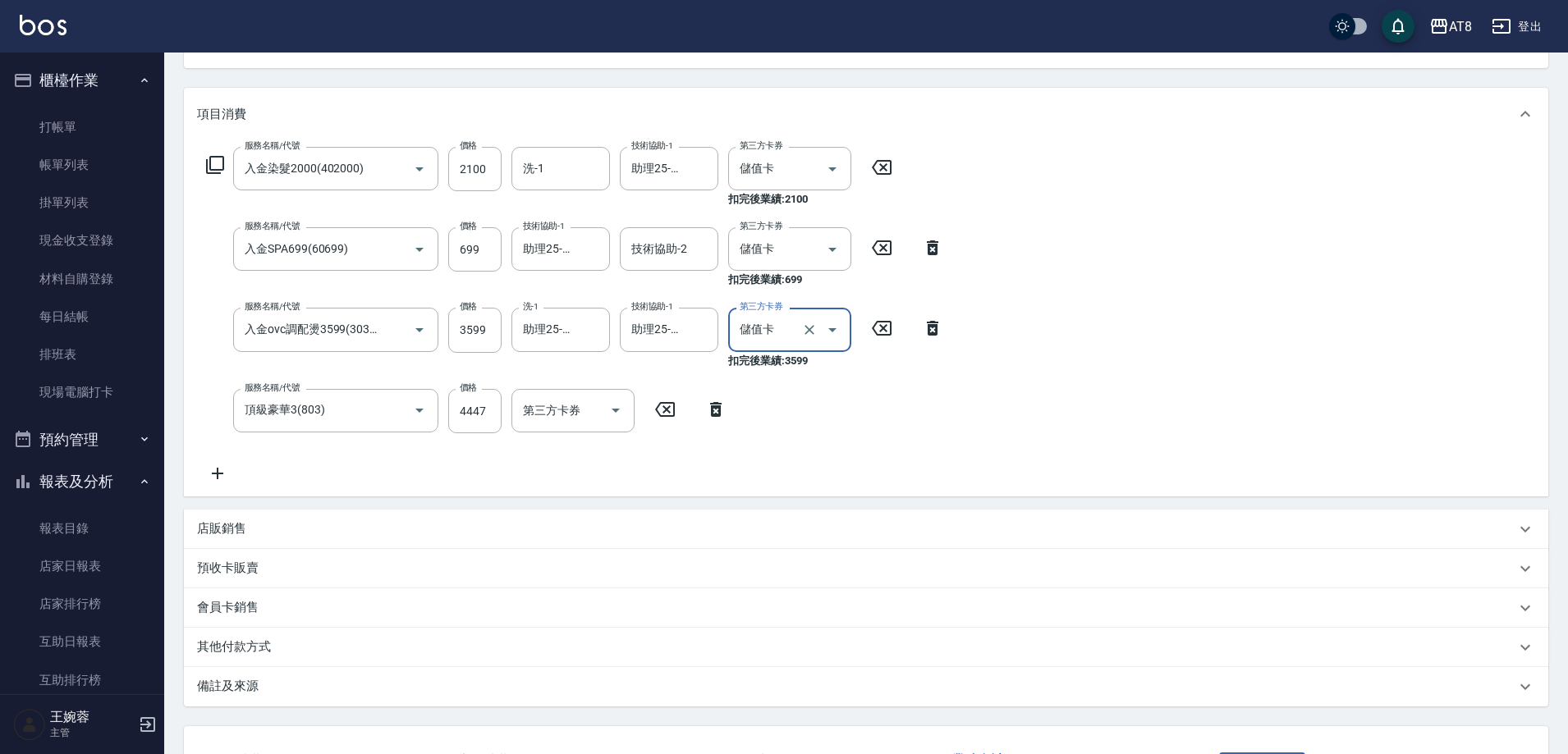
scroll to position [333, 0]
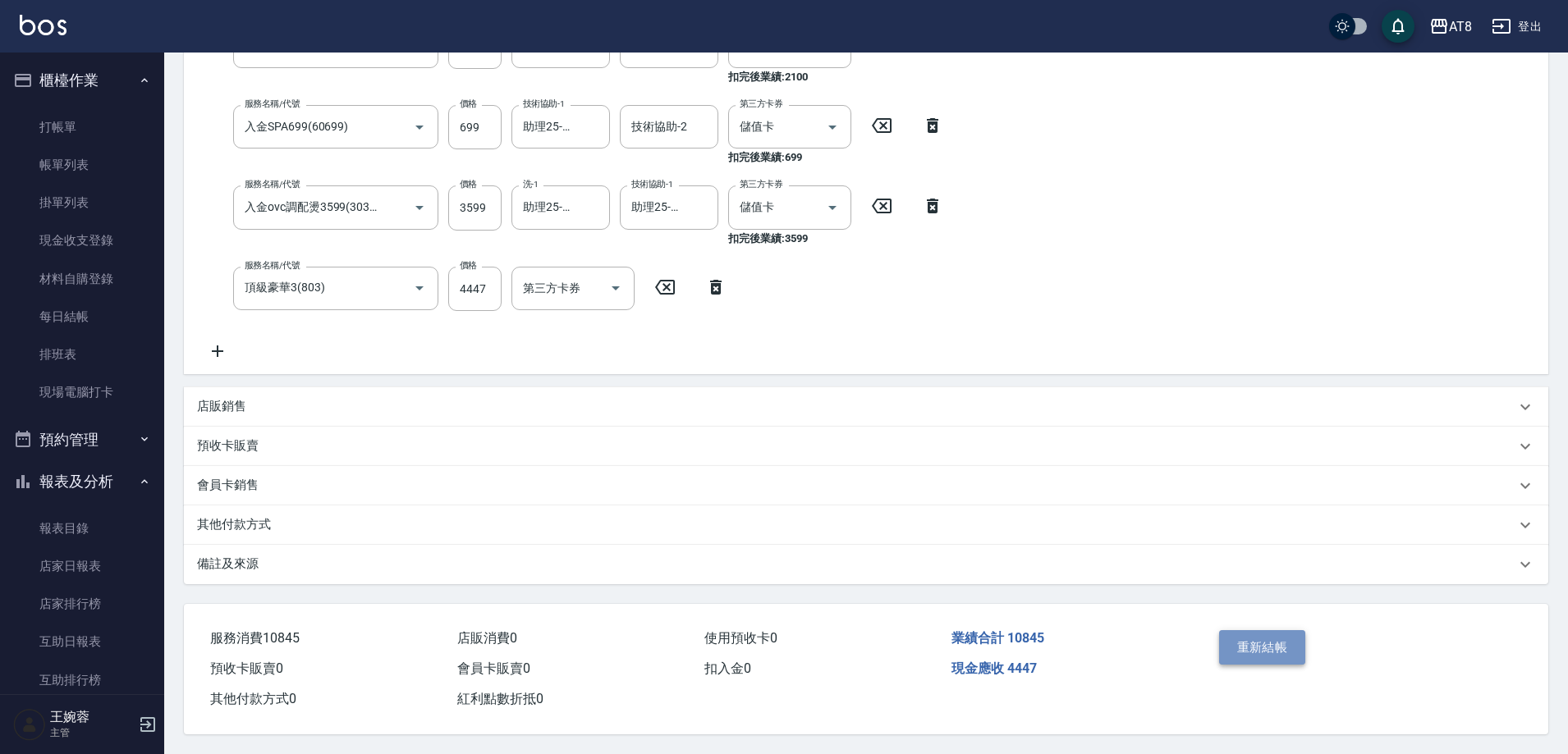
click at [1273, 630] on button "重新結帳" at bounding box center [1263, 647] width 87 height 34
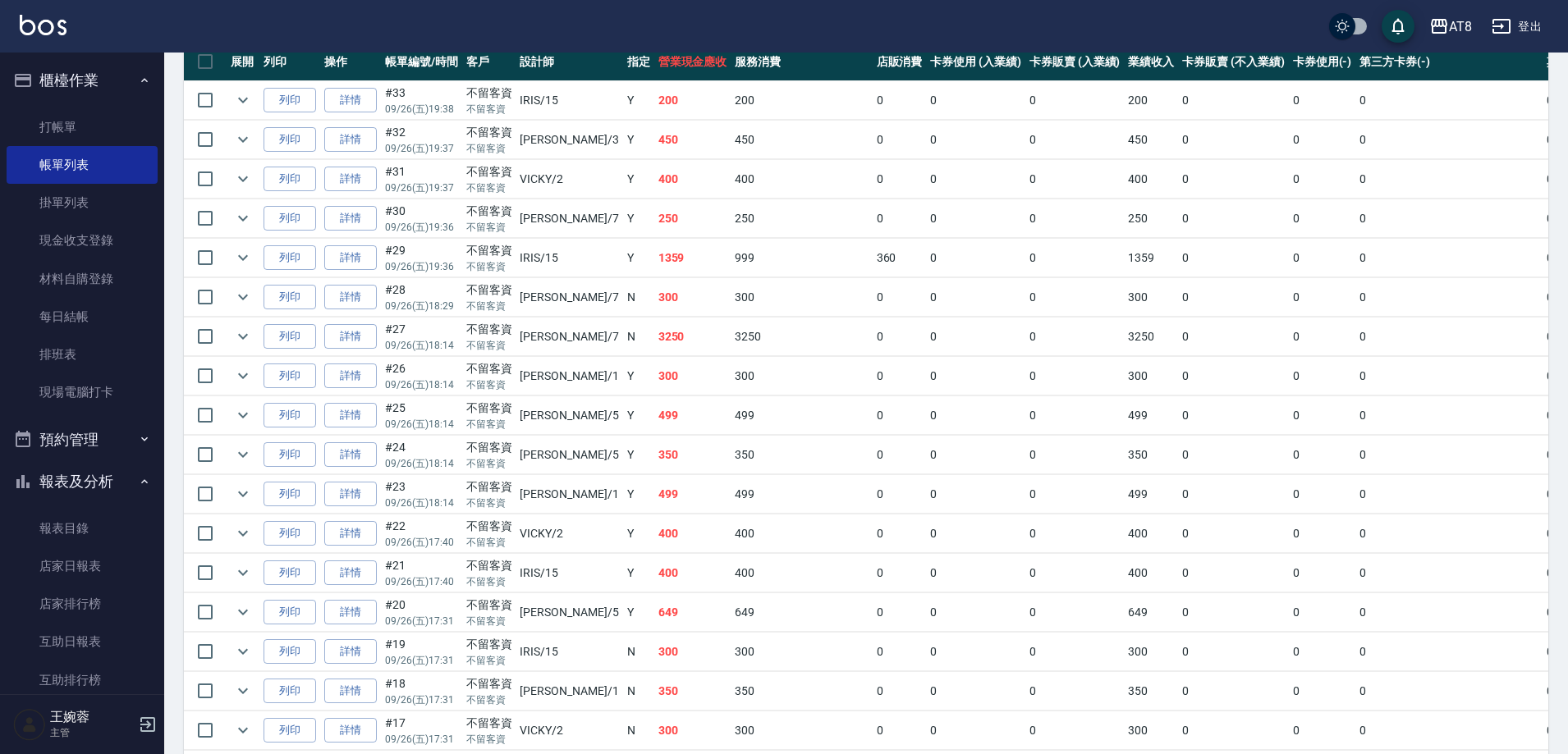
scroll to position [346, 0]
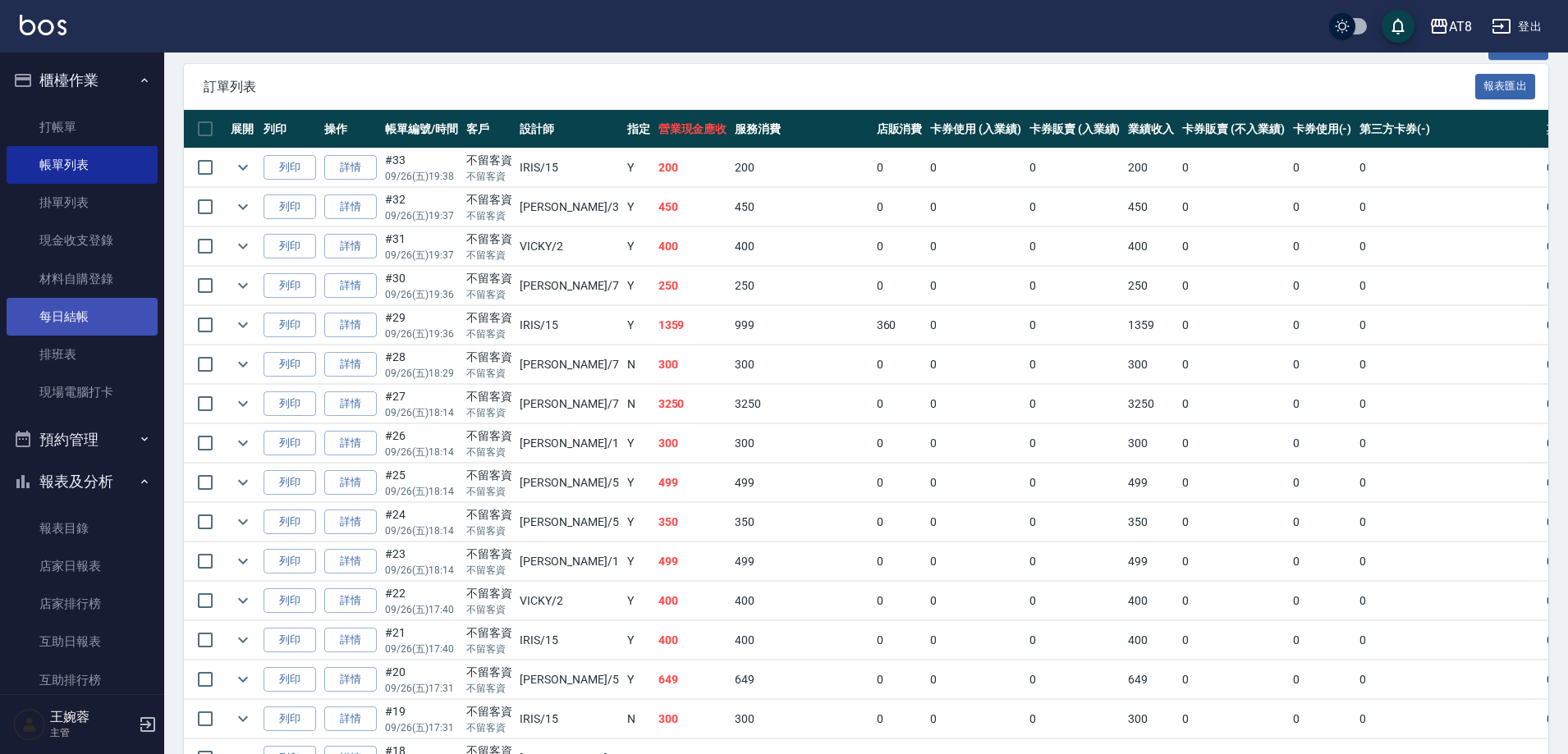
click at [67, 328] on link "每日結帳" at bounding box center [82, 316] width 151 height 37
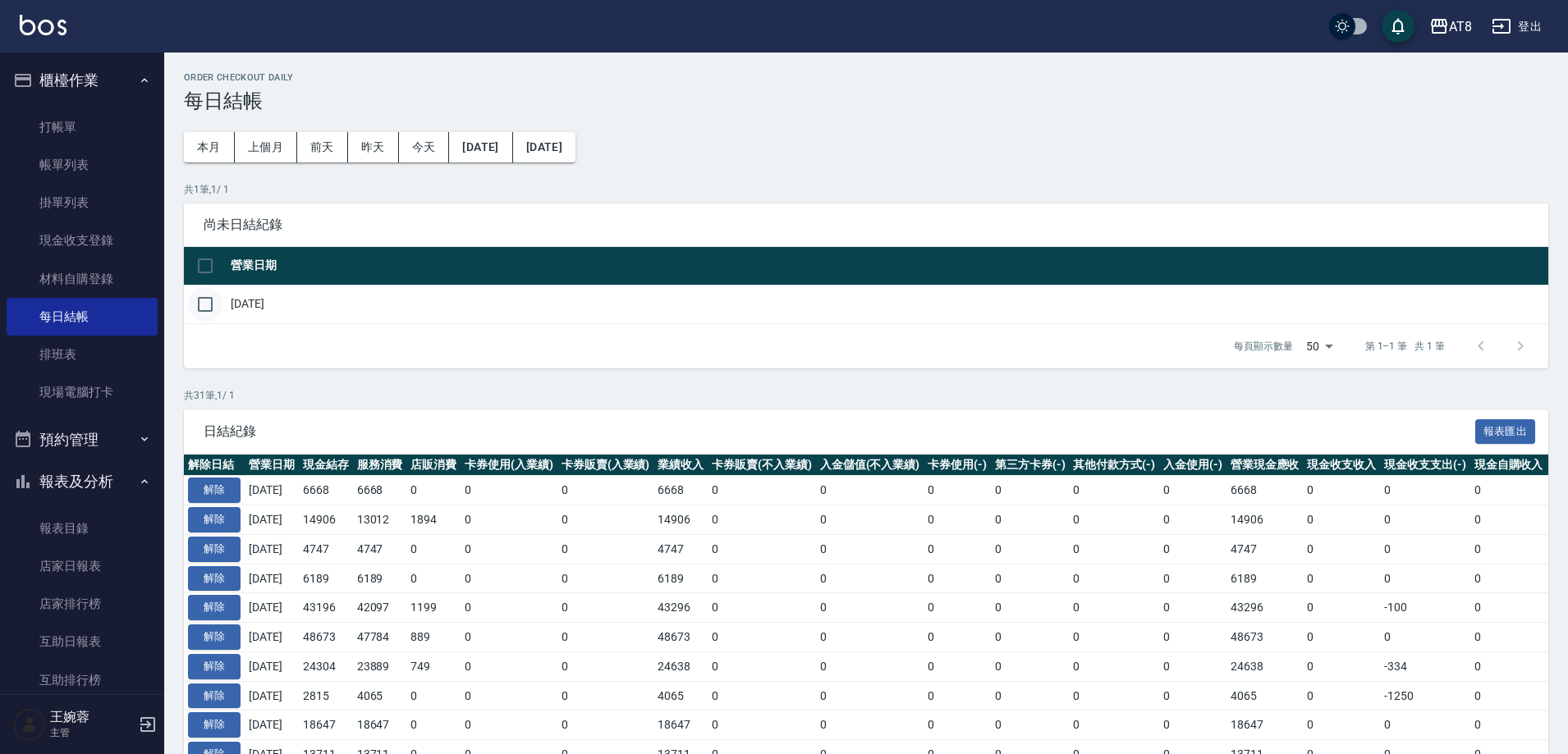
click at [207, 321] on input "checkbox" at bounding box center [205, 304] width 35 height 34
checkbox input "true"
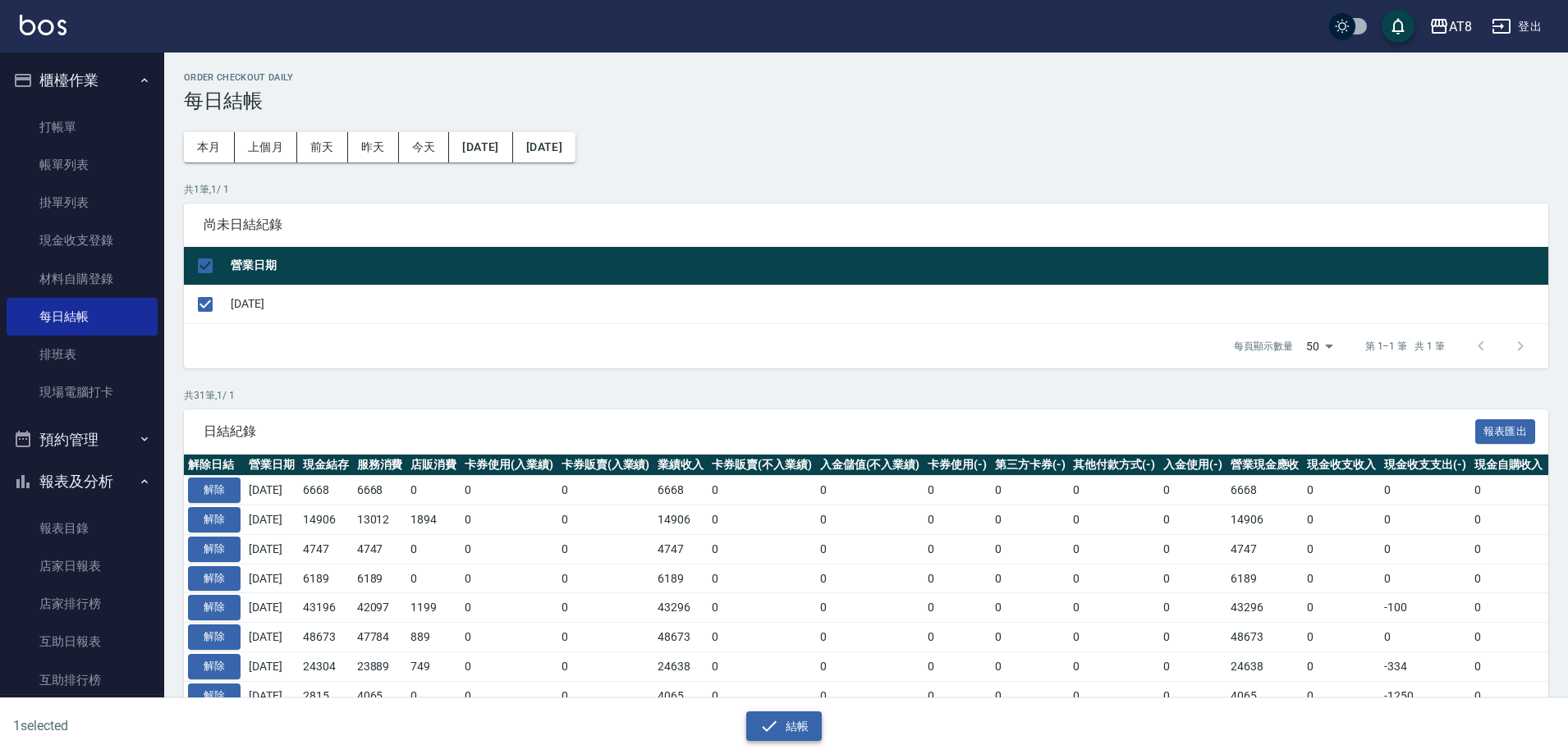
click at [771, 728] on icon "button" at bounding box center [769, 726] width 20 height 20
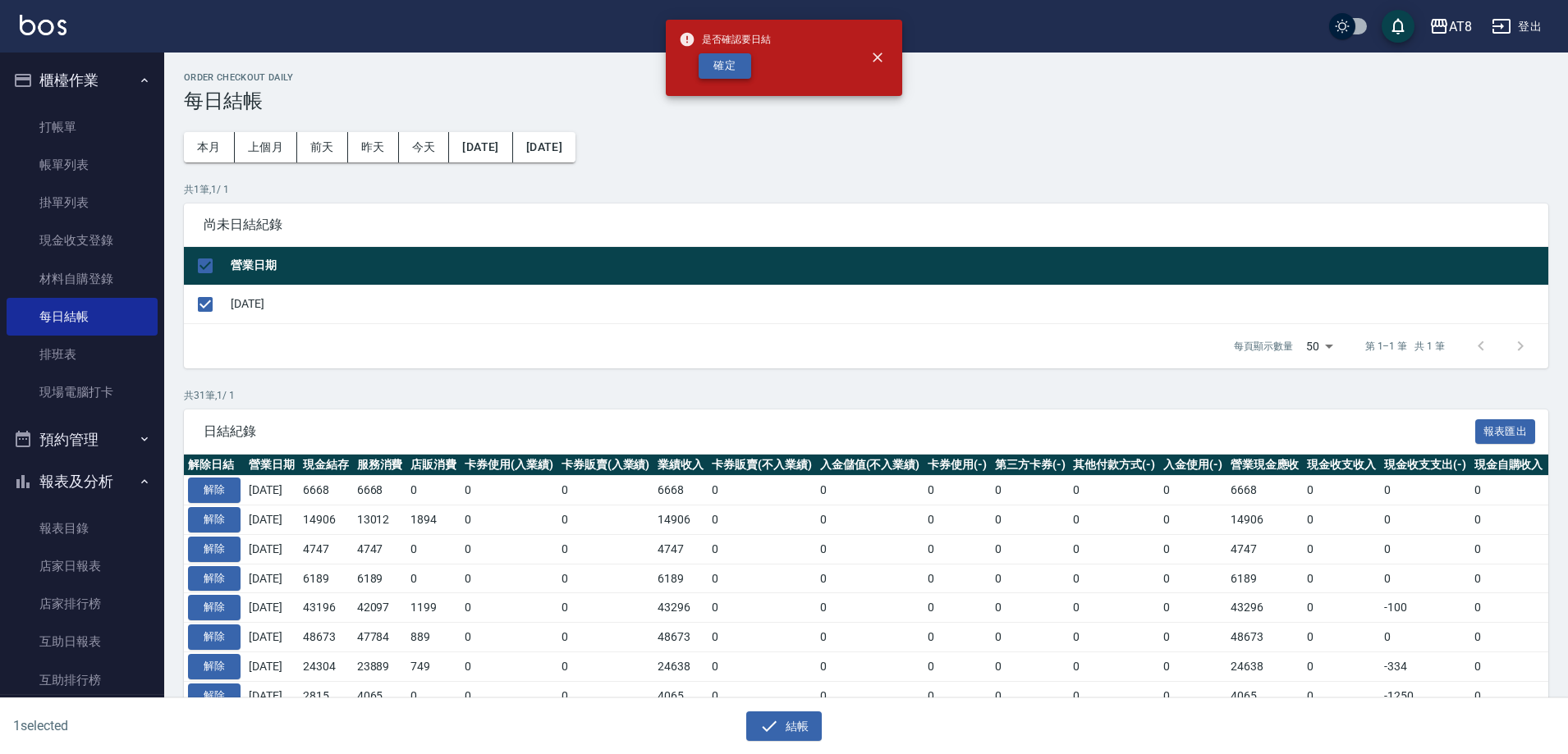
click at [731, 76] on button "確定" at bounding box center [725, 66] width 52 height 26
checkbox input "false"
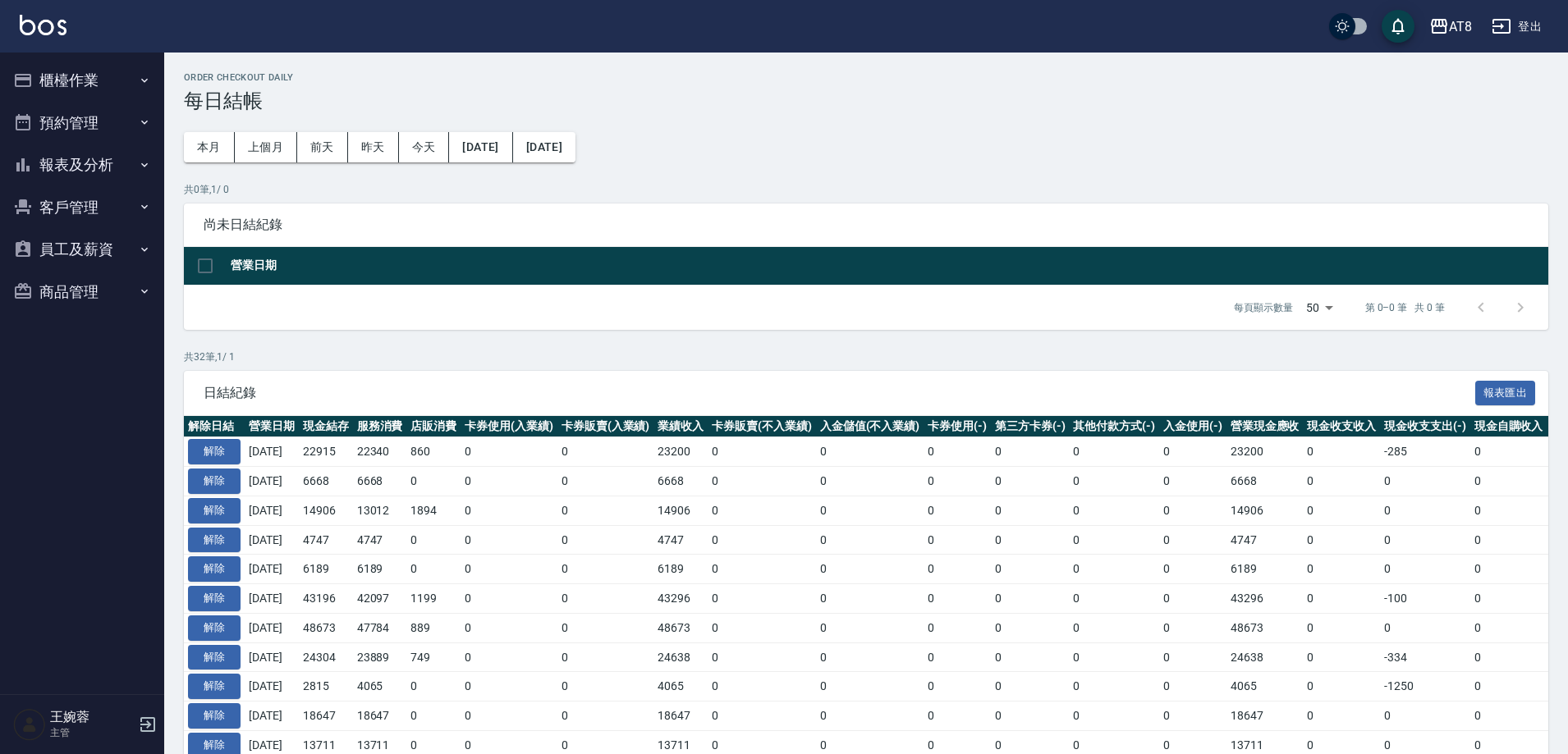
click at [88, 171] on button "報表及分析" at bounding box center [82, 165] width 151 height 42
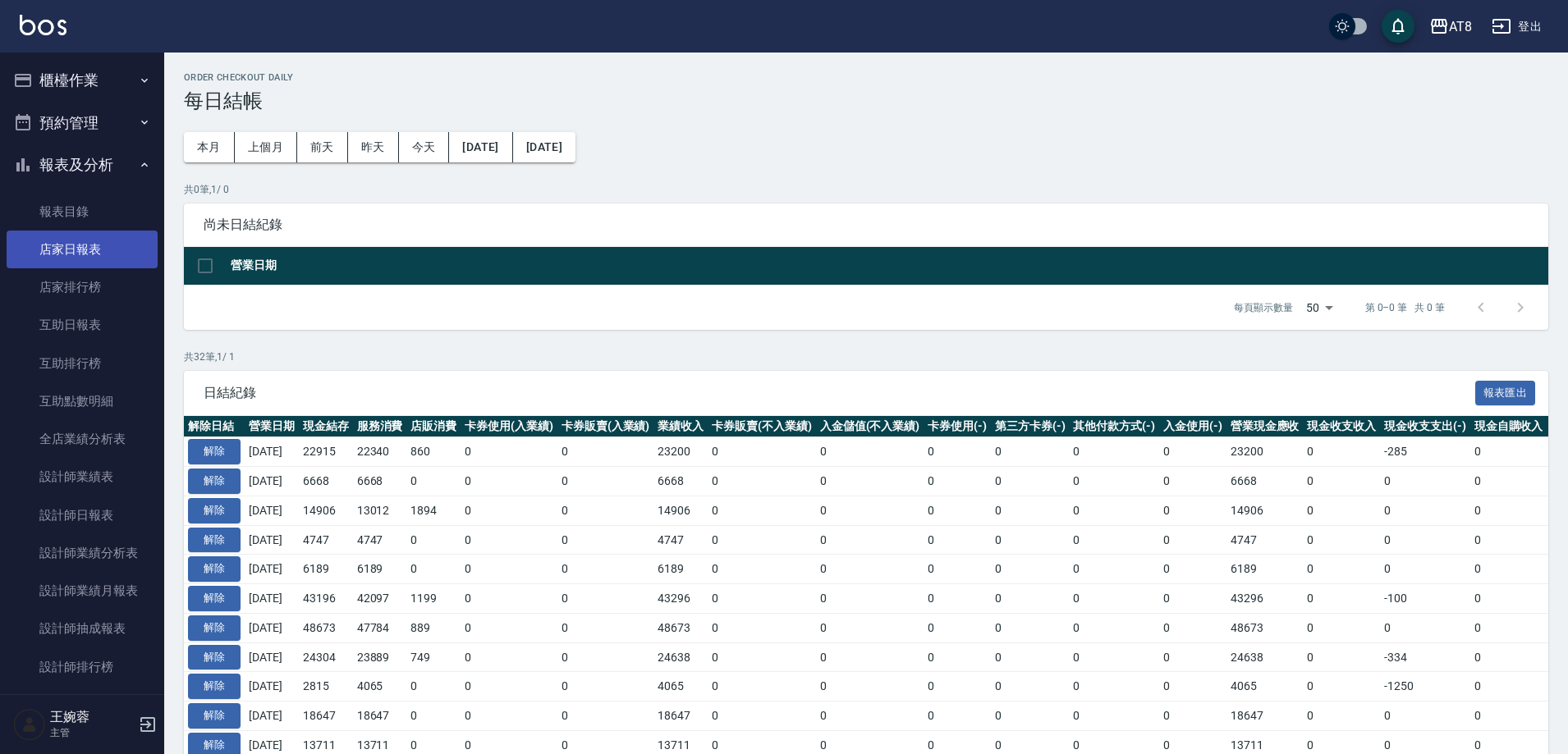
click at [89, 252] on link "店家日報表" at bounding box center [82, 249] width 151 height 37
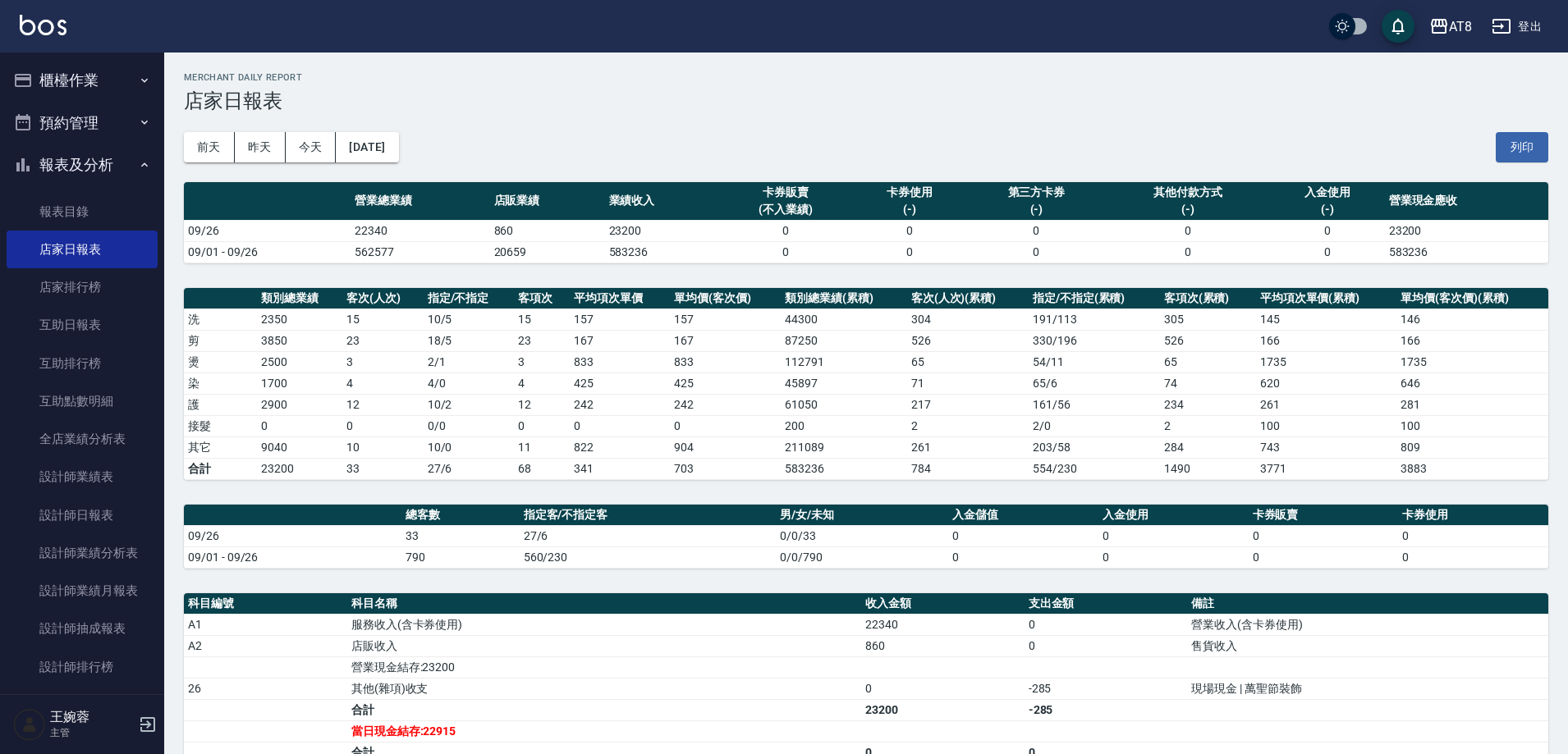
click at [91, 85] on button "櫃檯作業" at bounding box center [82, 80] width 151 height 42
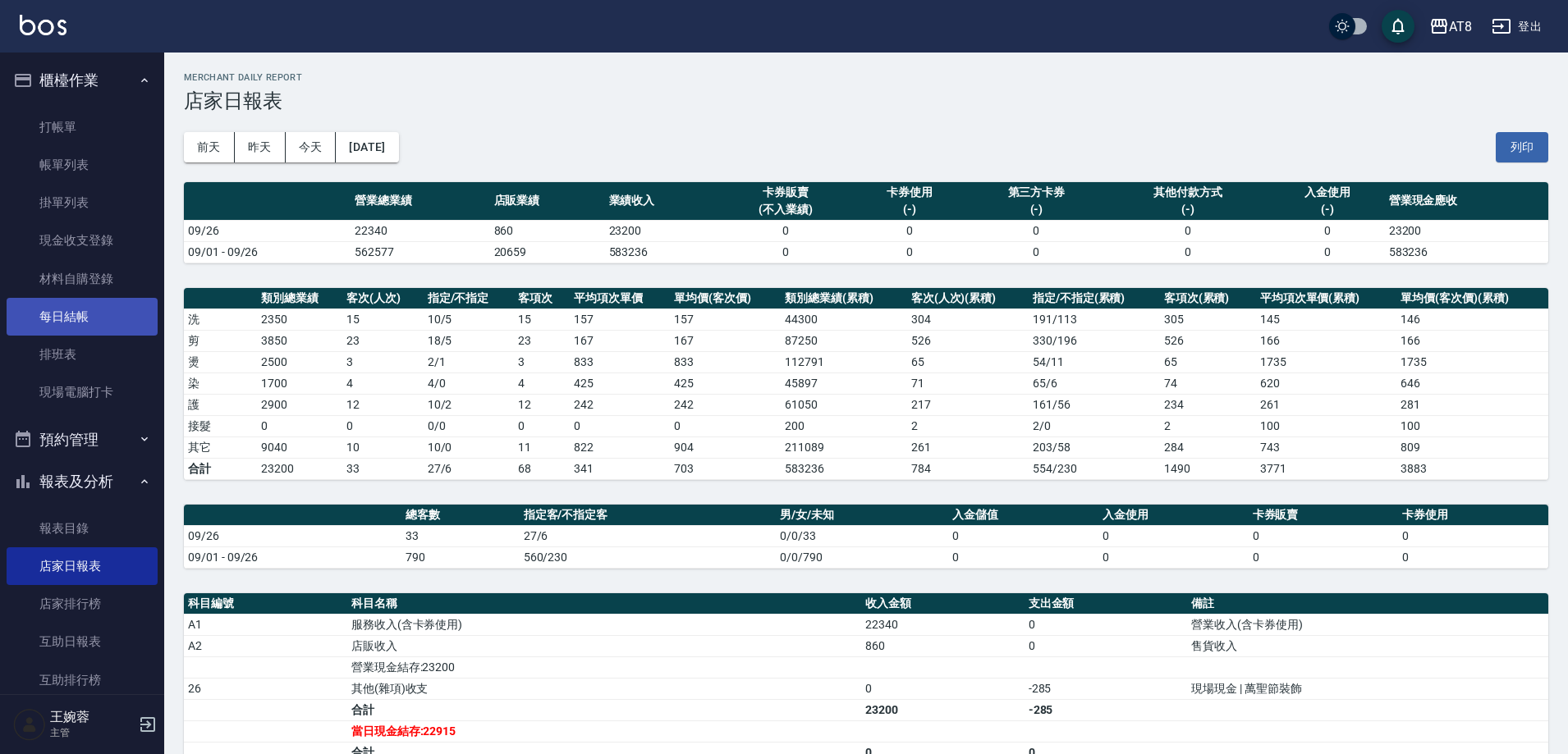
click at [104, 319] on link "每日結帳" at bounding box center [82, 316] width 151 height 37
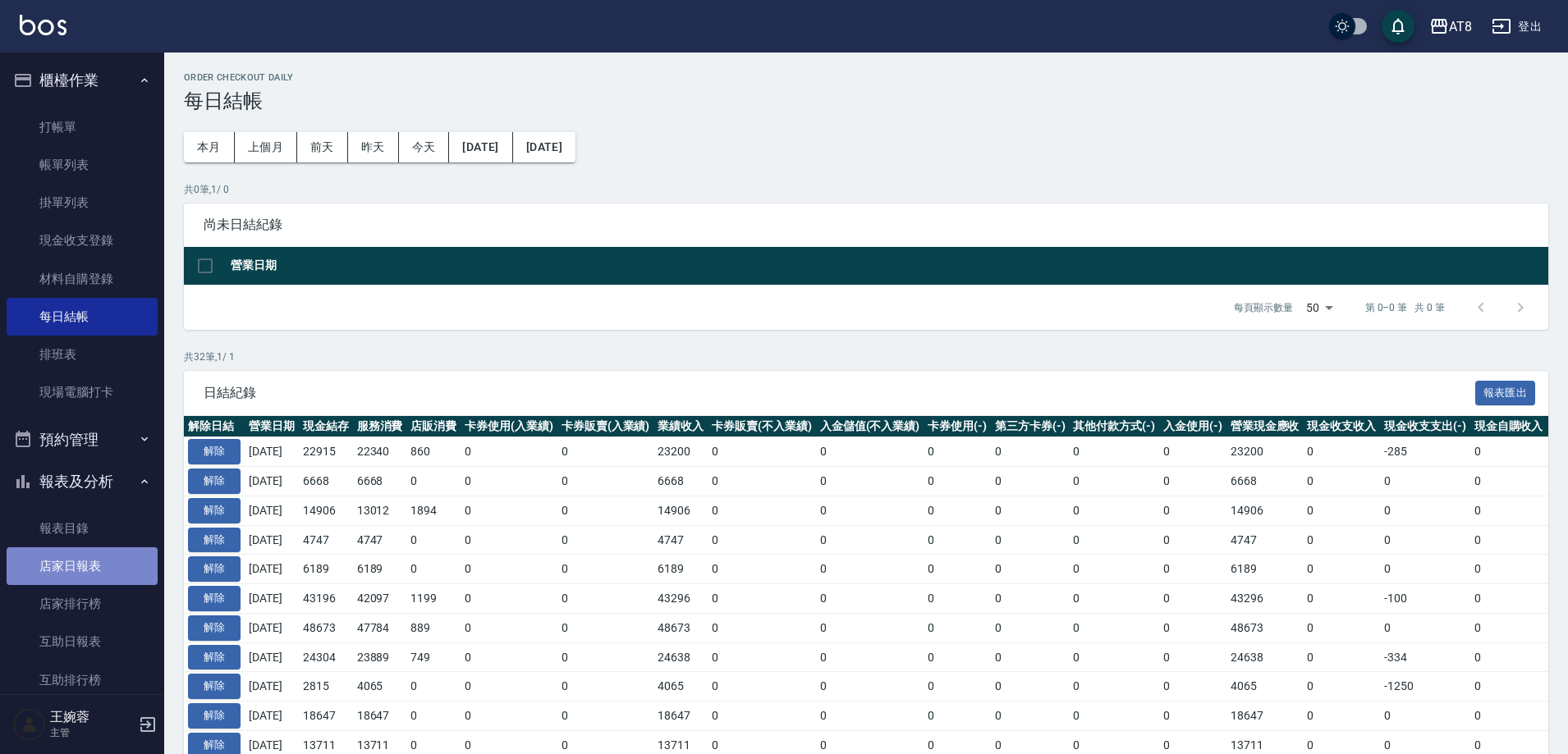
click at [96, 572] on link "店家日報表" at bounding box center [82, 566] width 151 height 37
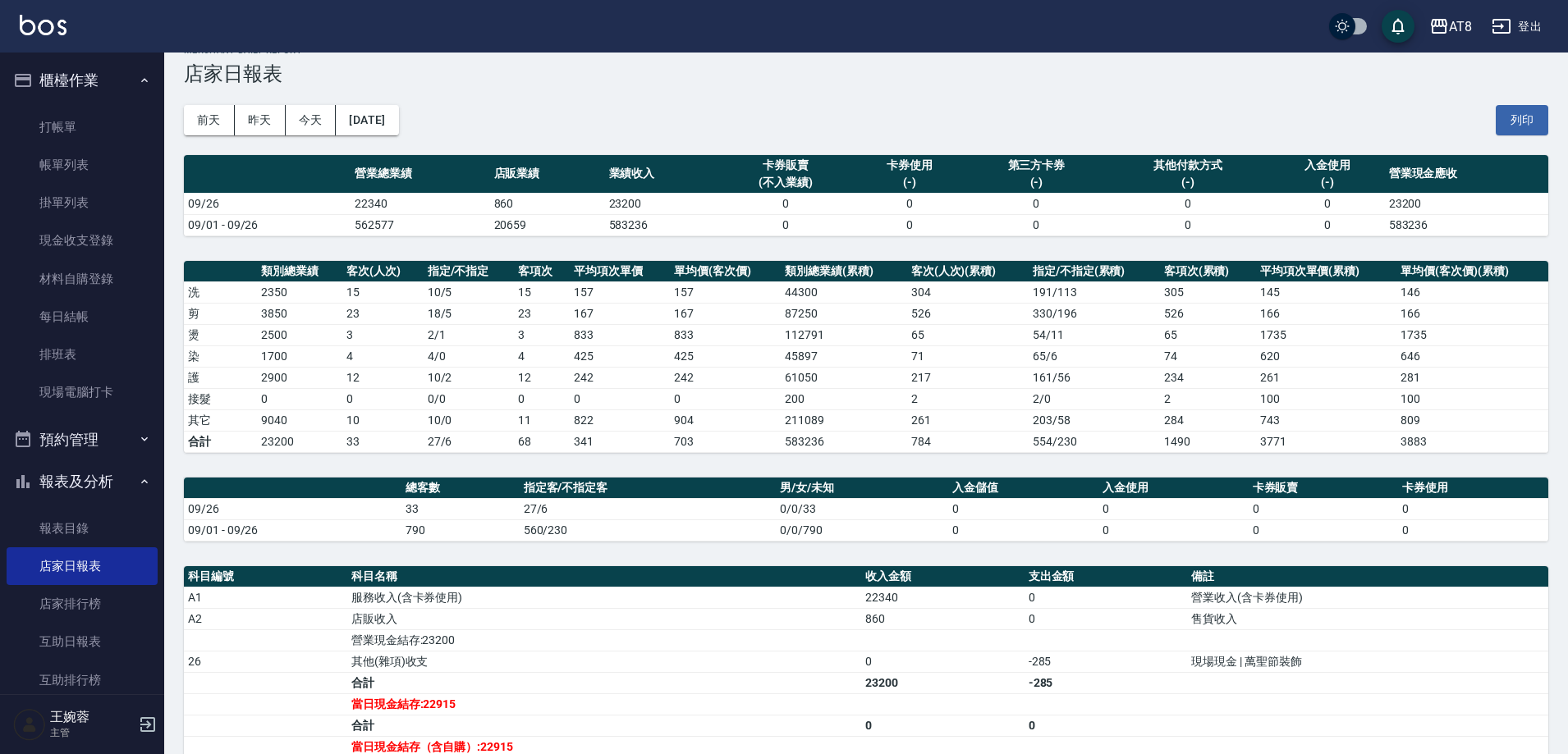
scroll to position [17, 0]
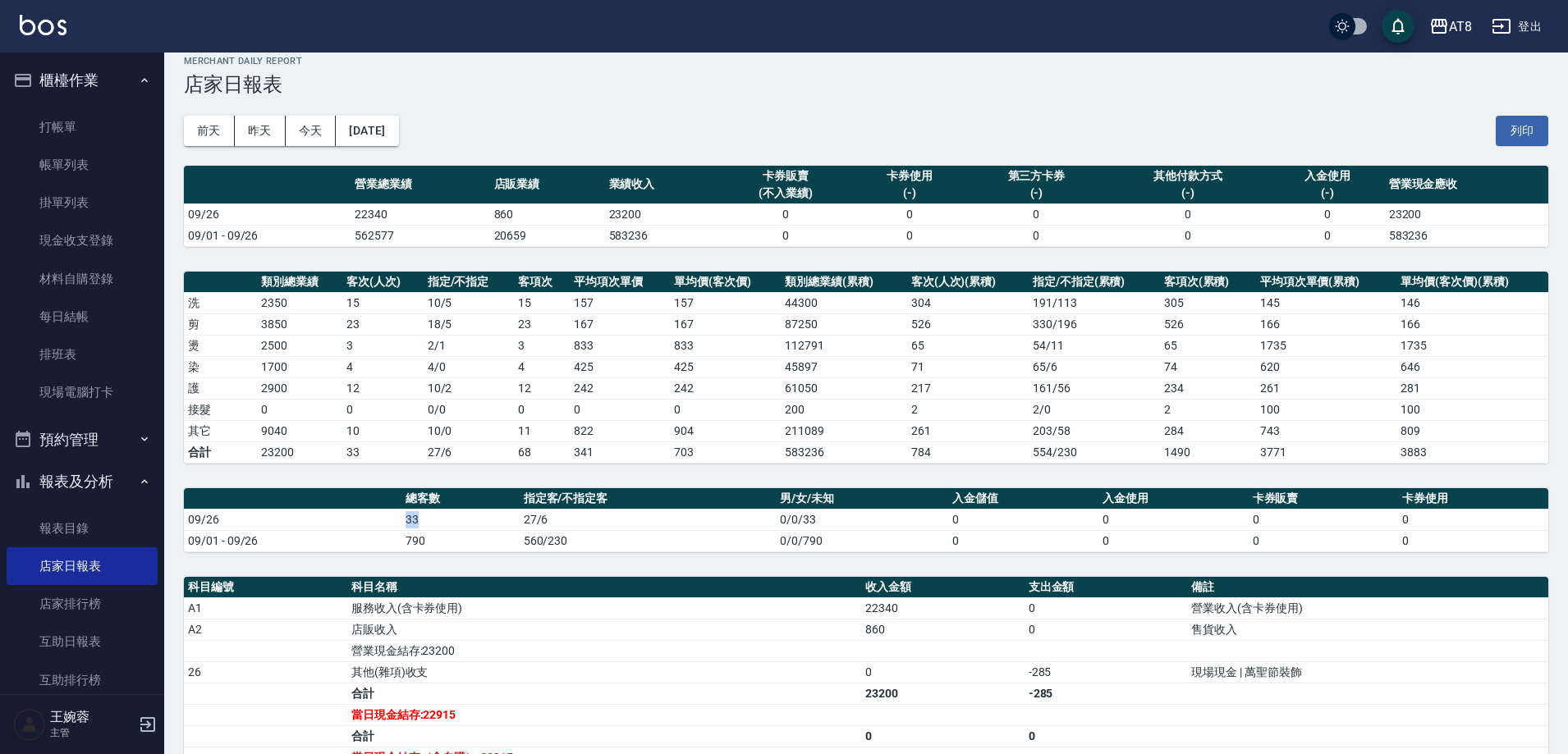
drag, startPoint x: 404, startPoint y: 517, endPoint x: 432, endPoint y: 517, distance: 28.0
click at [432, 517] on td "33" at bounding box center [461, 519] width 118 height 22
click at [433, 517] on td "33" at bounding box center [461, 519] width 118 height 22
click at [433, 515] on td "33" at bounding box center [461, 519] width 118 height 22
